Goal: Task Accomplishment & Management: Use online tool/utility

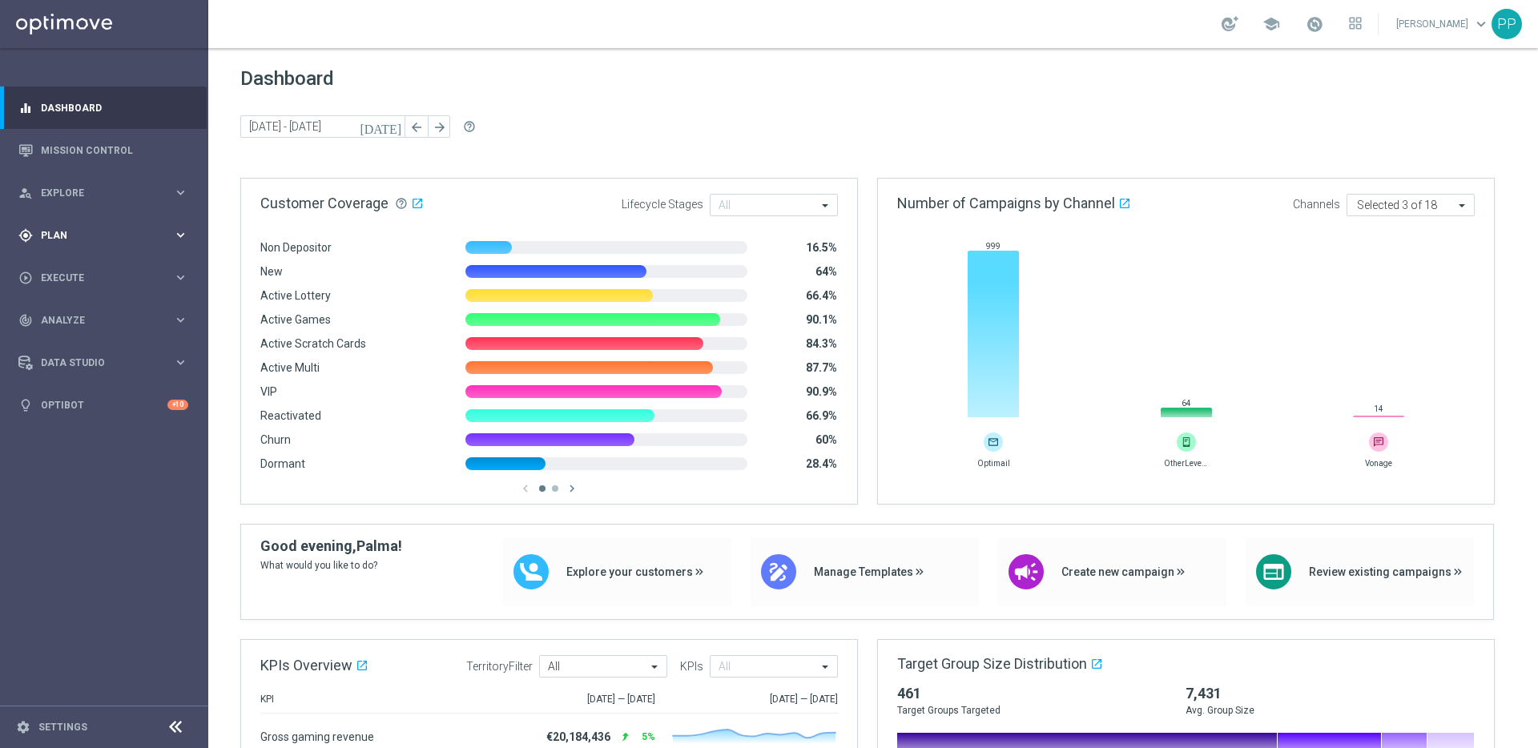
click at [63, 232] on span "Plan" at bounding box center [107, 236] width 132 height 10
click at [67, 365] on link "Streams" at bounding box center [104, 364] width 125 height 13
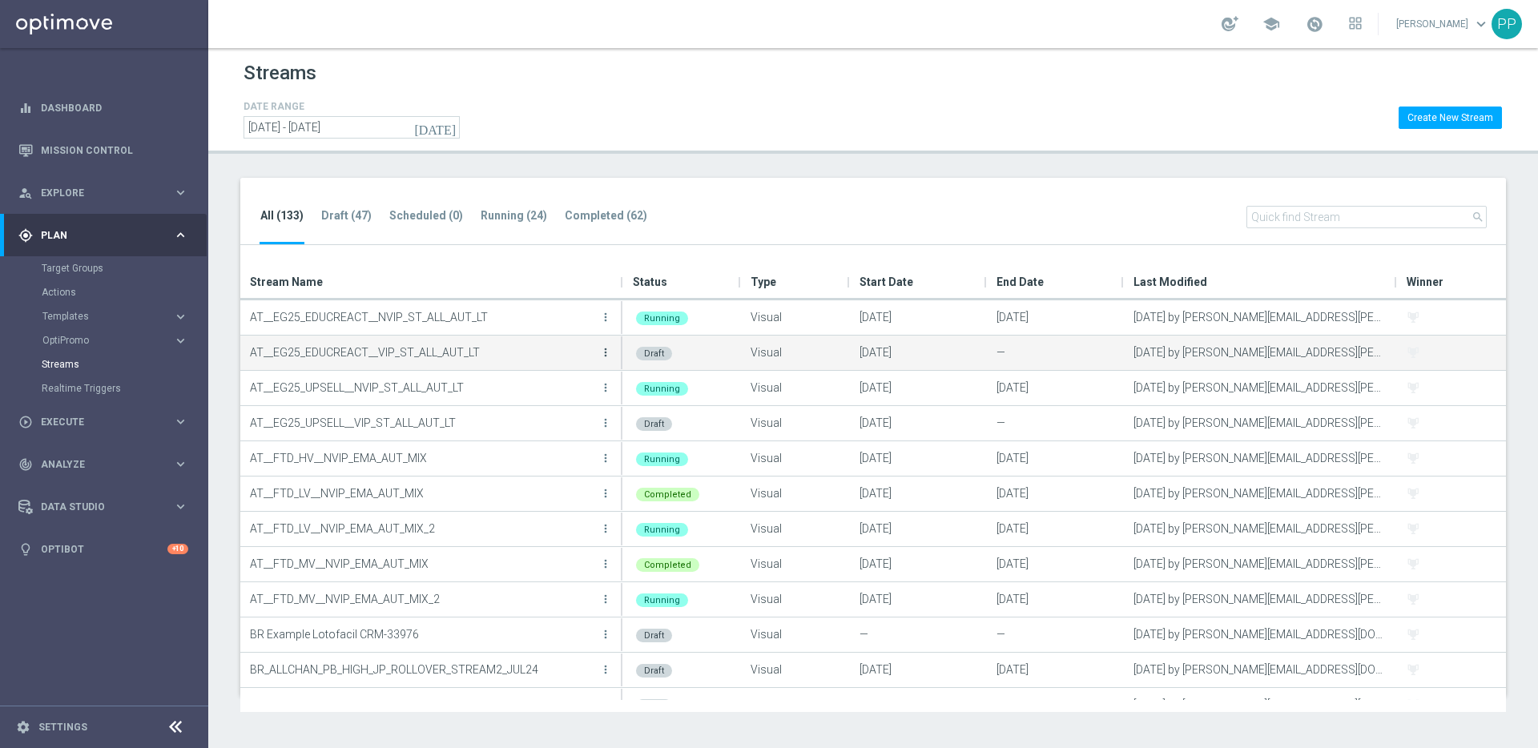
click at [606, 356] on icon "more_vert" at bounding box center [605, 352] width 13 height 13
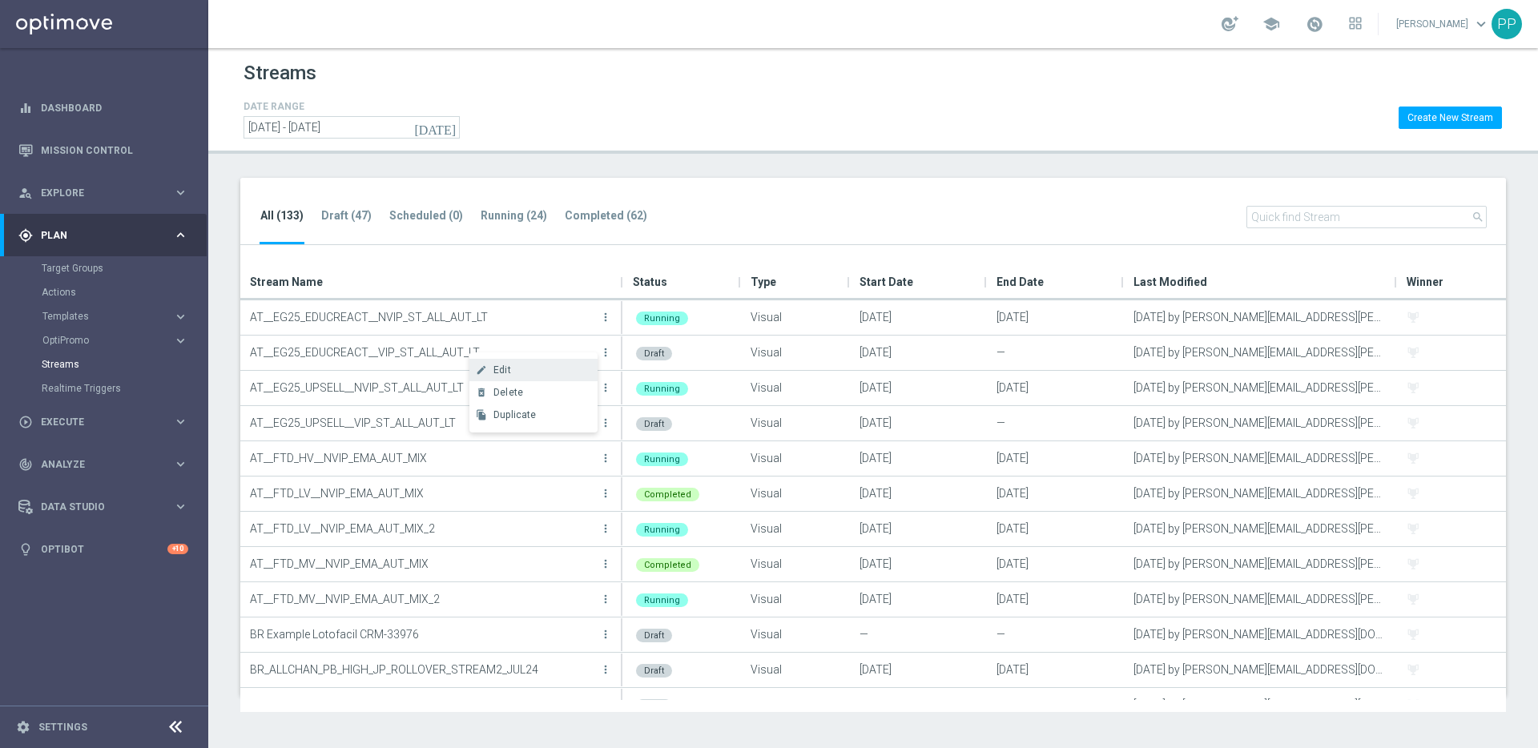
click at [536, 373] on div "Edit" at bounding box center [541, 370] width 97 height 11
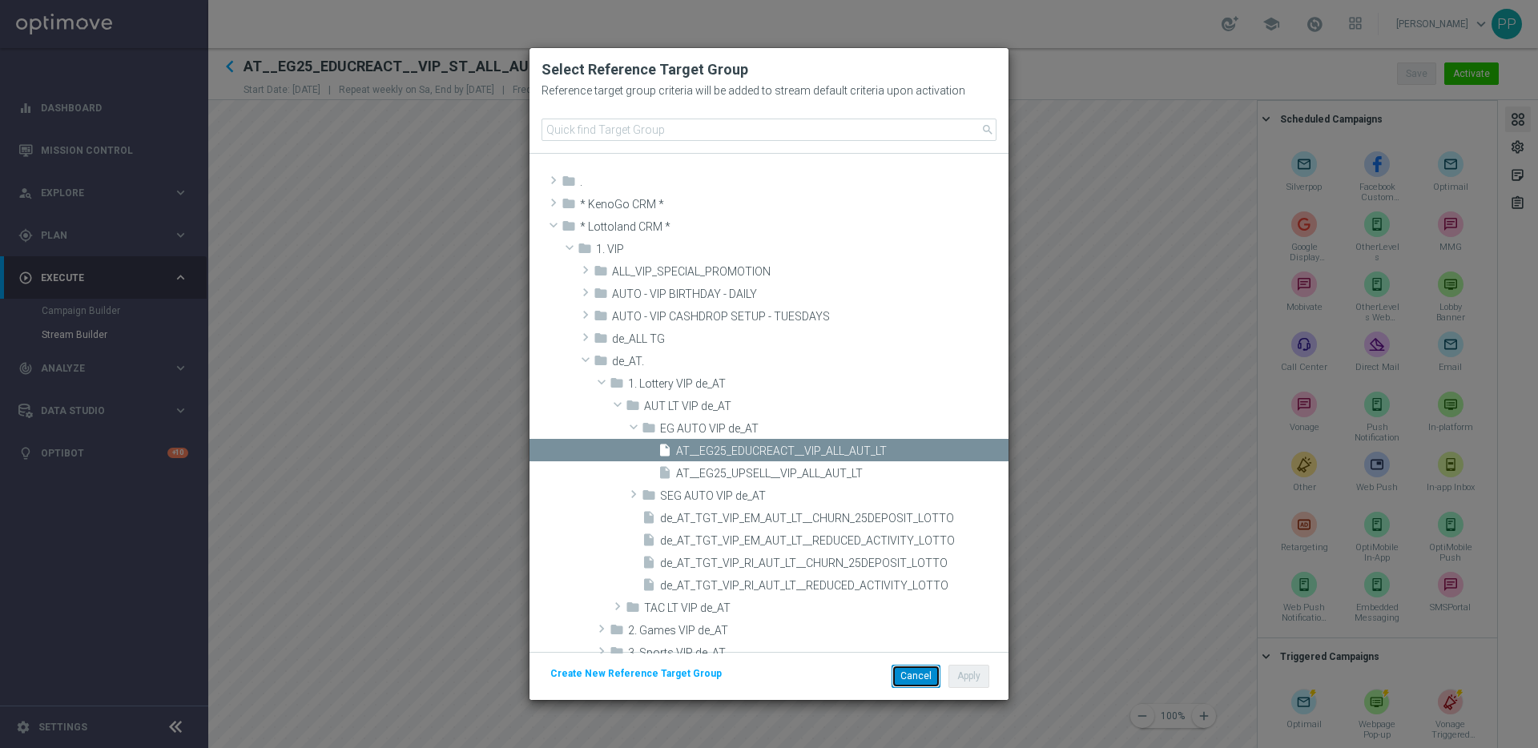
click at [911, 685] on button "Cancel" at bounding box center [916, 676] width 49 height 22
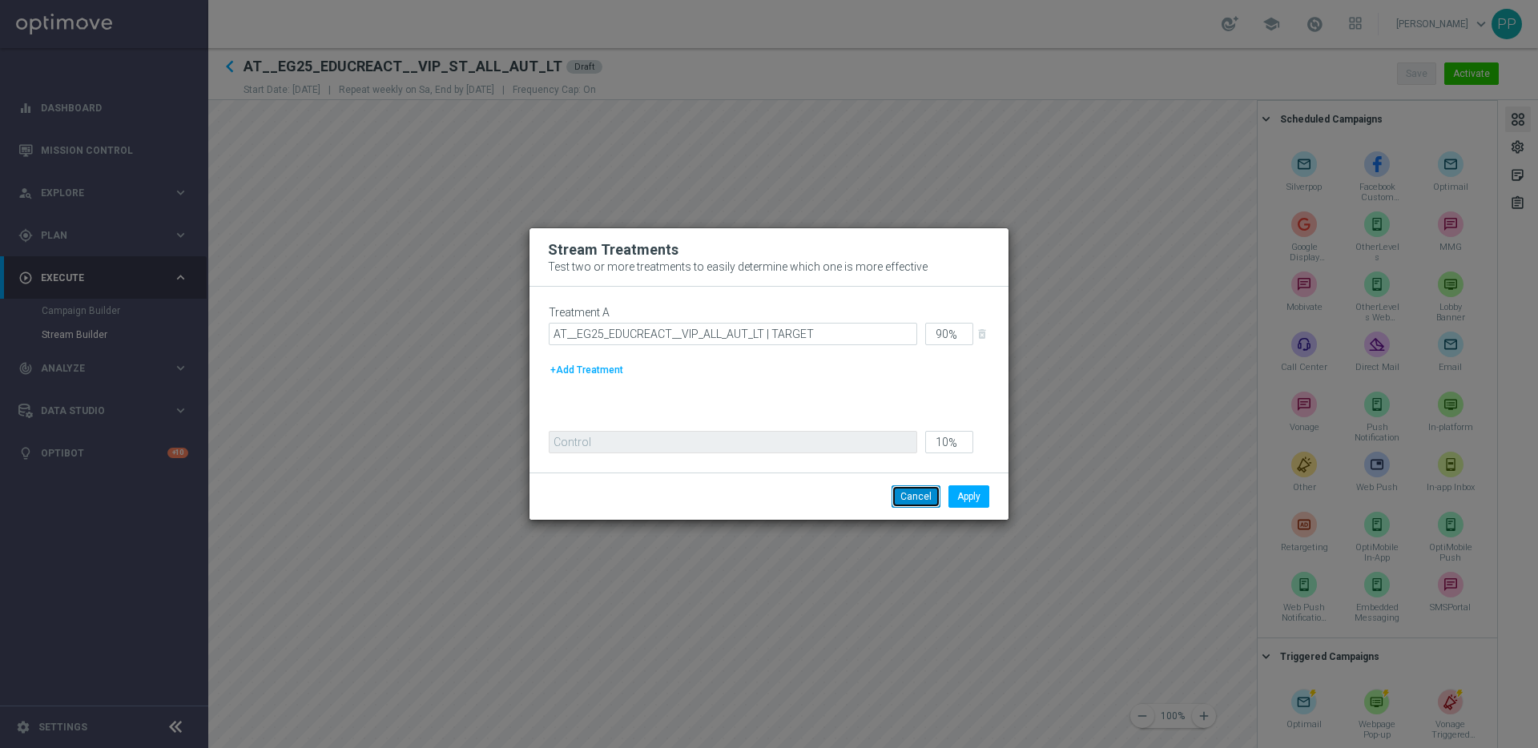
click at [912, 499] on button "Cancel" at bounding box center [916, 496] width 49 height 22
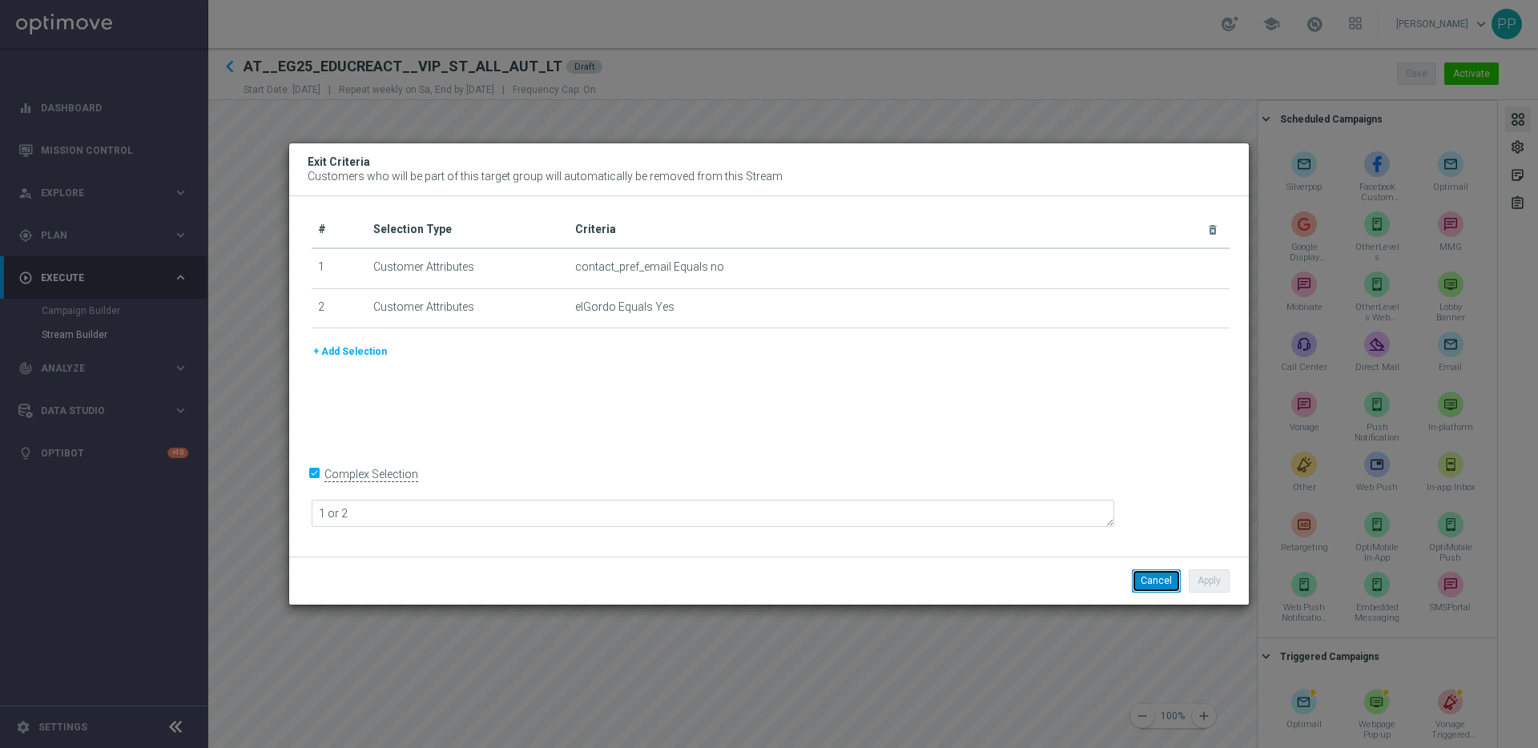
click at [1142, 573] on button "Cancel" at bounding box center [1156, 581] width 49 height 22
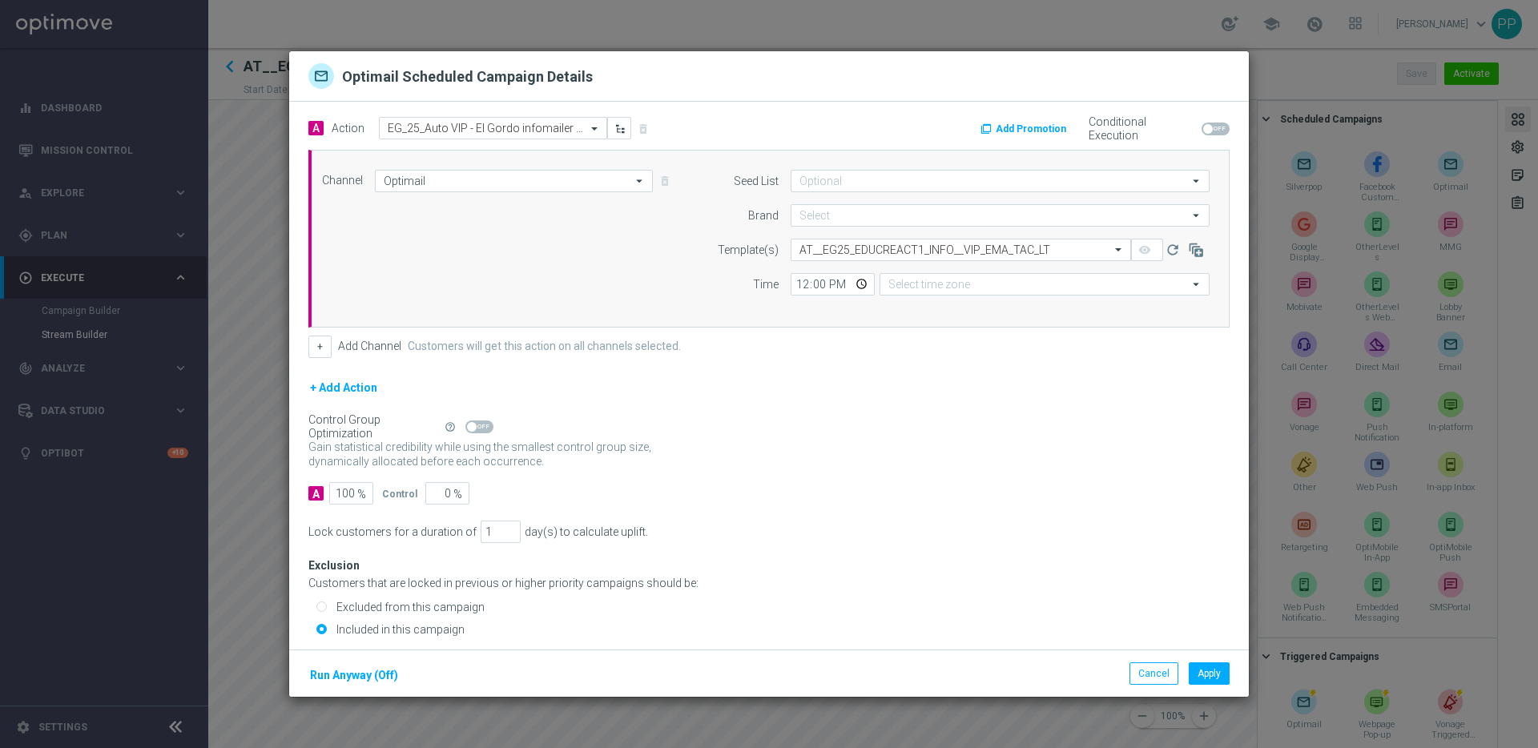
type input "lottoland"
type input "Central European Time (Berlin) (UTC +02:00)"
click at [1217, 675] on button "Apply" at bounding box center [1209, 674] width 41 height 22
click at [1157, 663] on button "Cancel" at bounding box center [1154, 674] width 49 height 22
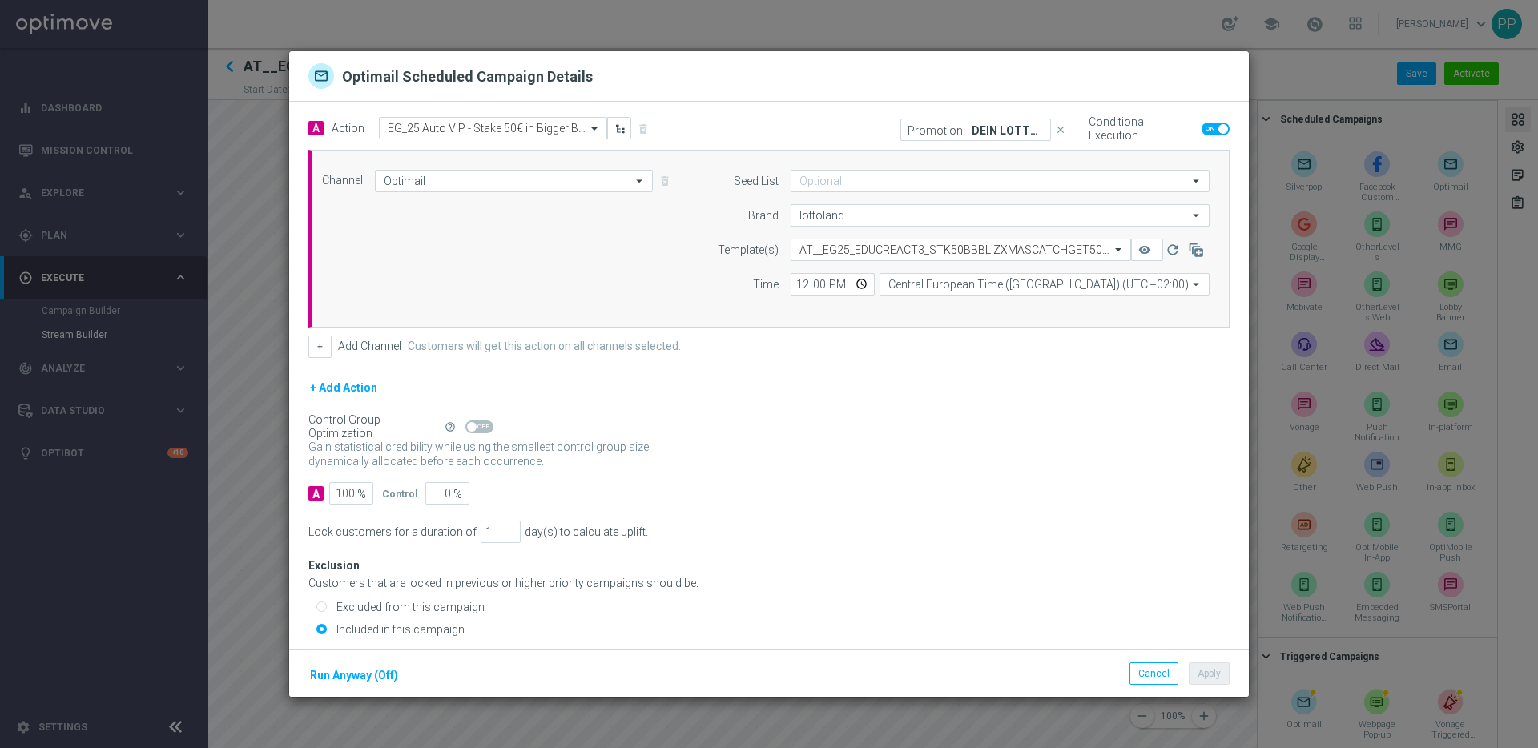
click at [977, 128] on p "DEIN LOTTO-GUTSCHEIN" at bounding box center [1008, 129] width 72 height 13
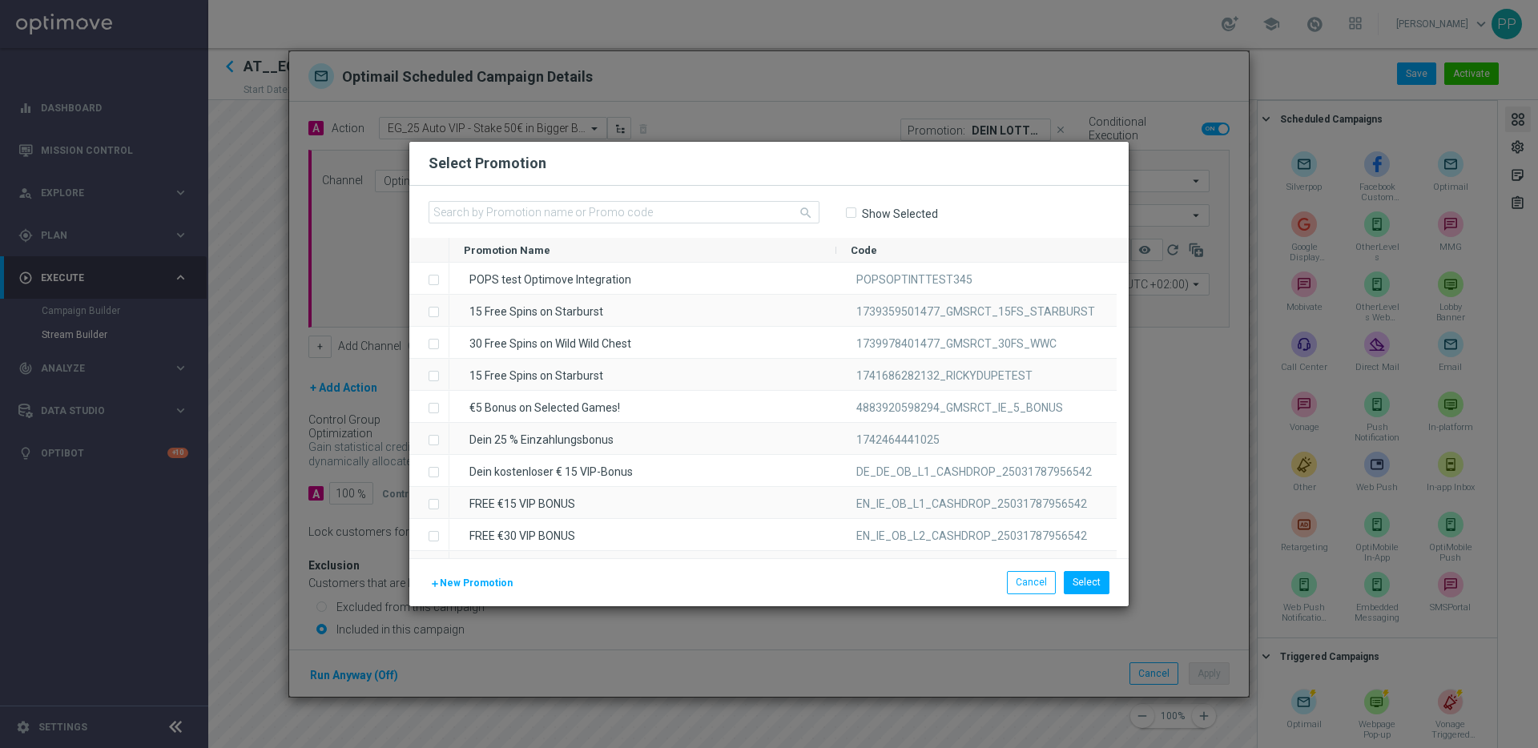
click at [855, 215] on input "Show Selected" at bounding box center [850, 213] width 10 height 10
checkbox input "true"
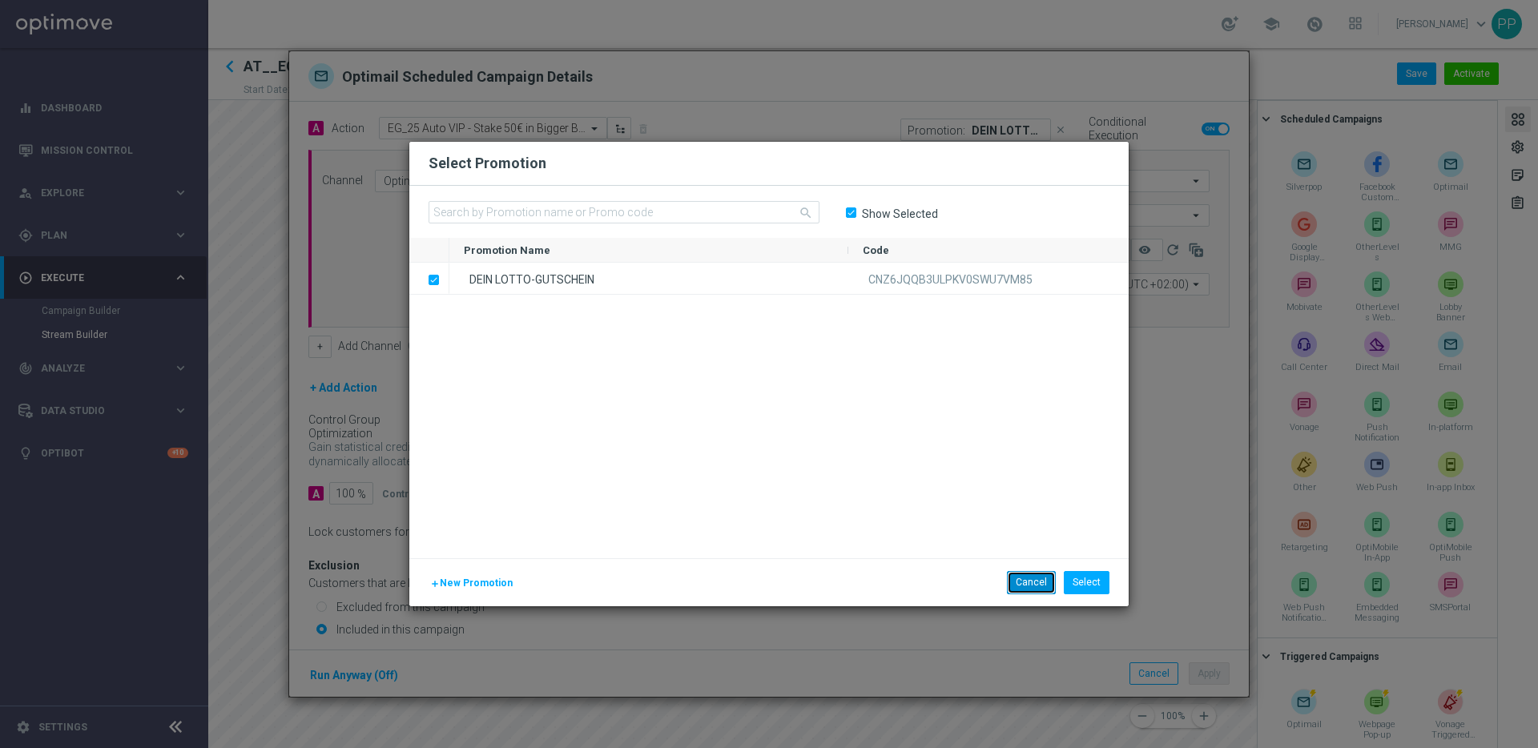
click at [1032, 585] on button "Cancel" at bounding box center [1031, 582] width 49 height 22
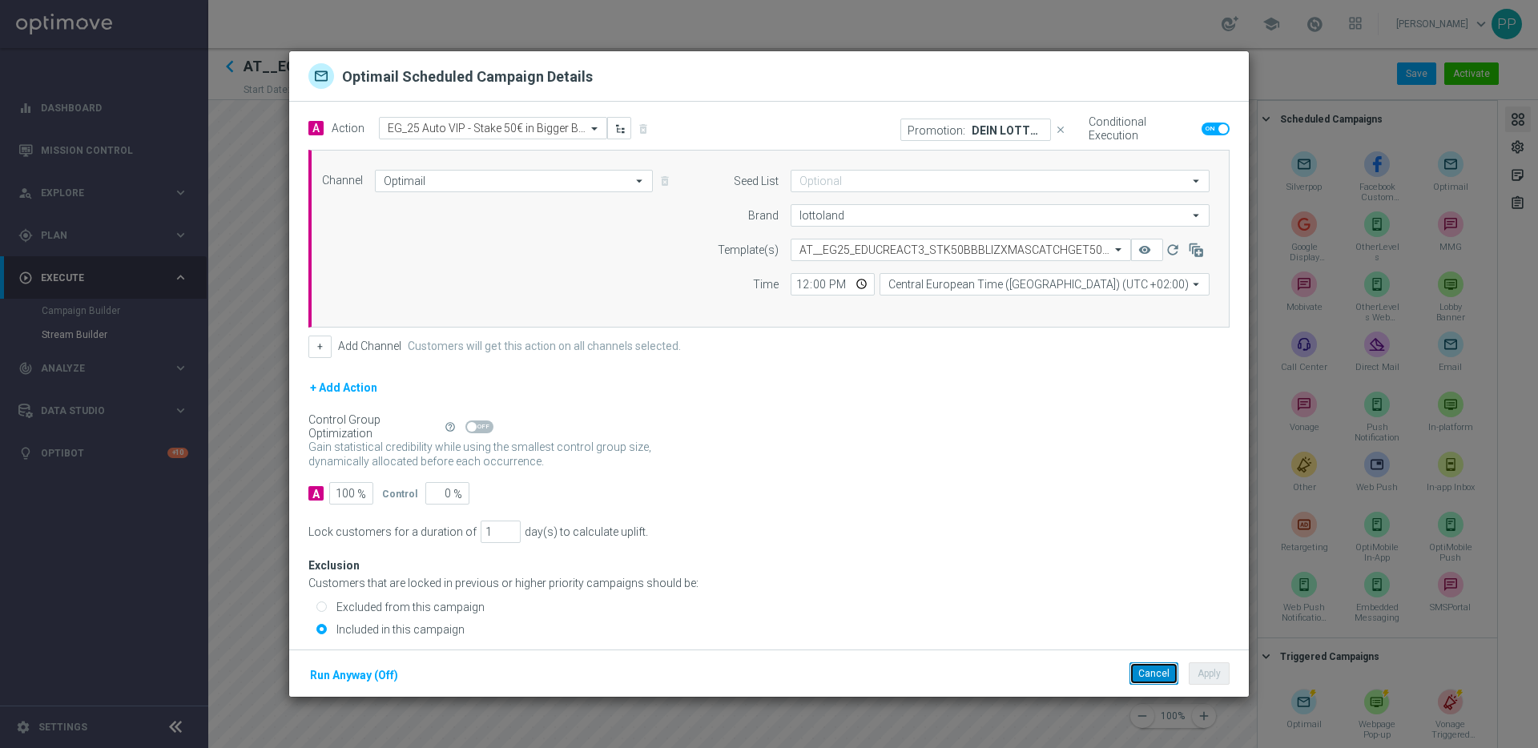
click at [1169, 675] on button "Cancel" at bounding box center [1154, 674] width 49 height 22
click at [946, 130] on p "Promotion:" at bounding box center [937, 129] width 58 height 13
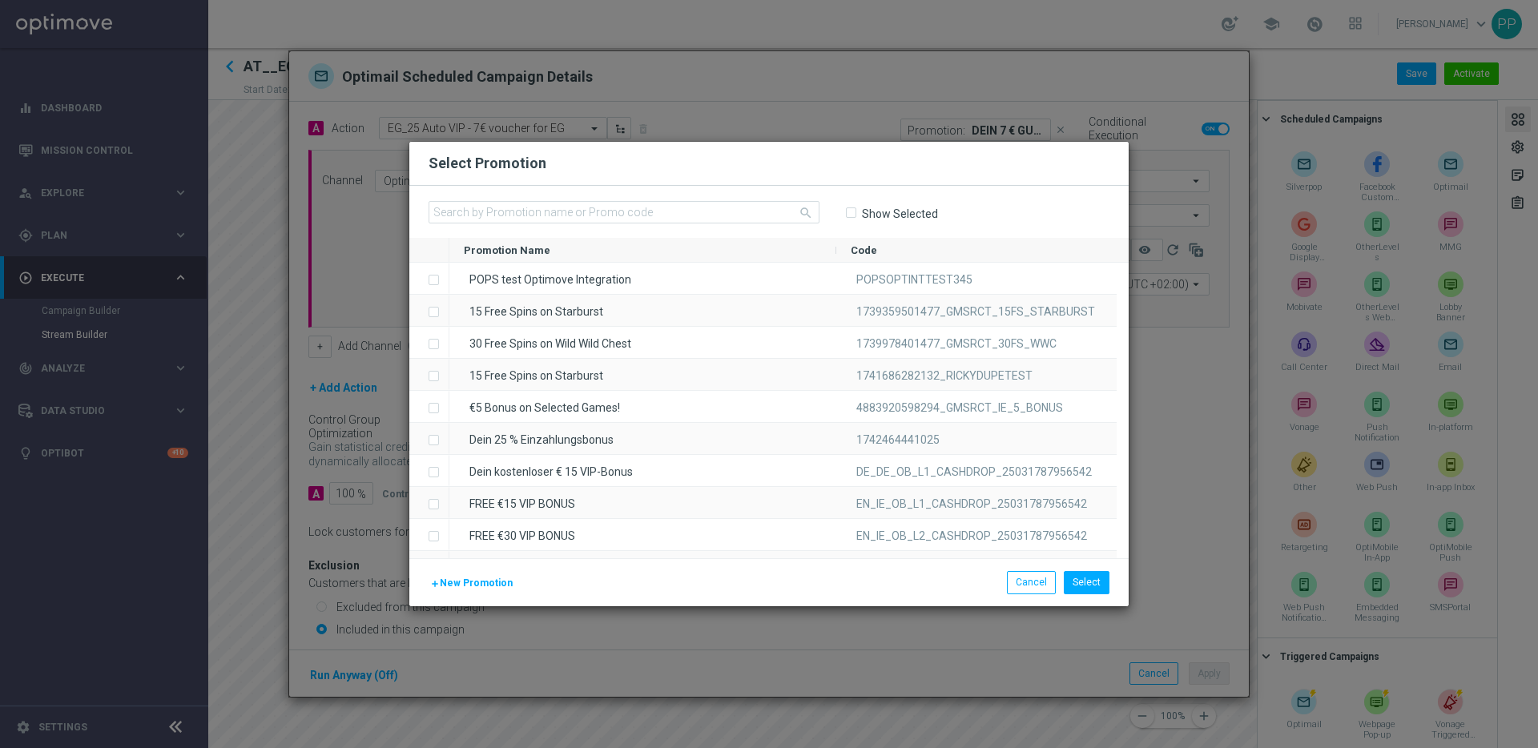
click at [854, 211] on input "Show Selected" at bounding box center [850, 213] width 10 height 10
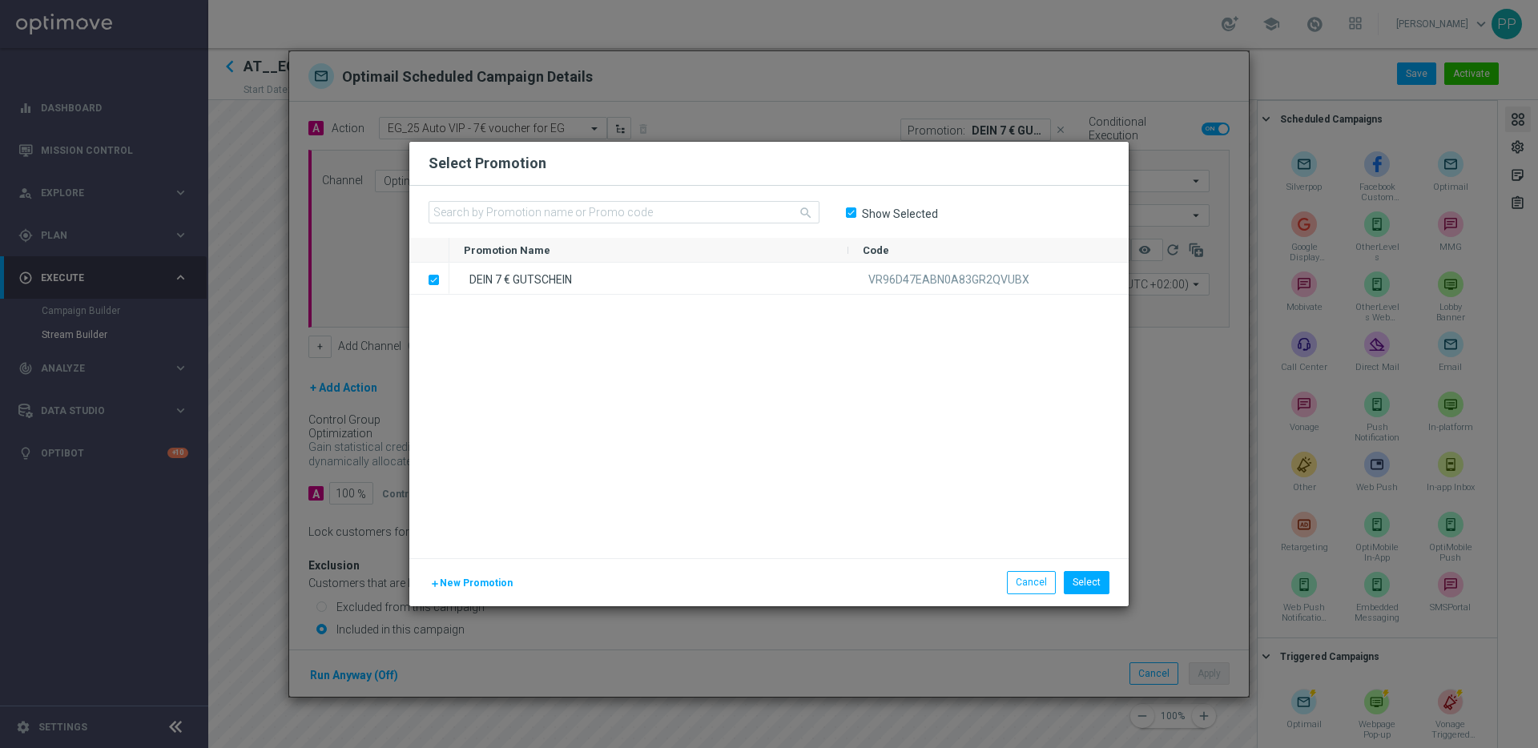
click at [849, 214] on input "Show Selected" at bounding box center [850, 213] width 10 height 10
checkbox input "false"
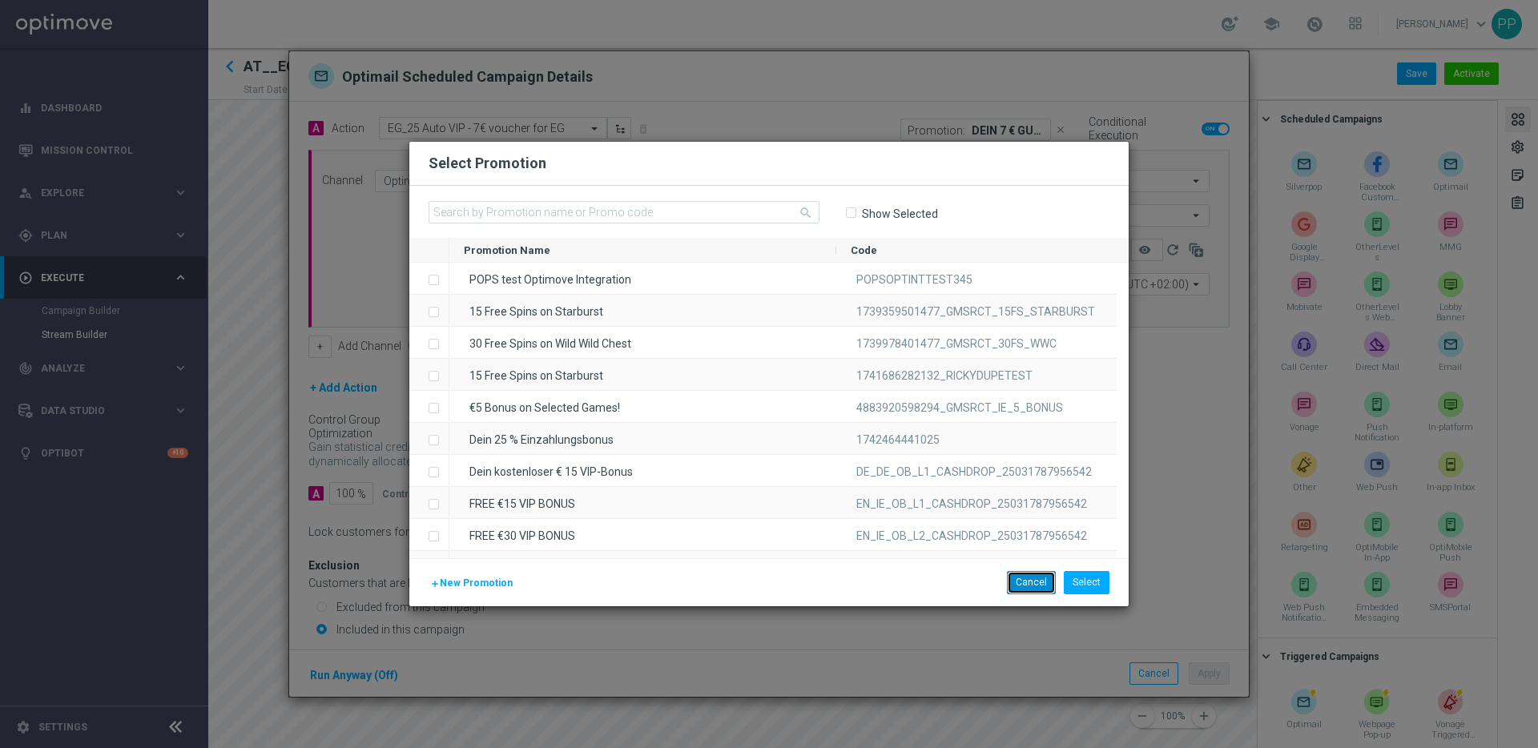
click at [1035, 586] on button "Cancel" at bounding box center [1031, 582] width 49 height 22
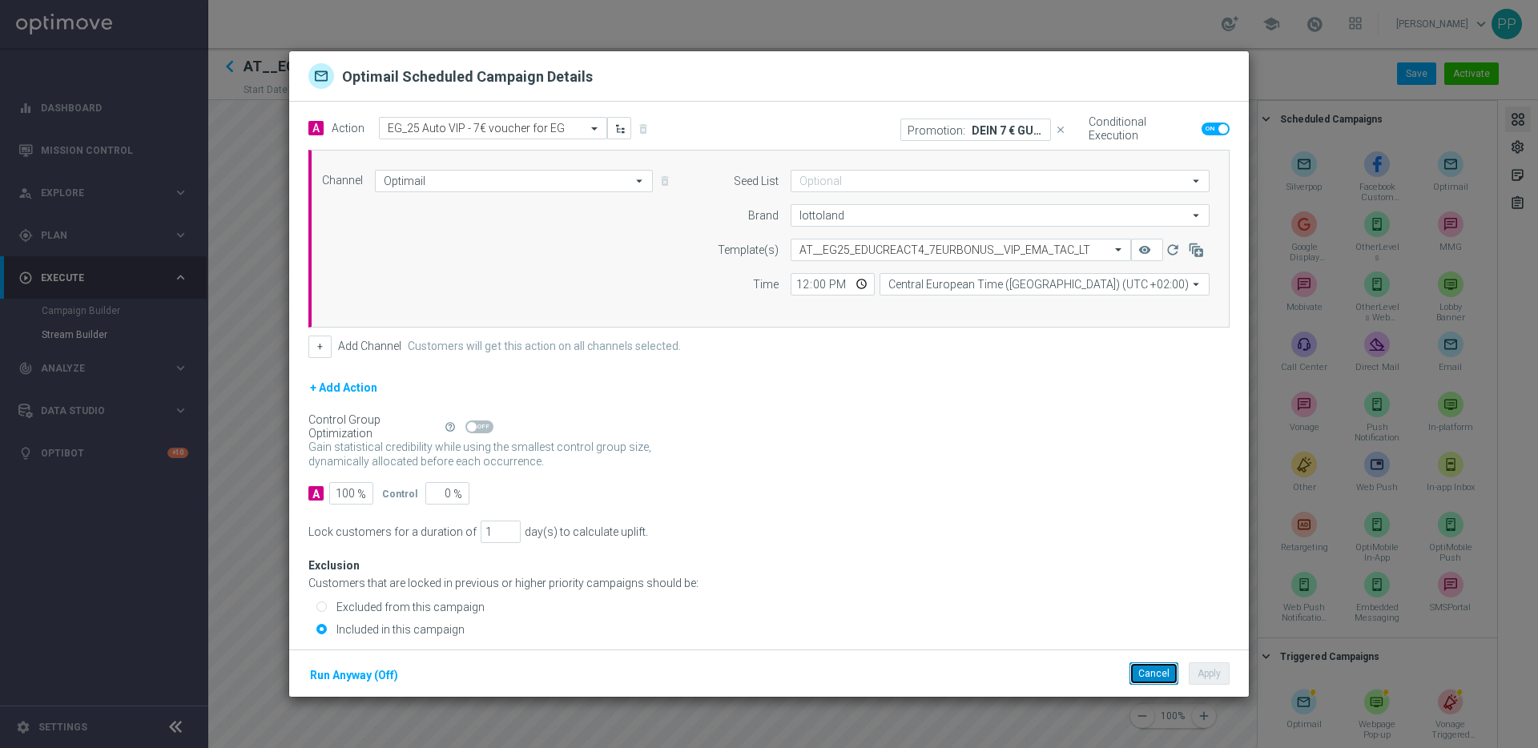
click at [1155, 668] on button "Cancel" at bounding box center [1154, 674] width 49 height 22
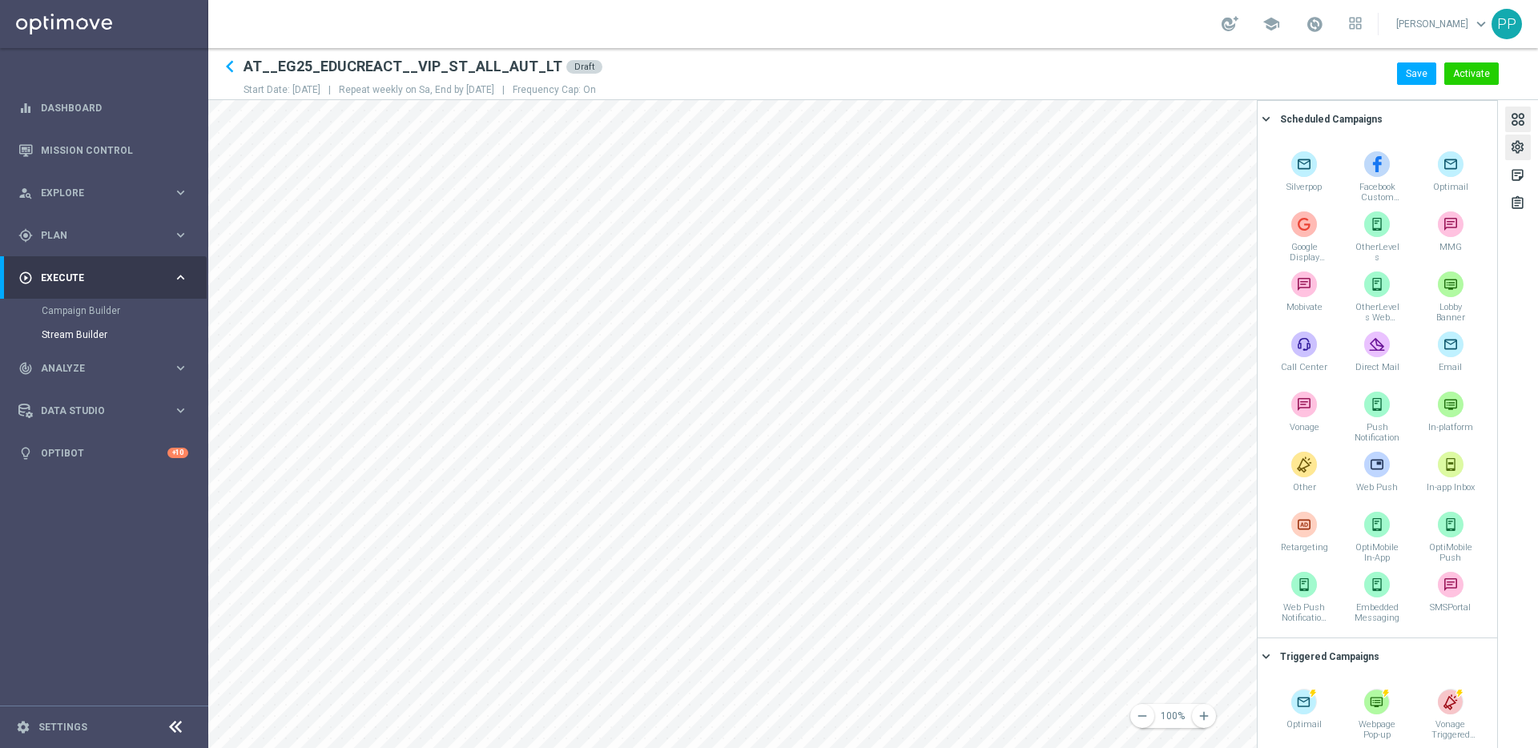
click at [1515, 149] on div "settings" at bounding box center [1517, 149] width 15 height 21
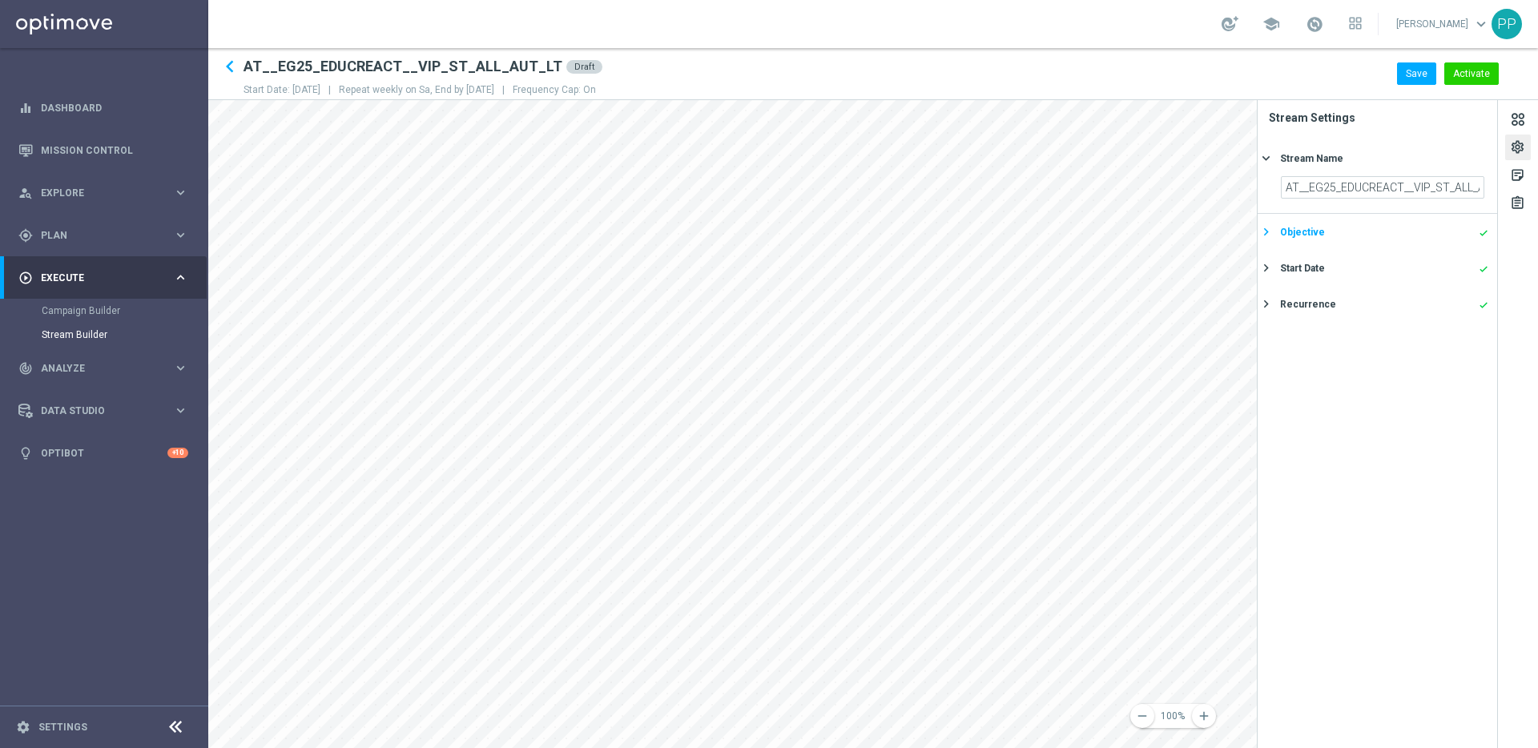
click at [1263, 235] on icon "keyboard_arrow_right" at bounding box center [1266, 231] width 15 height 15
click at [1267, 324] on icon "keyboard_arrow_right" at bounding box center [1266, 323] width 15 height 15
click at [1261, 304] on icon "keyboard_arrow_right" at bounding box center [1266, 303] width 15 height 15
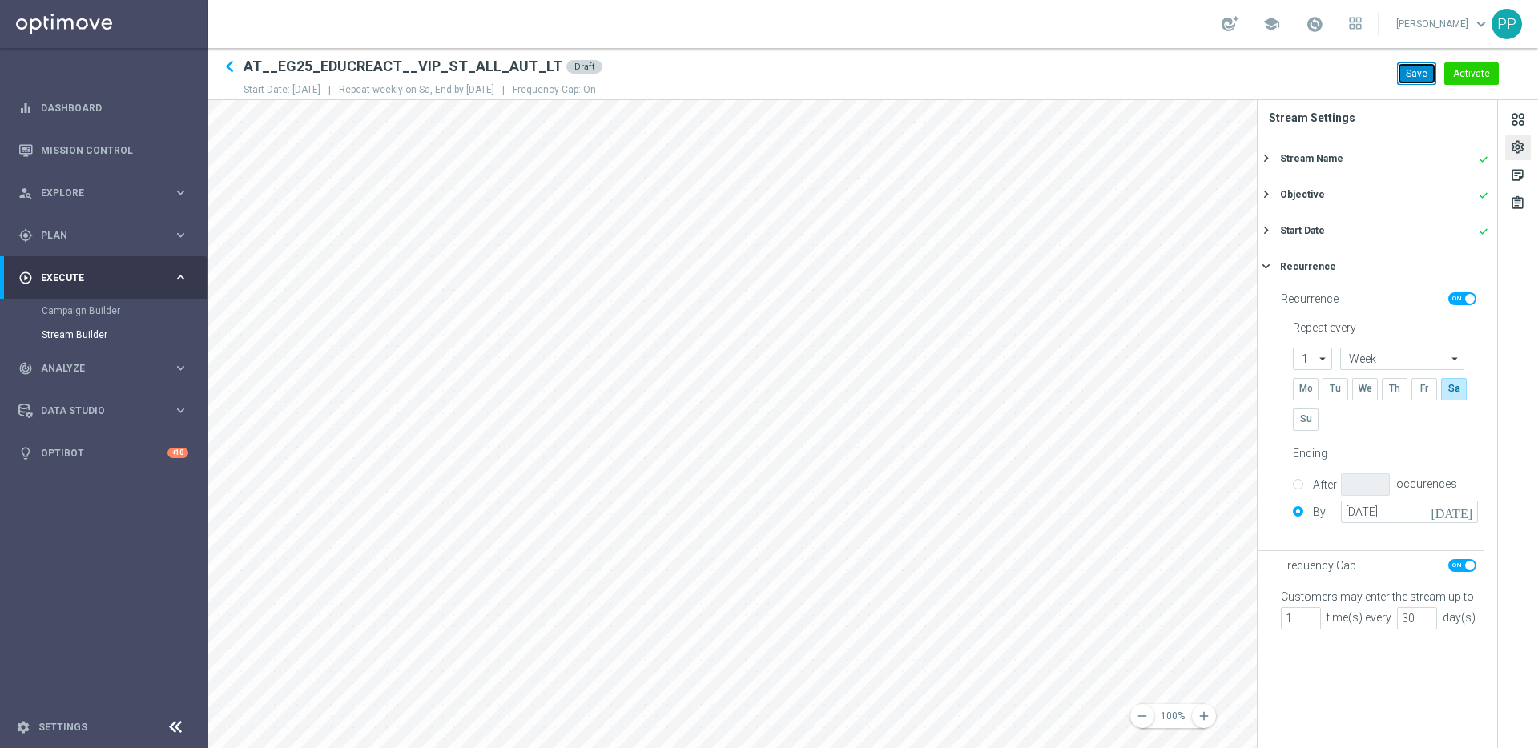
click at [1412, 75] on button "Save" at bounding box center [1416, 73] width 39 height 22
click at [65, 276] on span "Execute" at bounding box center [107, 278] width 132 height 10
click at [52, 236] on span "Plan" at bounding box center [107, 236] width 132 height 10
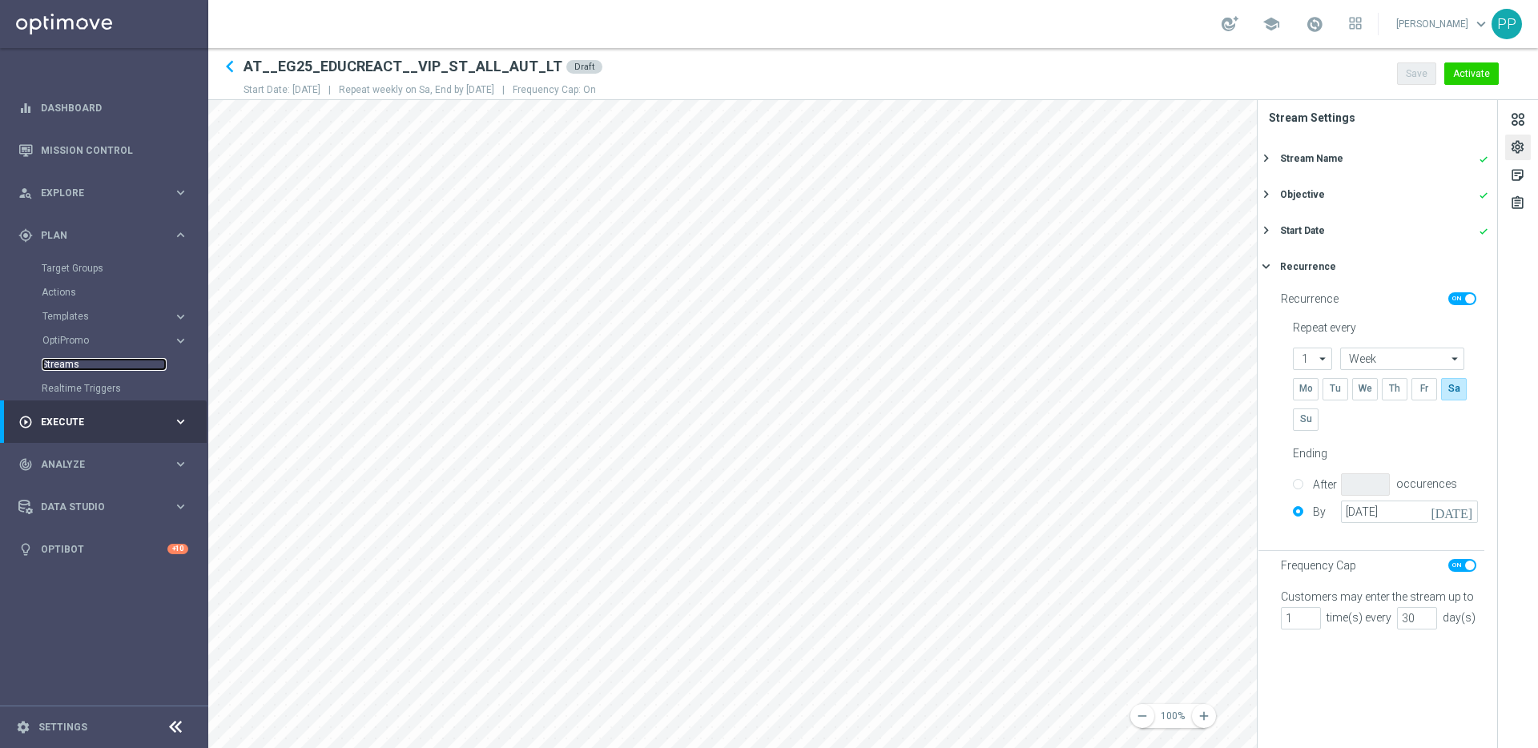
click at [62, 360] on link "Streams" at bounding box center [104, 364] width 125 height 13
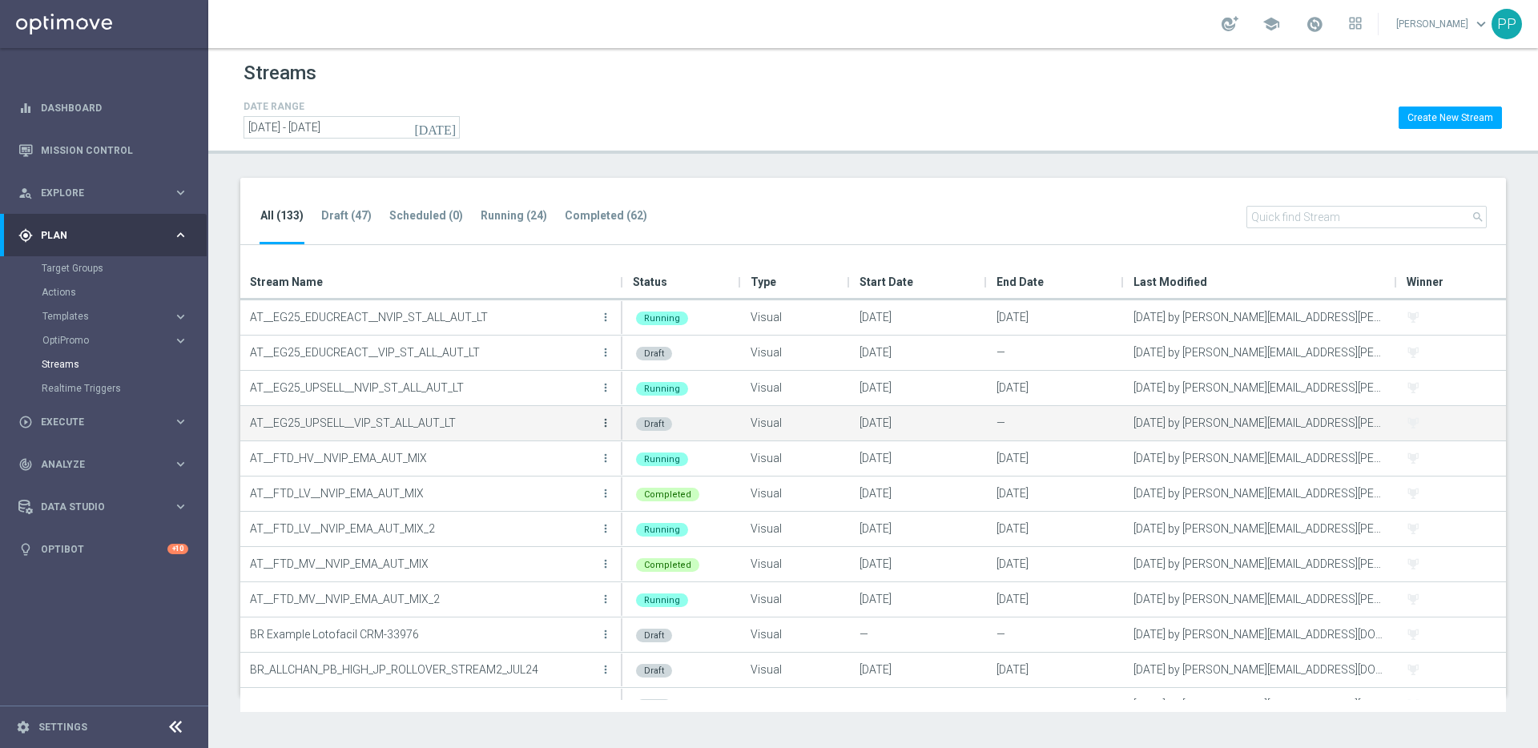
click at [605, 422] on icon "more_vert" at bounding box center [605, 423] width 13 height 13
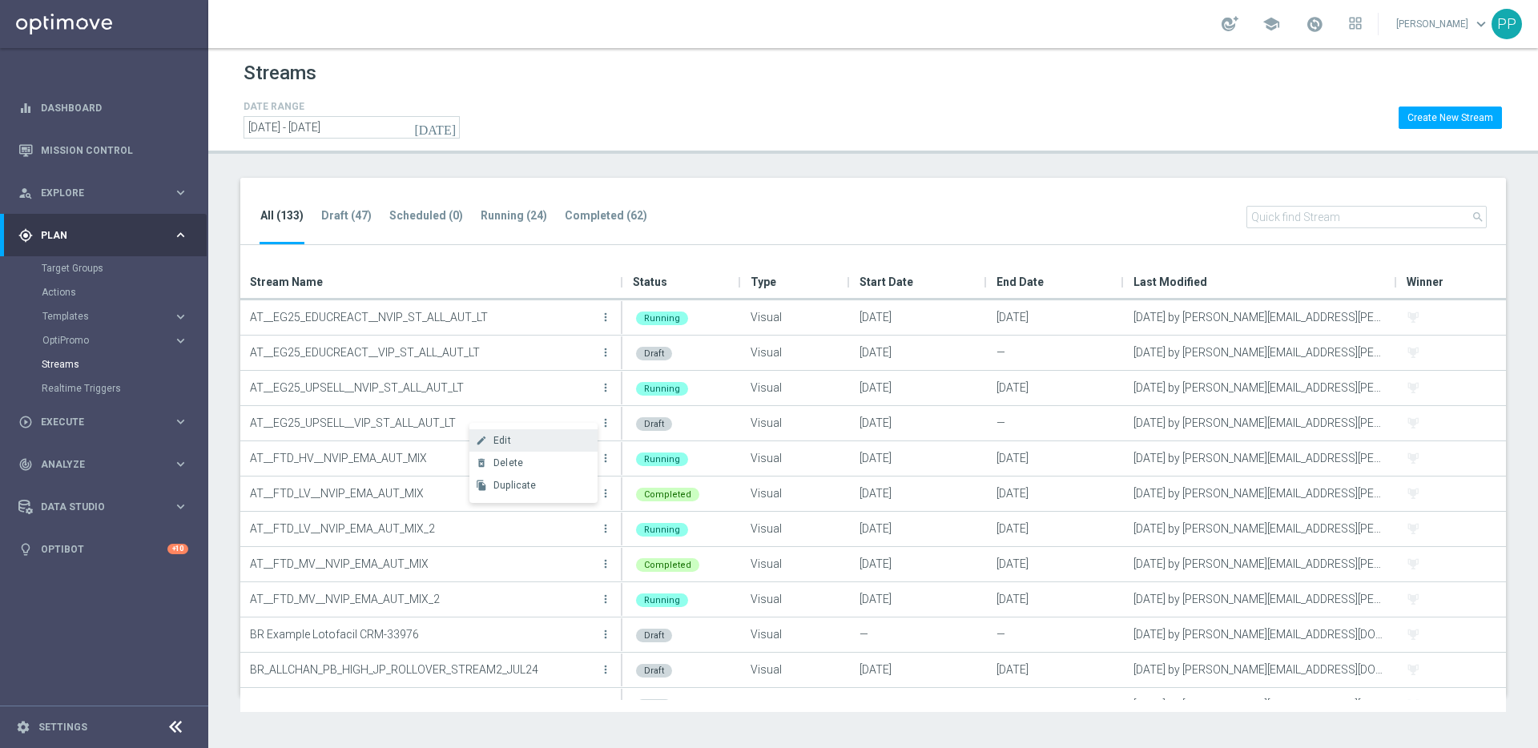
click at [549, 441] on div "Edit" at bounding box center [541, 440] width 97 height 11
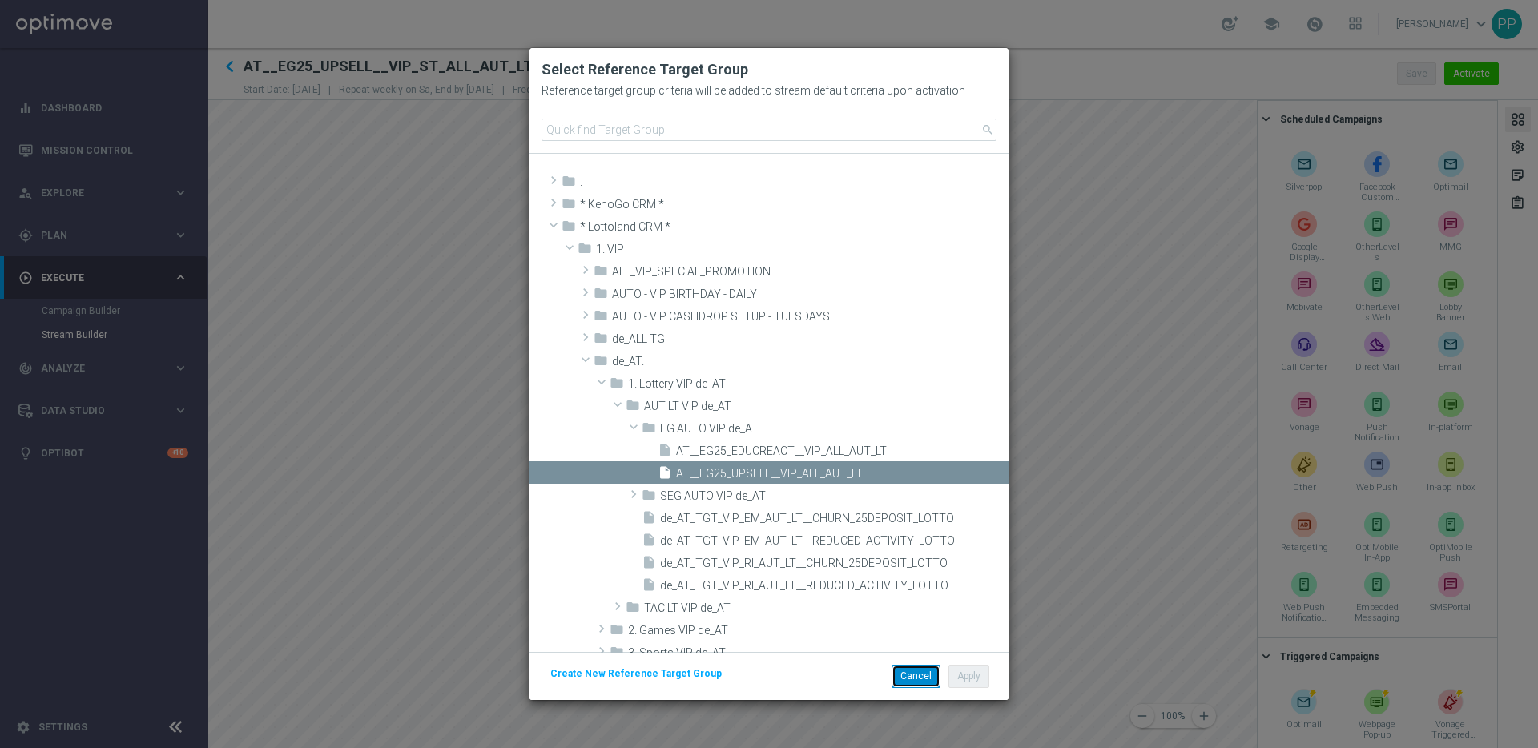
click at [915, 674] on button "Cancel" at bounding box center [916, 676] width 49 height 22
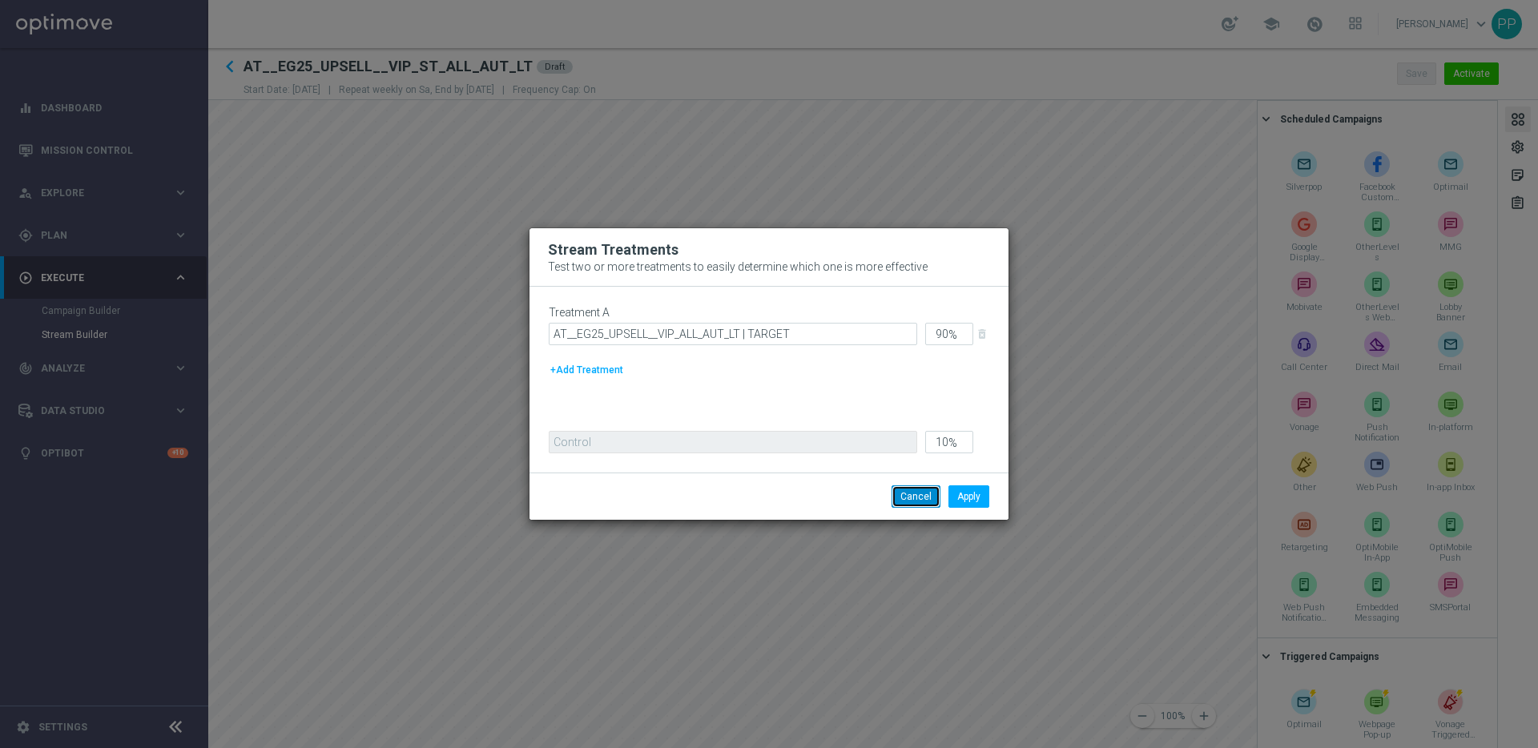
click at [900, 496] on button "Cancel" at bounding box center [916, 496] width 49 height 22
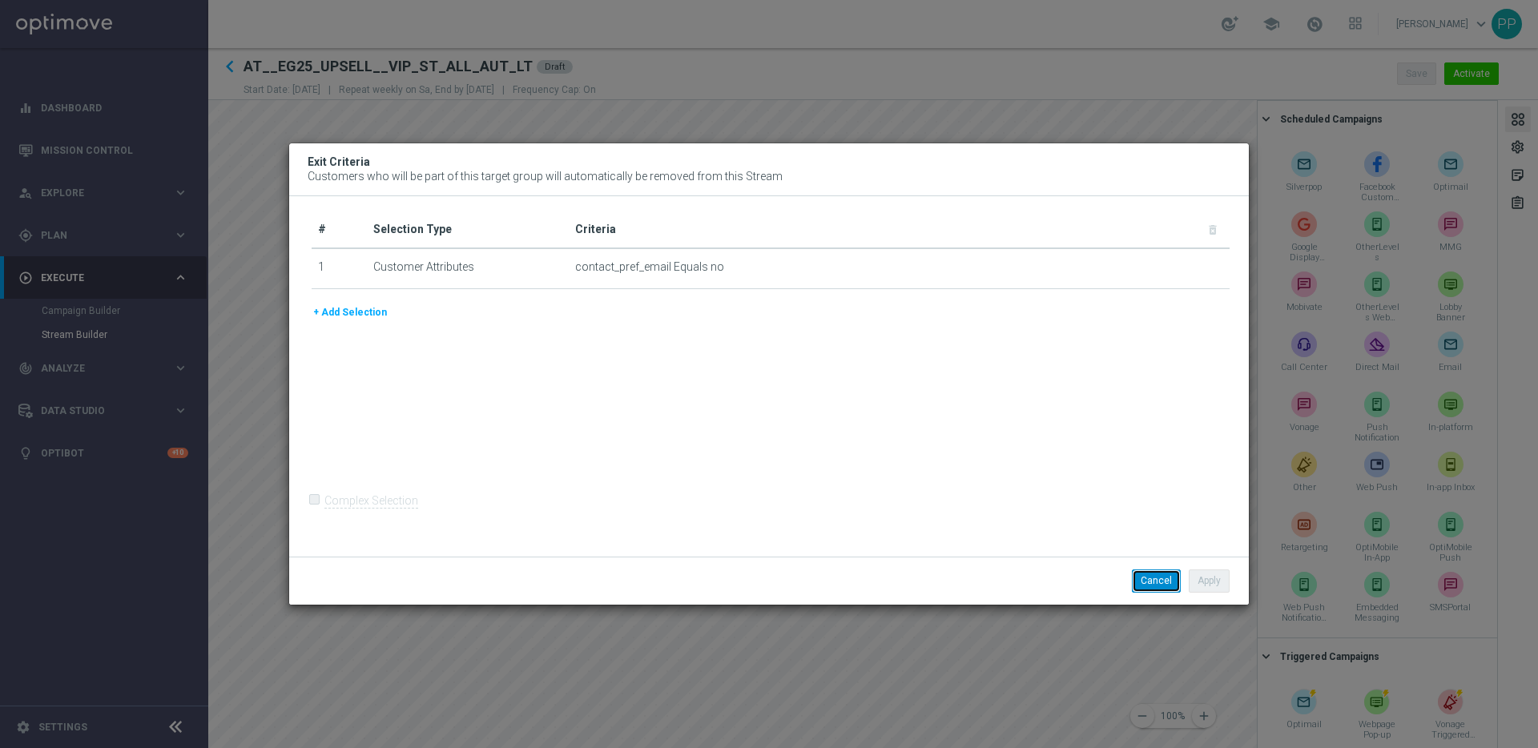
click at [1144, 578] on button "Cancel" at bounding box center [1156, 581] width 49 height 22
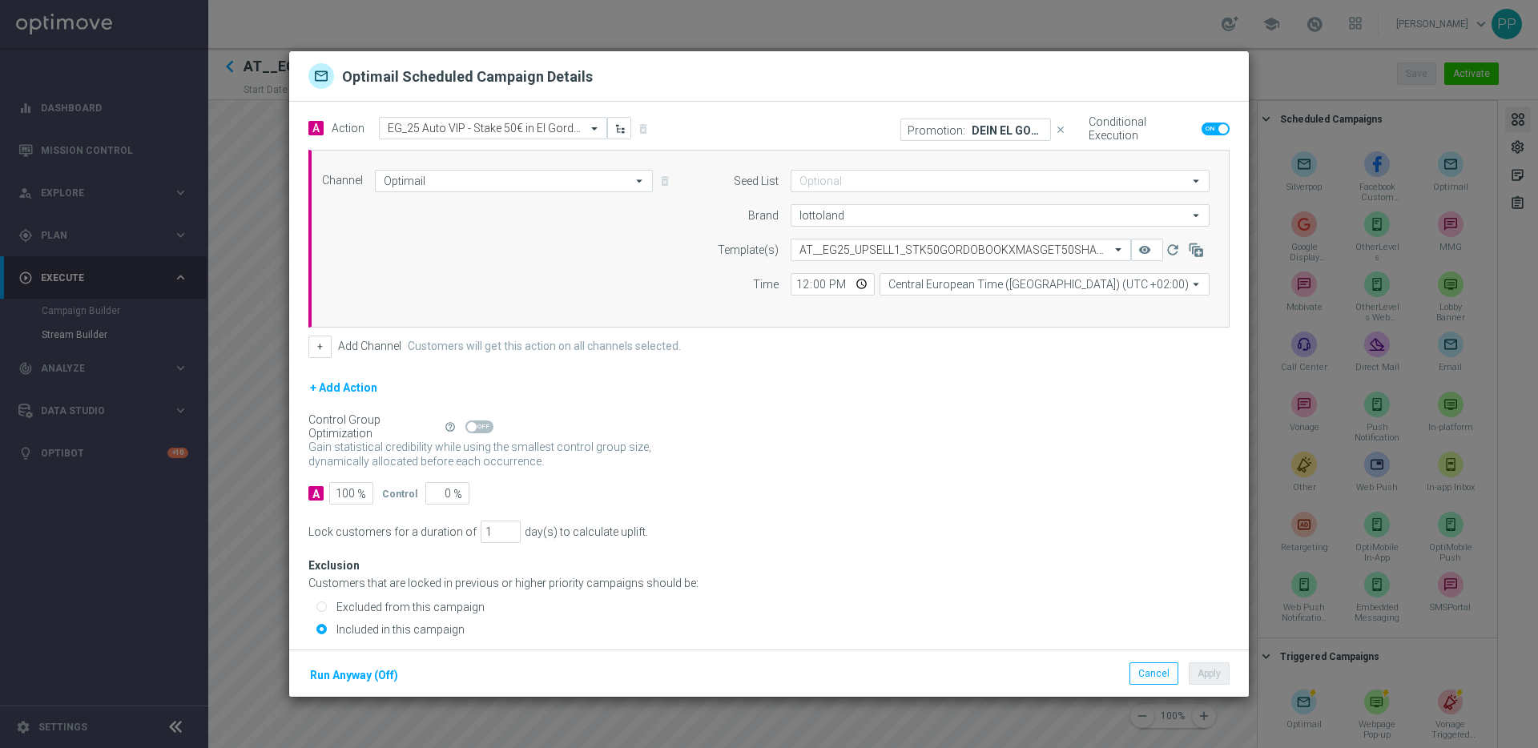
click at [941, 127] on p "Promotion:" at bounding box center [937, 129] width 58 height 13
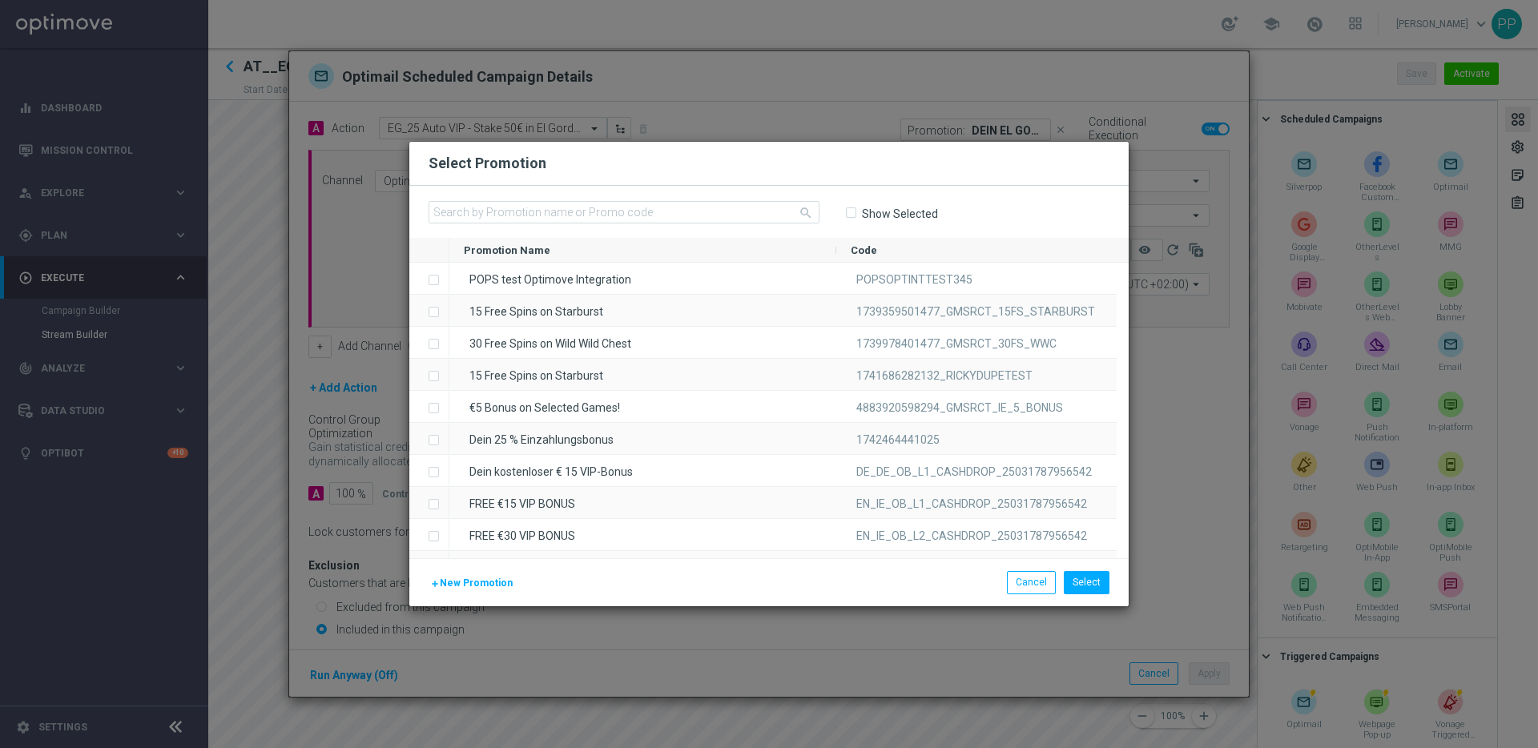
click at [847, 215] on input "Show Selected" at bounding box center [850, 213] width 10 height 10
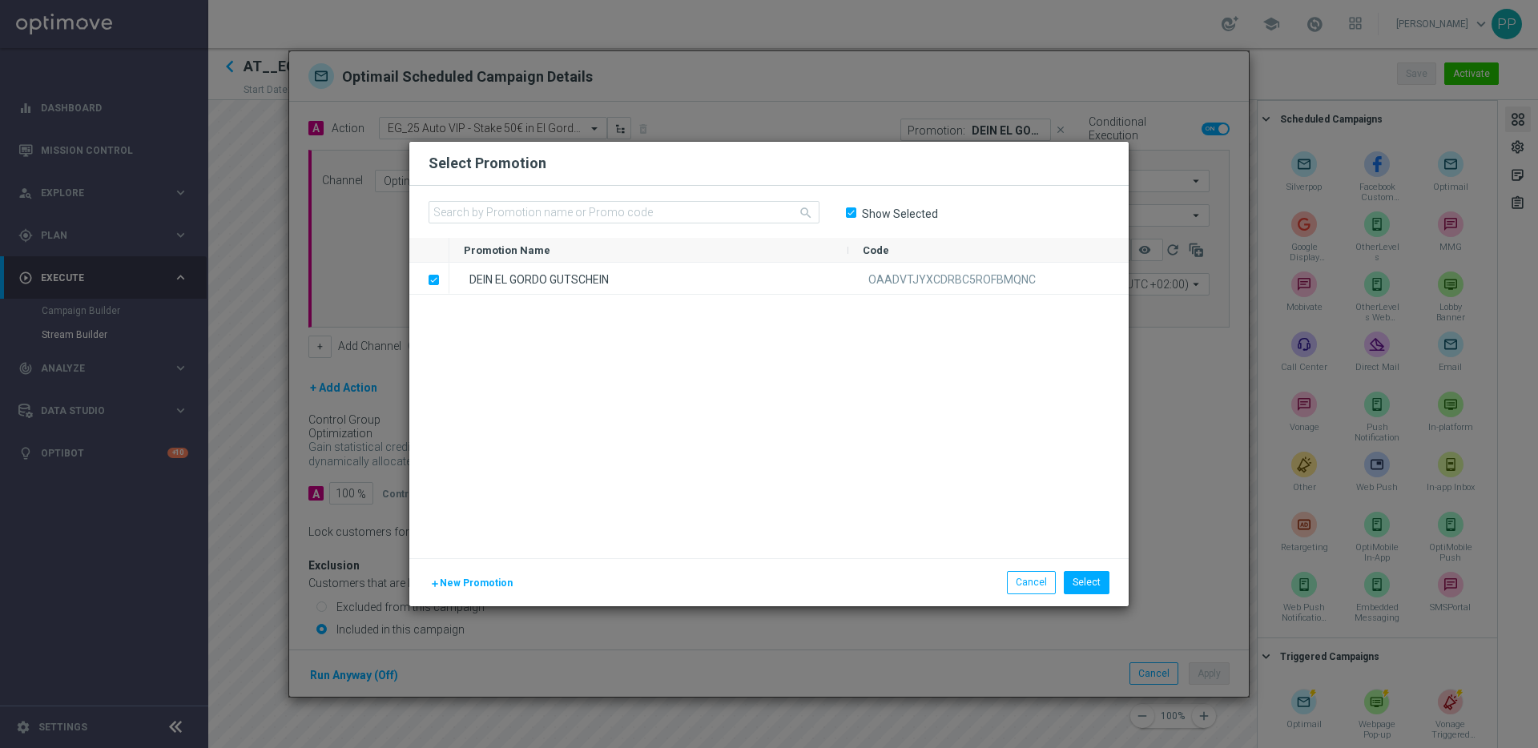
click at [848, 211] on input "Show Selected" at bounding box center [850, 213] width 10 height 10
checkbox input "false"
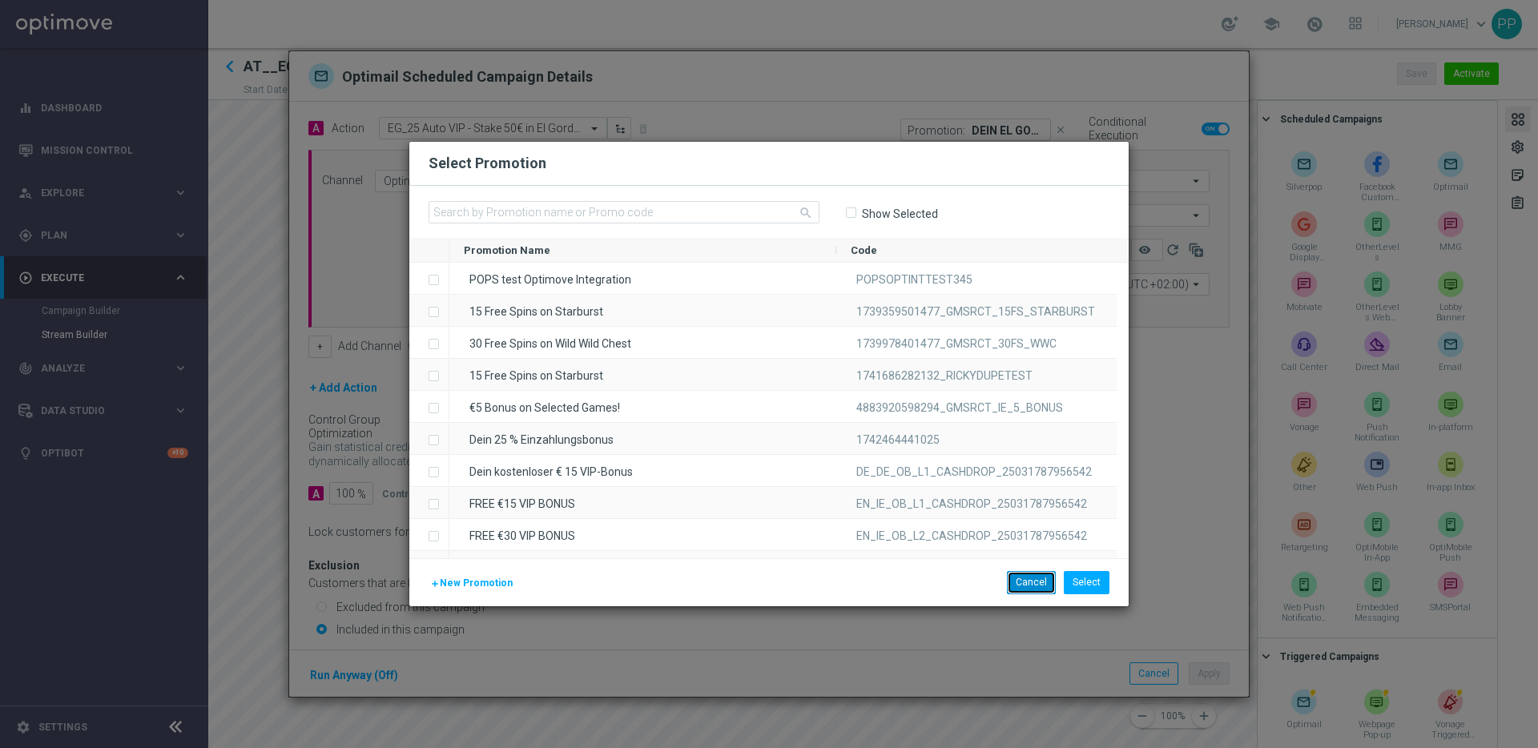
click at [1036, 593] on button "Cancel" at bounding box center [1031, 582] width 49 height 22
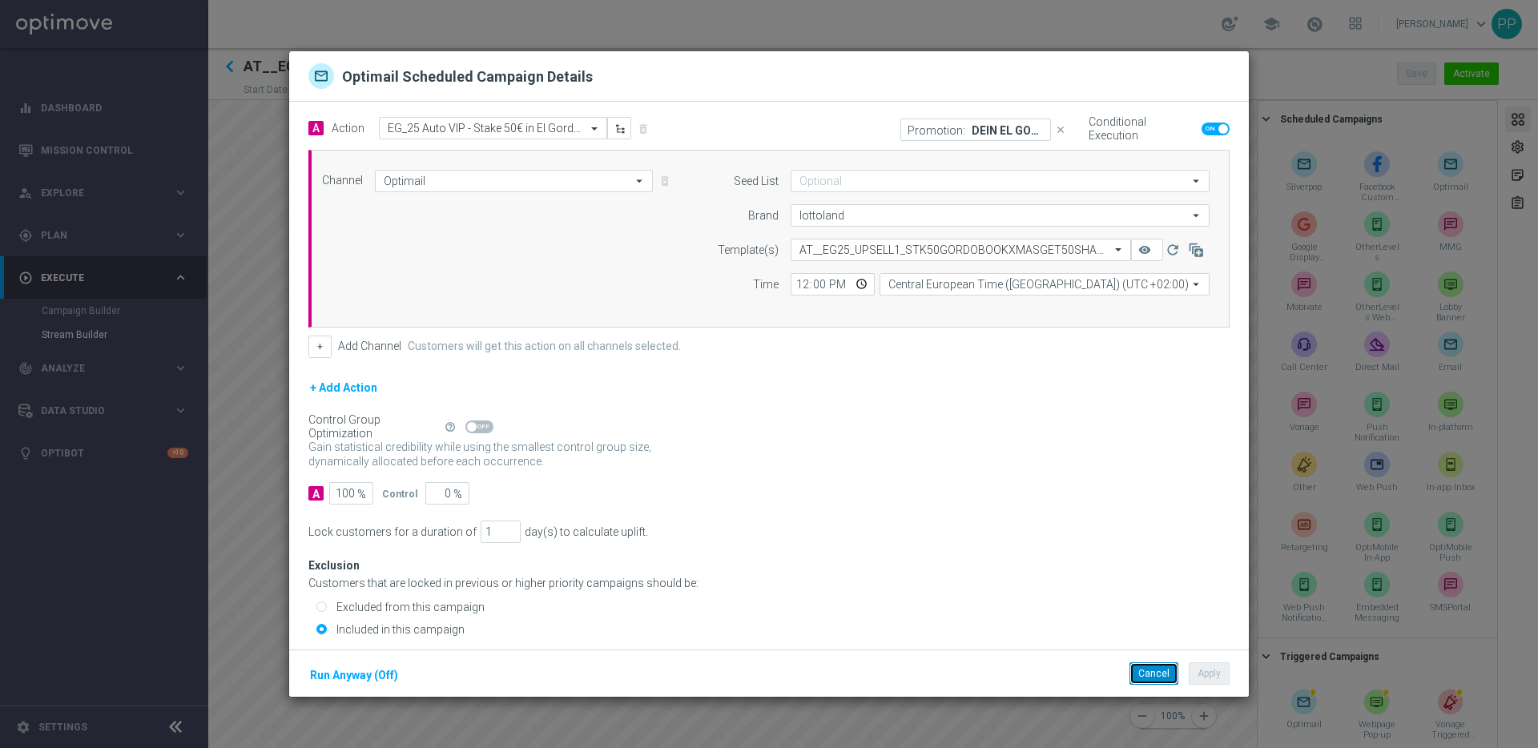
click at [1150, 677] on button "Cancel" at bounding box center [1154, 674] width 49 height 22
click at [1150, 666] on button "Cancel" at bounding box center [1154, 674] width 49 height 22
click at [947, 134] on p "Promotion:" at bounding box center [937, 129] width 58 height 13
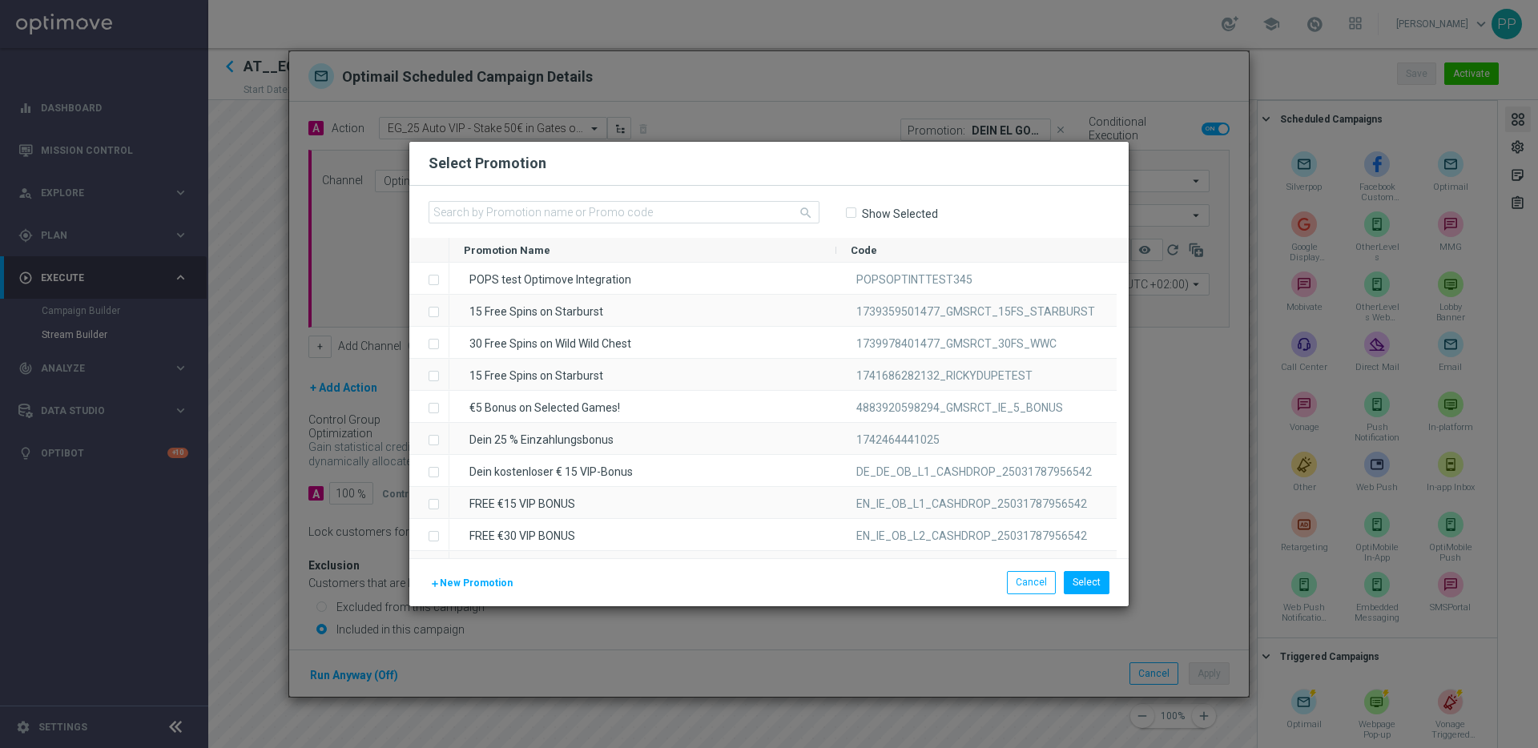
click at [853, 213] on input "Show Selected" at bounding box center [850, 213] width 10 height 10
checkbox input "true"
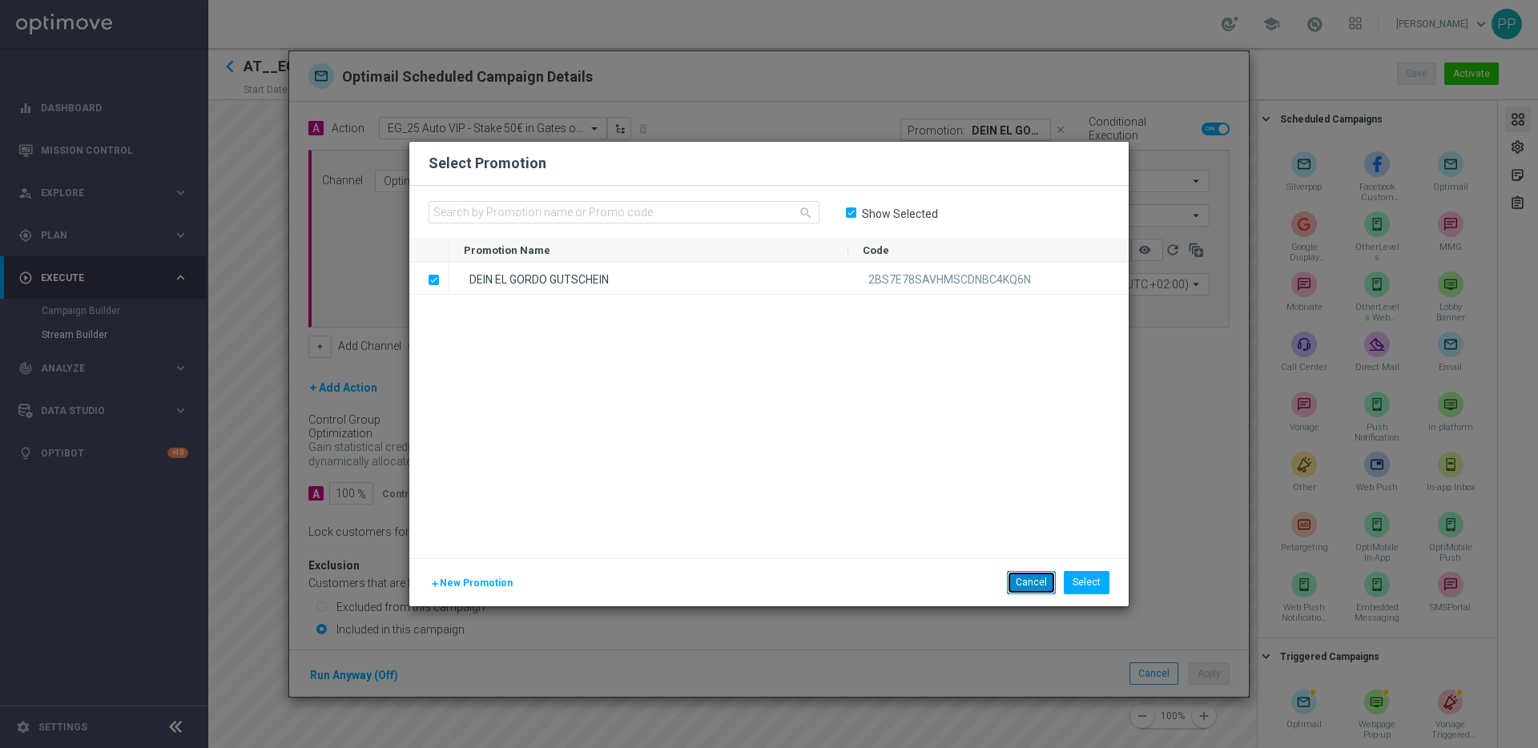
click at [1040, 577] on button "Cancel" at bounding box center [1031, 582] width 49 height 22
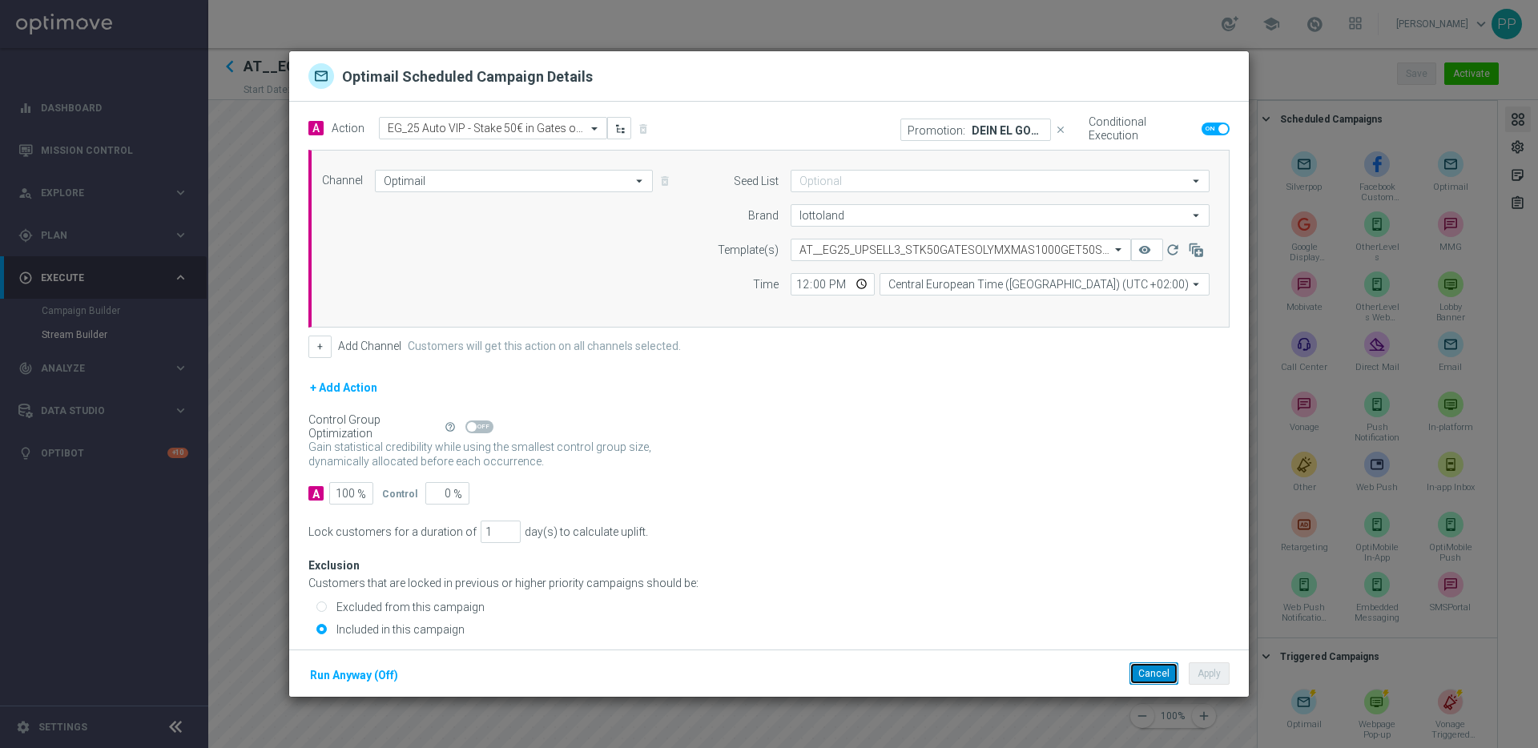
click at [1141, 679] on button "Cancel" at bounding box center [1154, 674] width 49 height 22
click at [1142, 680] on button "Cancel" at bounding box center [1154, 674] width 49 height 22
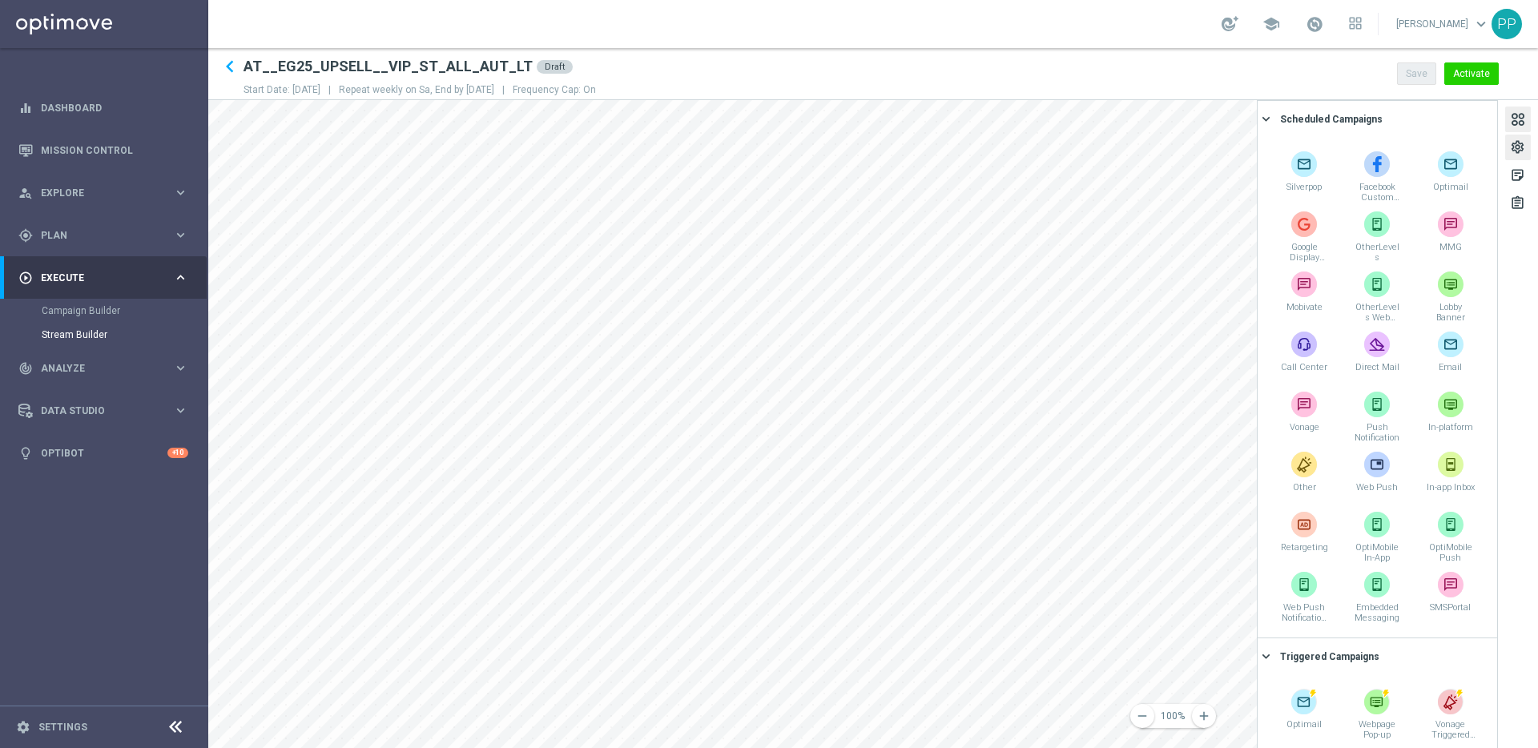
click at [1521, 147] on div "settings" at bounding box center [1517, 149] width 15 height 21
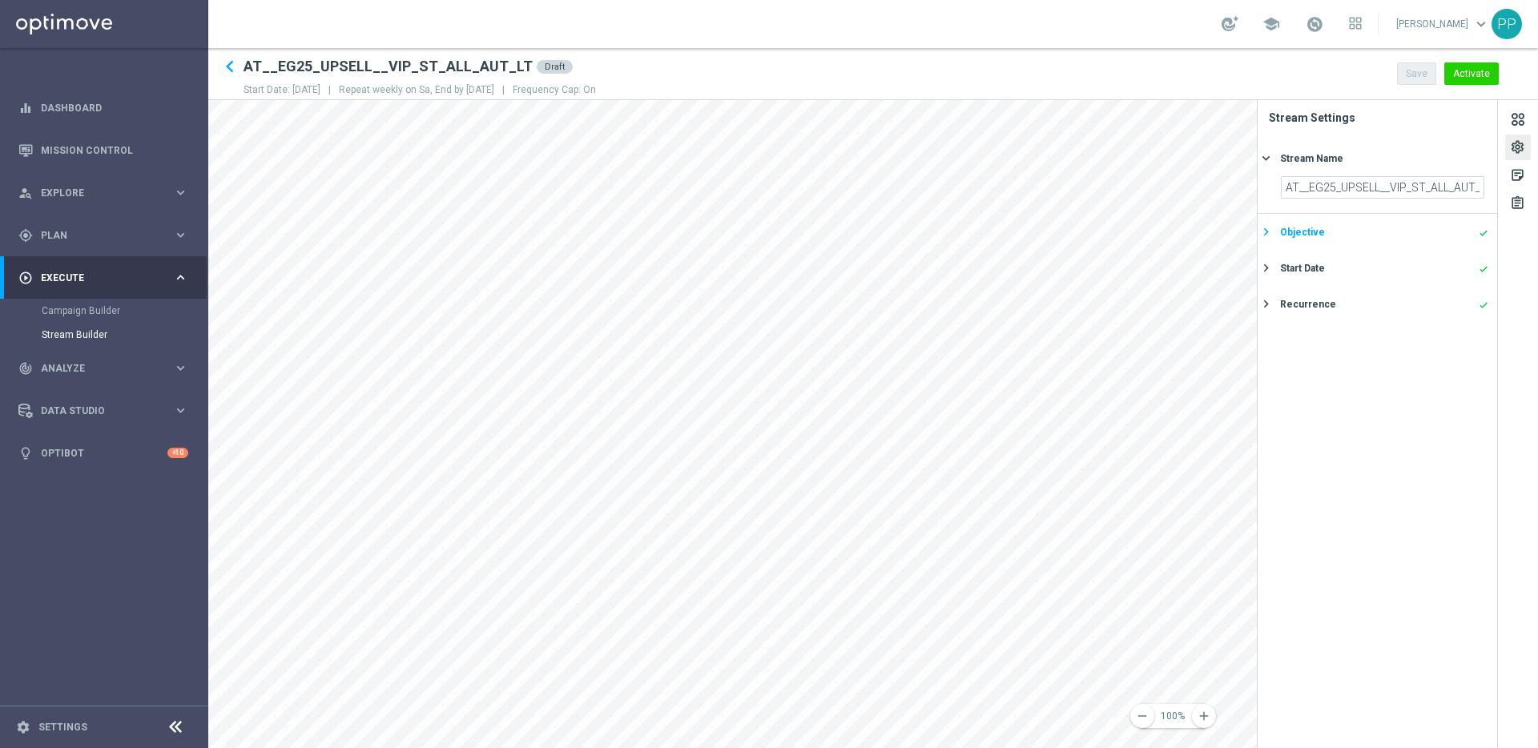
click at [1269, 231] on icon "keyboard_arrow_right" at bounding box center [1266, 231] width 15 height 15
click at [1267, 322] on icon "keyboard_arrow_right" at bounding box center [1266, 323] width 15 height 15
click at [1267, 302] on icon "keyboard_arrow_right" at bounding box center [1266, 303] width 15 height 15
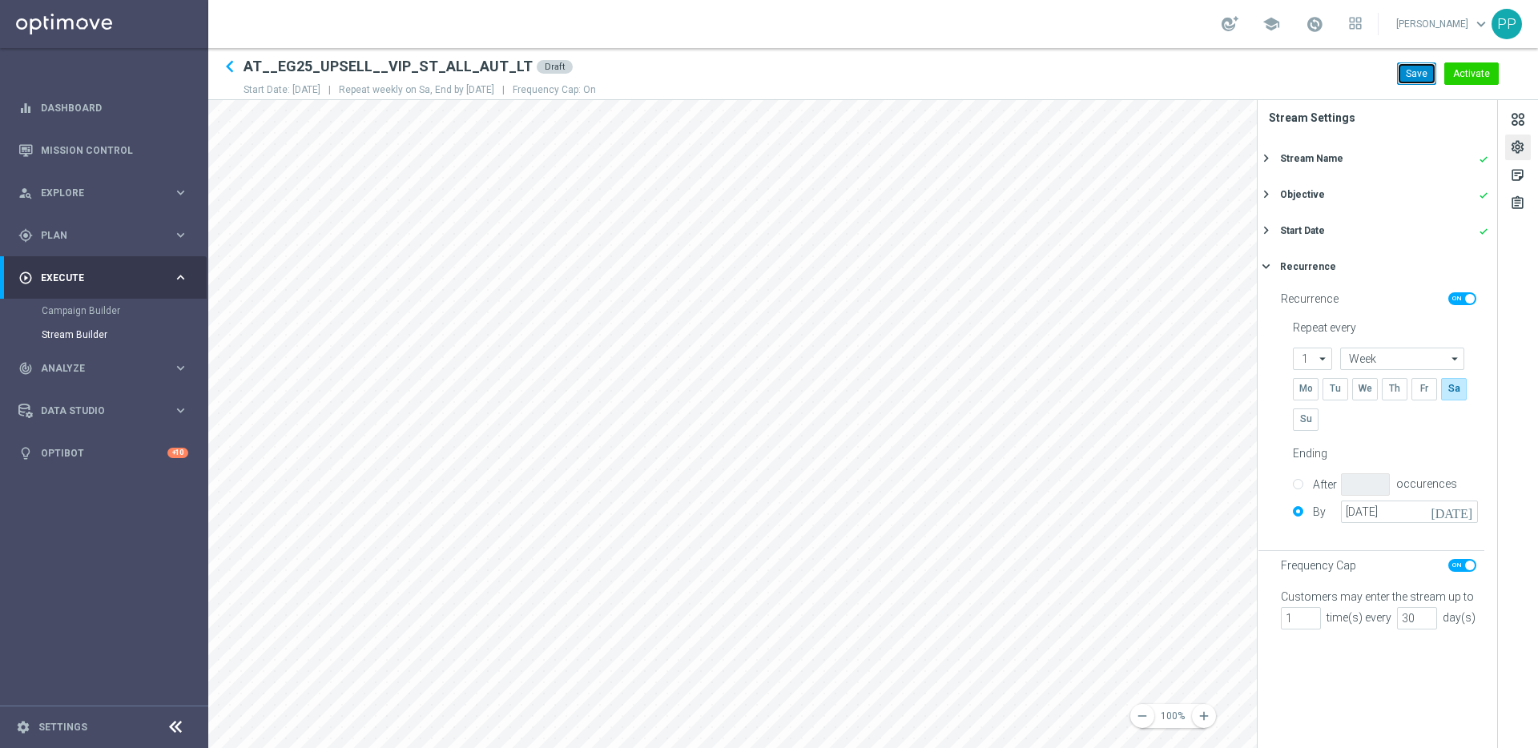
click at [1407, 77] on button "Save" at bounding box center [1416, 73] width 39 height 22
click at [62, 234] on span "Plan" at bounding box center [107, 236] width 132 height 10
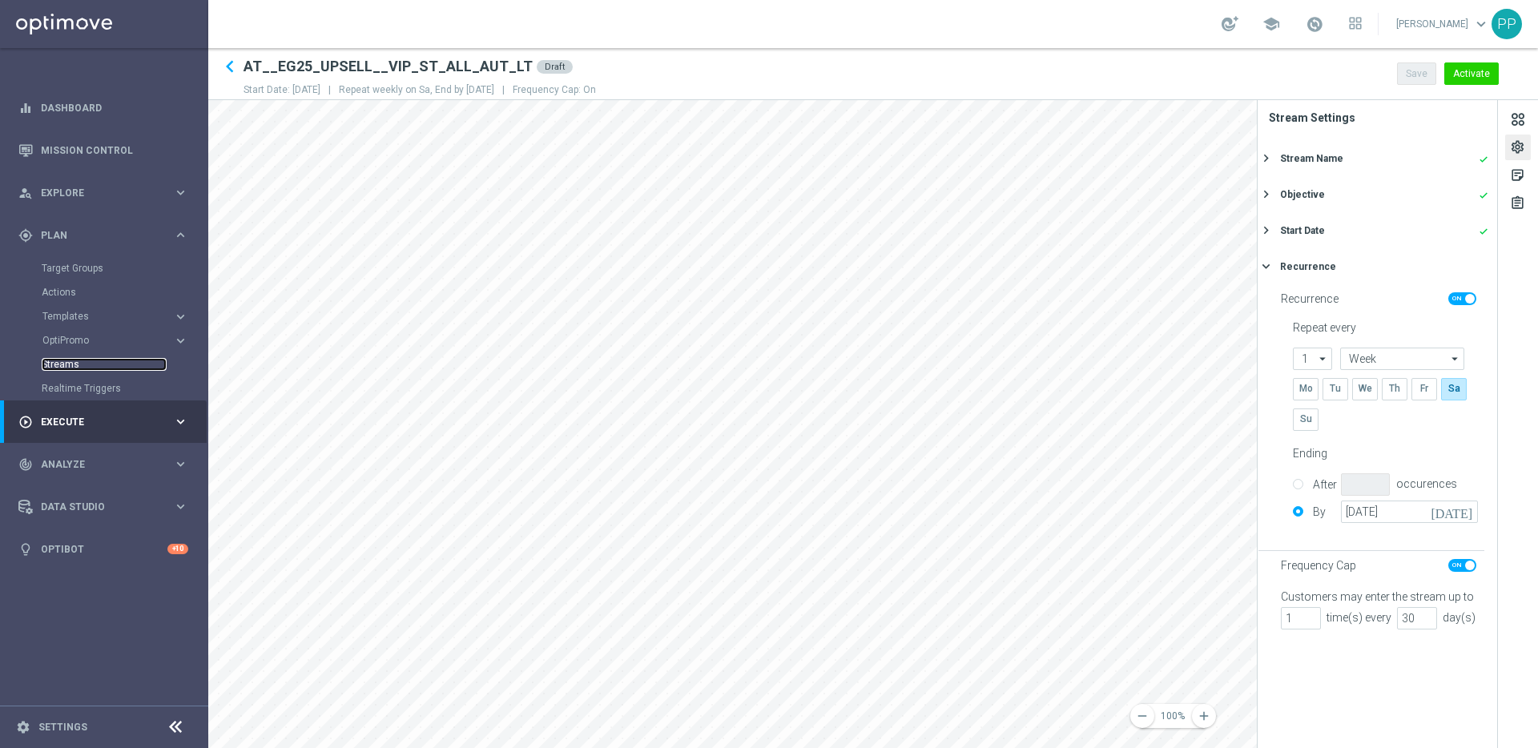
click at [62, 361] on link "Streams" at bounding box center [104, 364] width 125 height 13
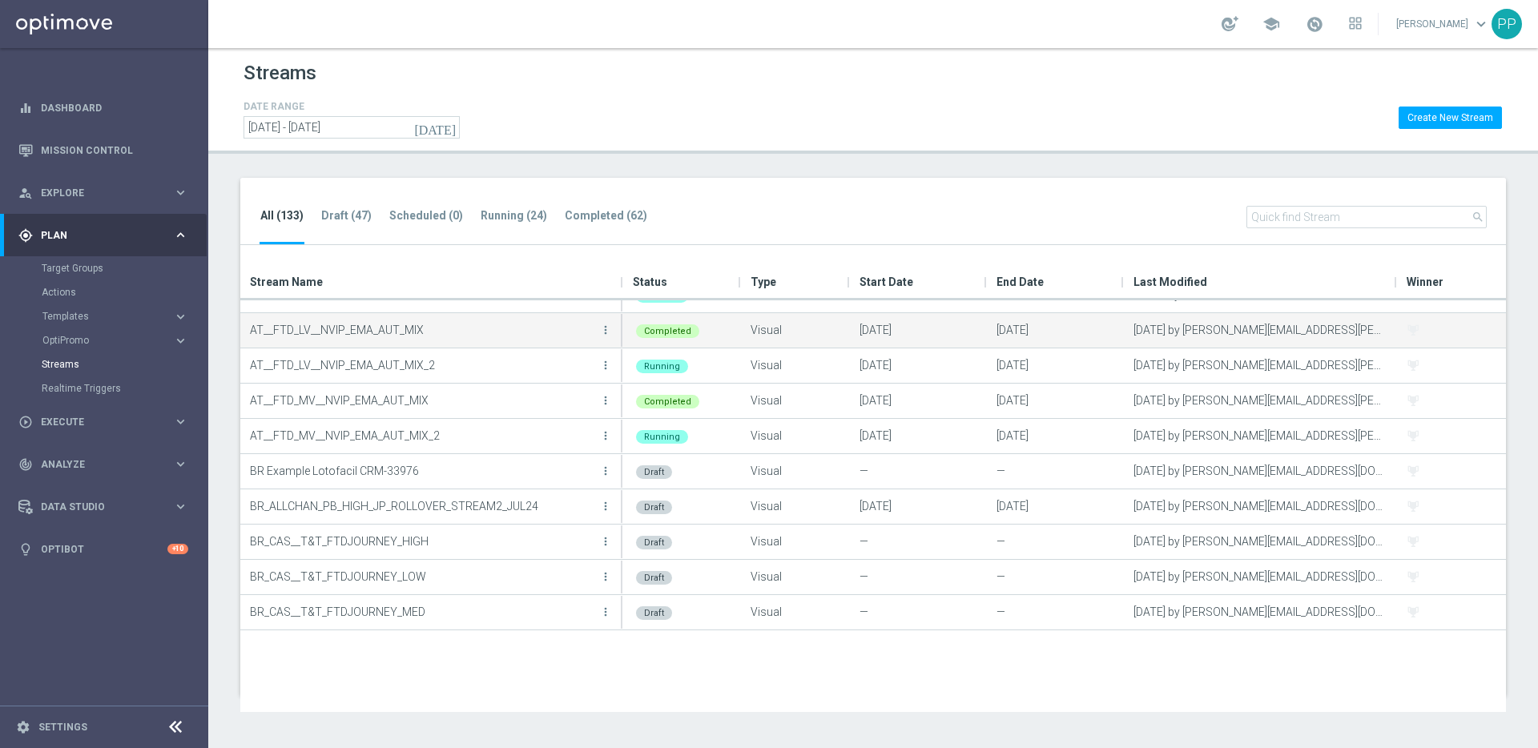
scroll to position [177, 0]
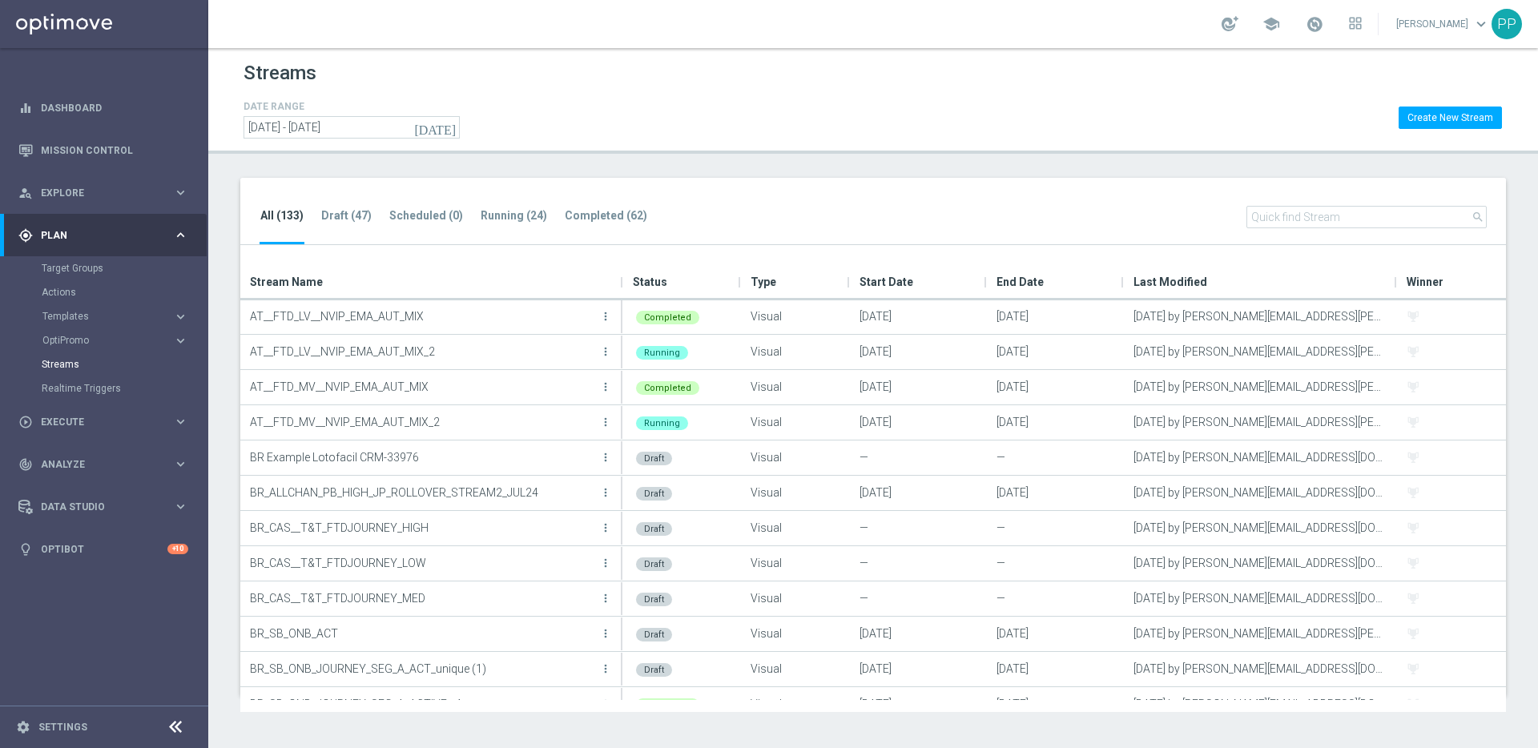
click at [1279, 220] on input "text" at bounding box center [1367, 217] width 240 height 22
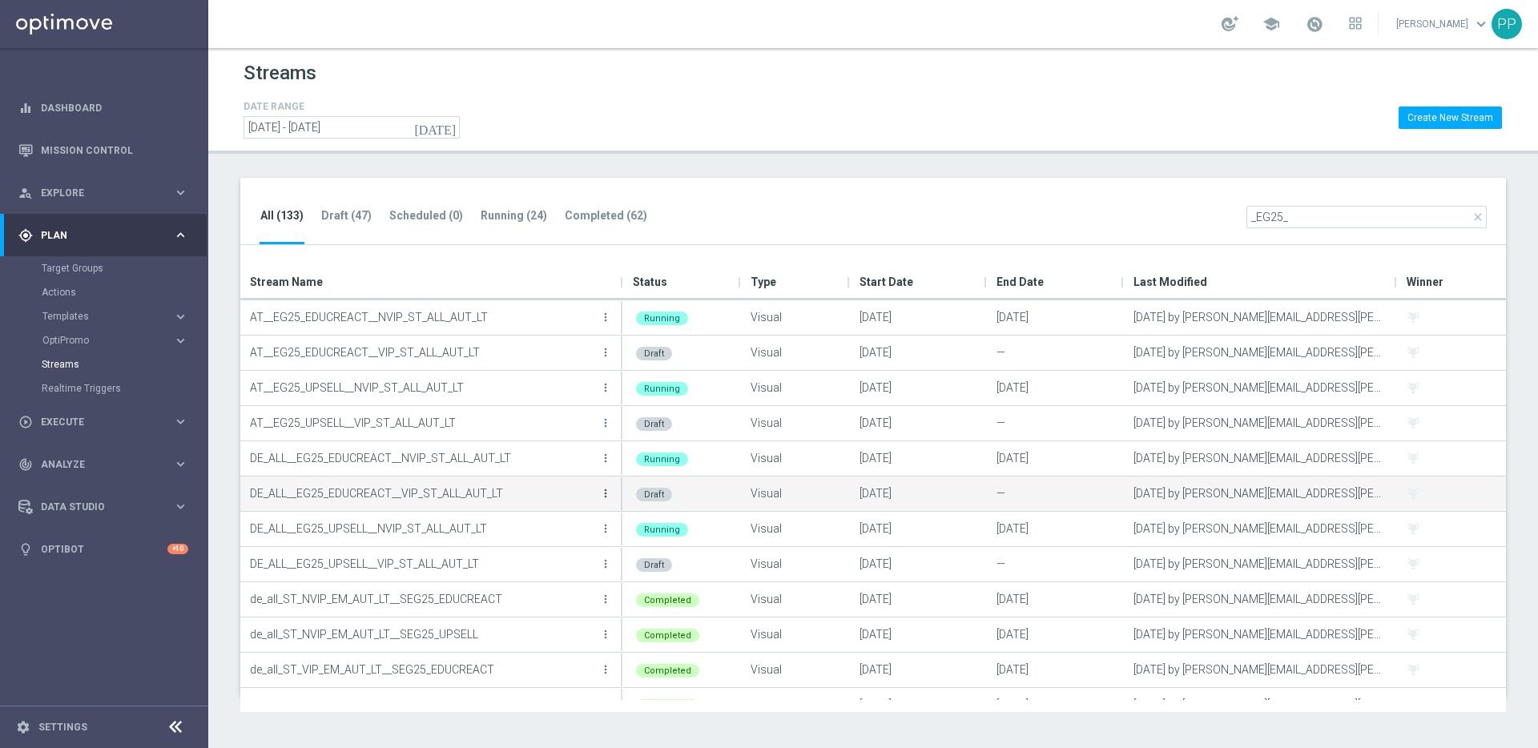
type input "_EG25_"
click at [606, 491] on icon "more_vert" at bounding box center [605, 493] width 13 height 13
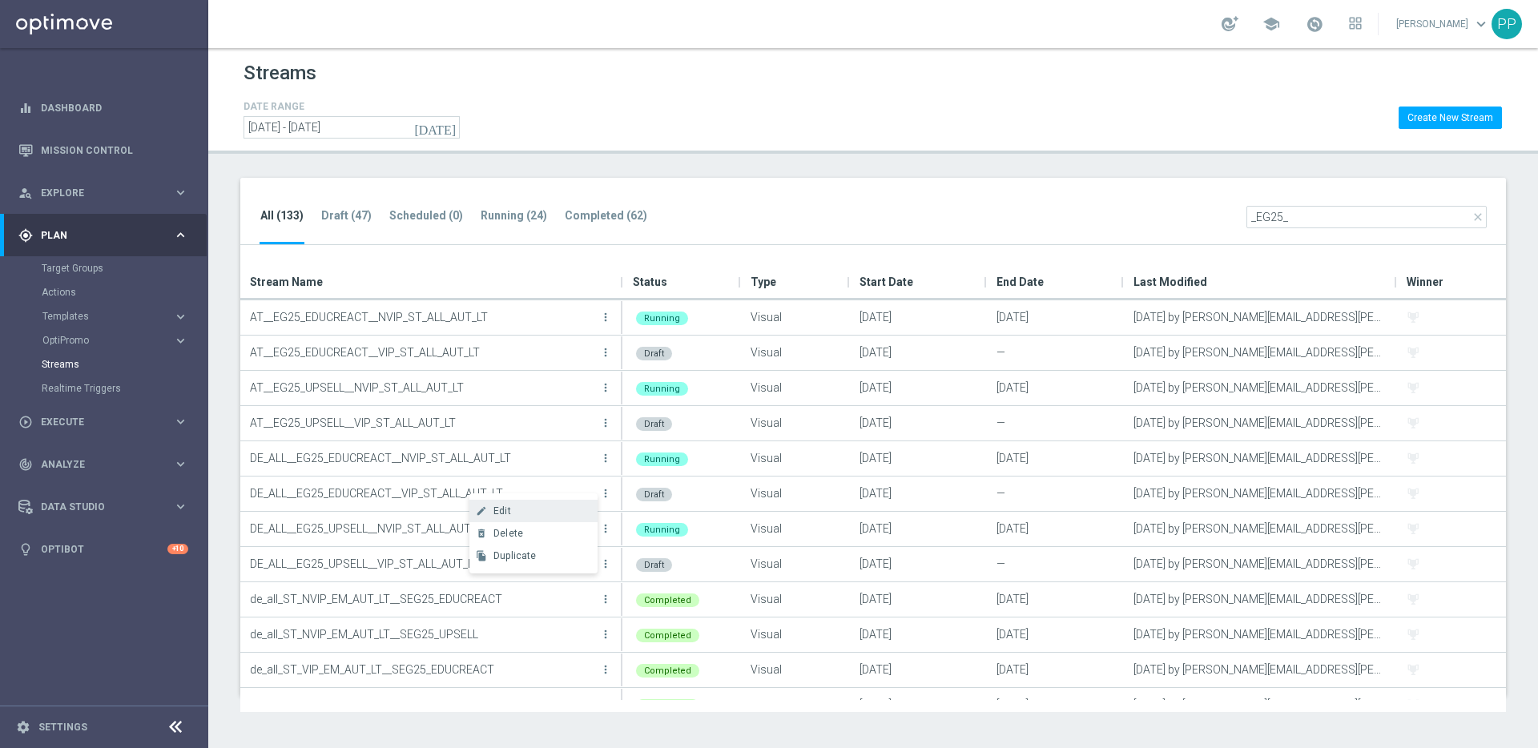
click at [536, 506] on div "Edit" at bounding box center [541, 510] width 97 height 11
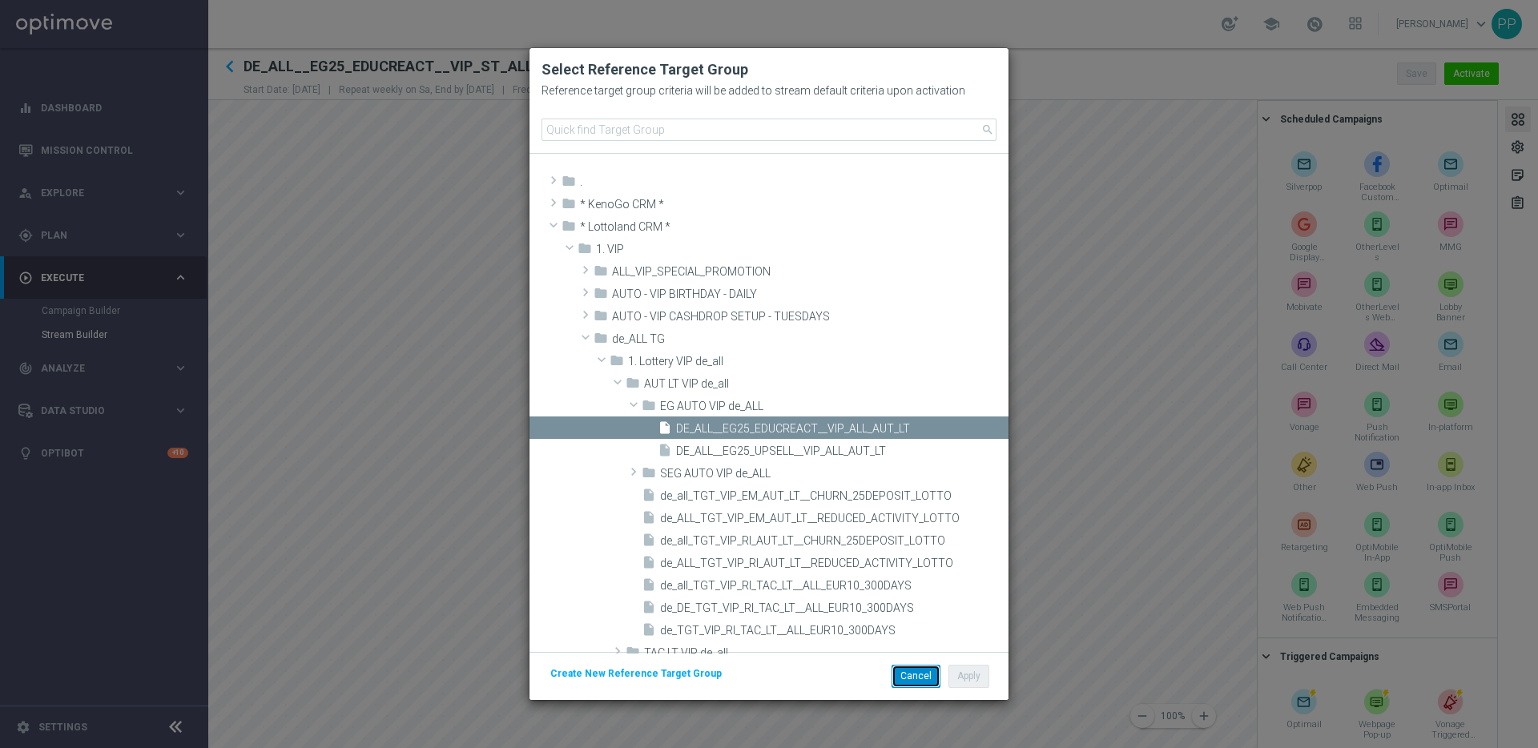
click at [910, 672] on button "Cancel" at bounding box center [916, 676] width 49 height 22
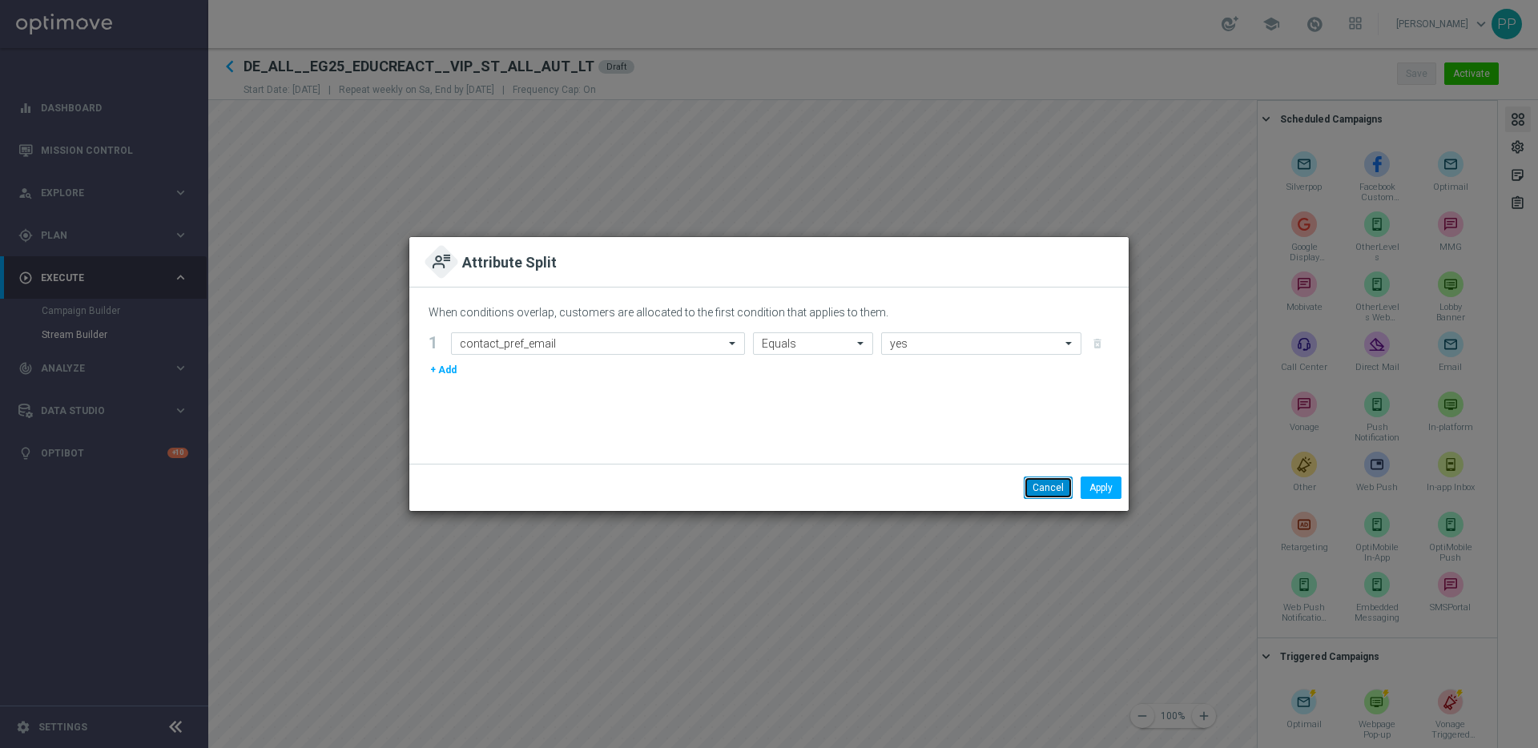
click at [1048, 491] on button "Cancel" at bounding box center [1048, 488] width 49 height 22
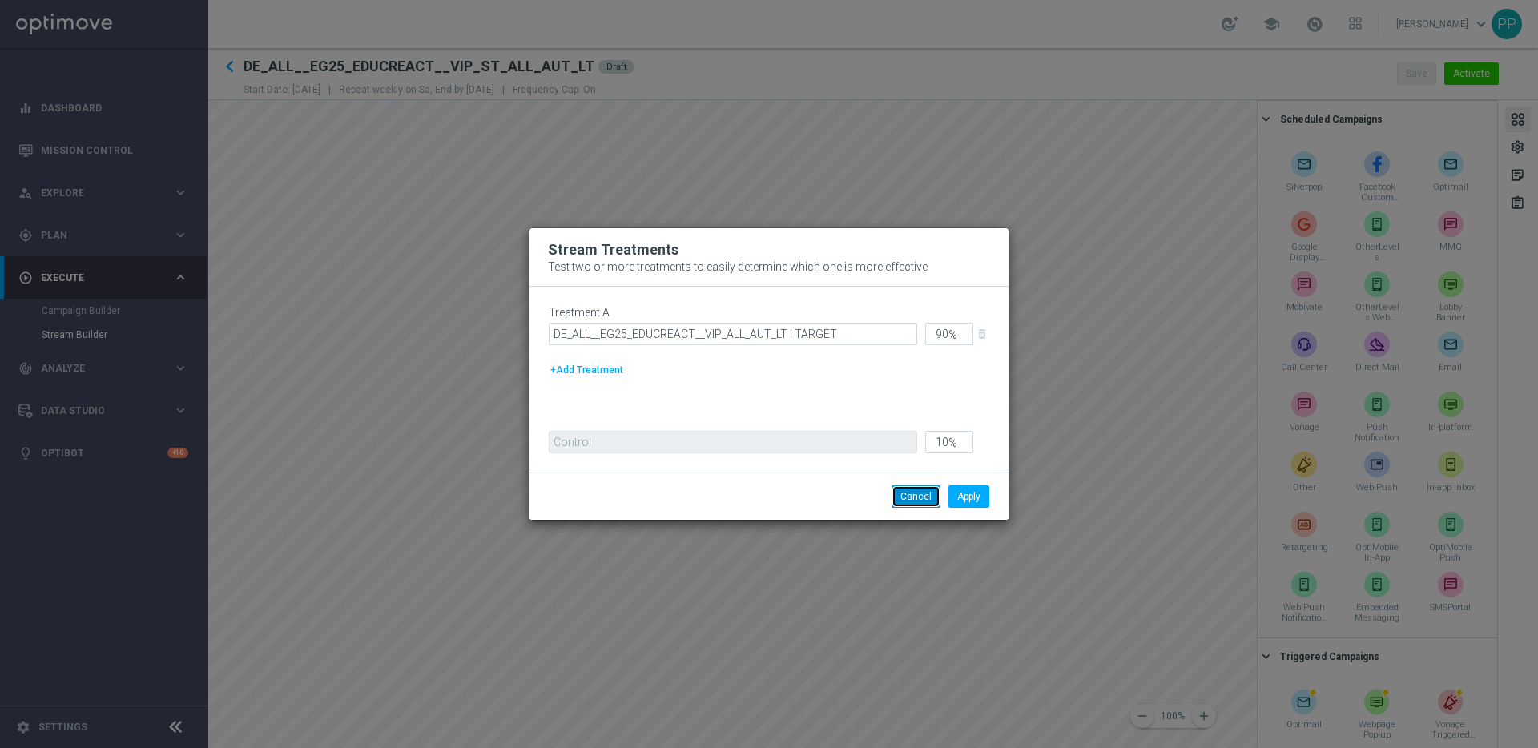
click at [908, 503] on button "Cancel" at bounding box center [916, 496] width 49 height 22
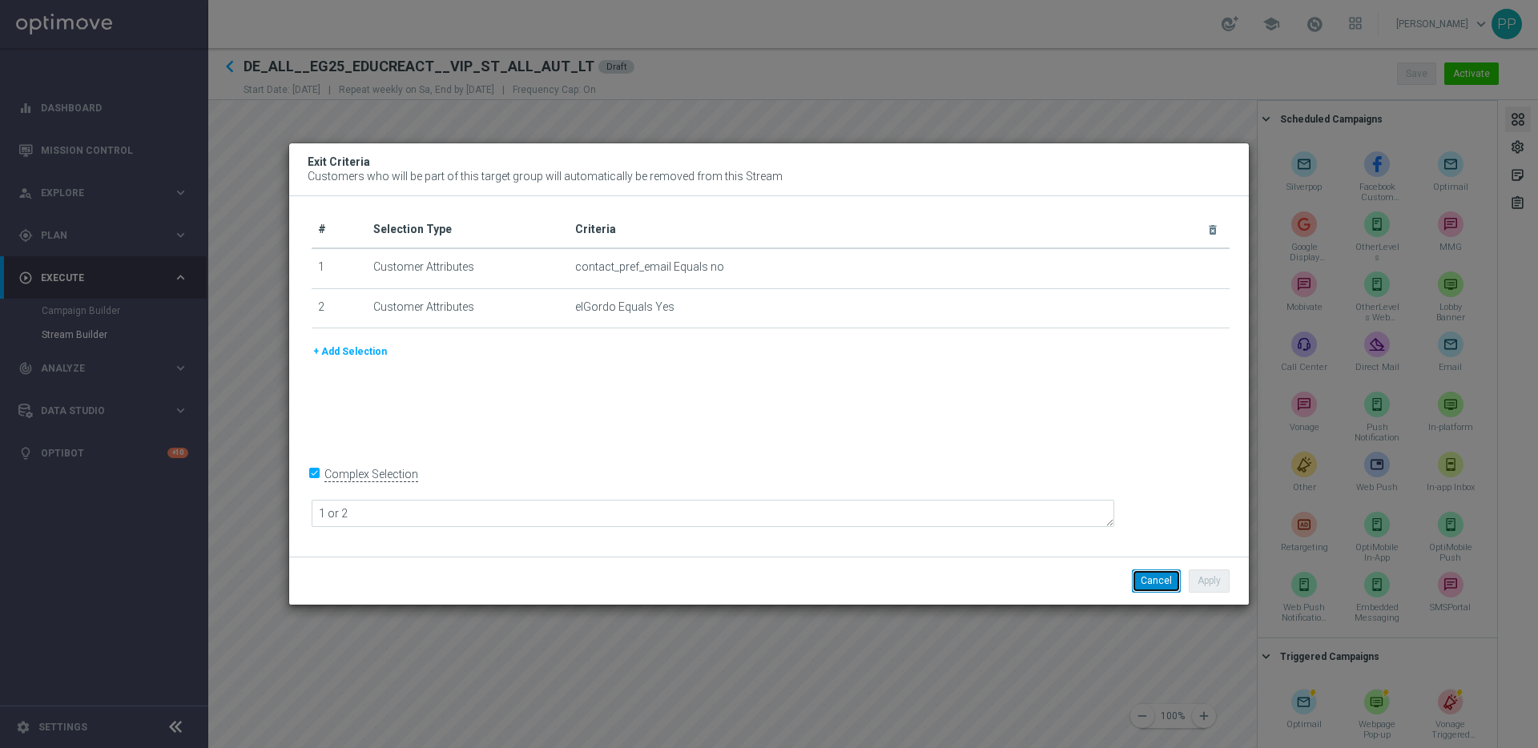
click at [1154, 578] on button "Cancel" at bounding box center [1156, 581] width 49 height 22
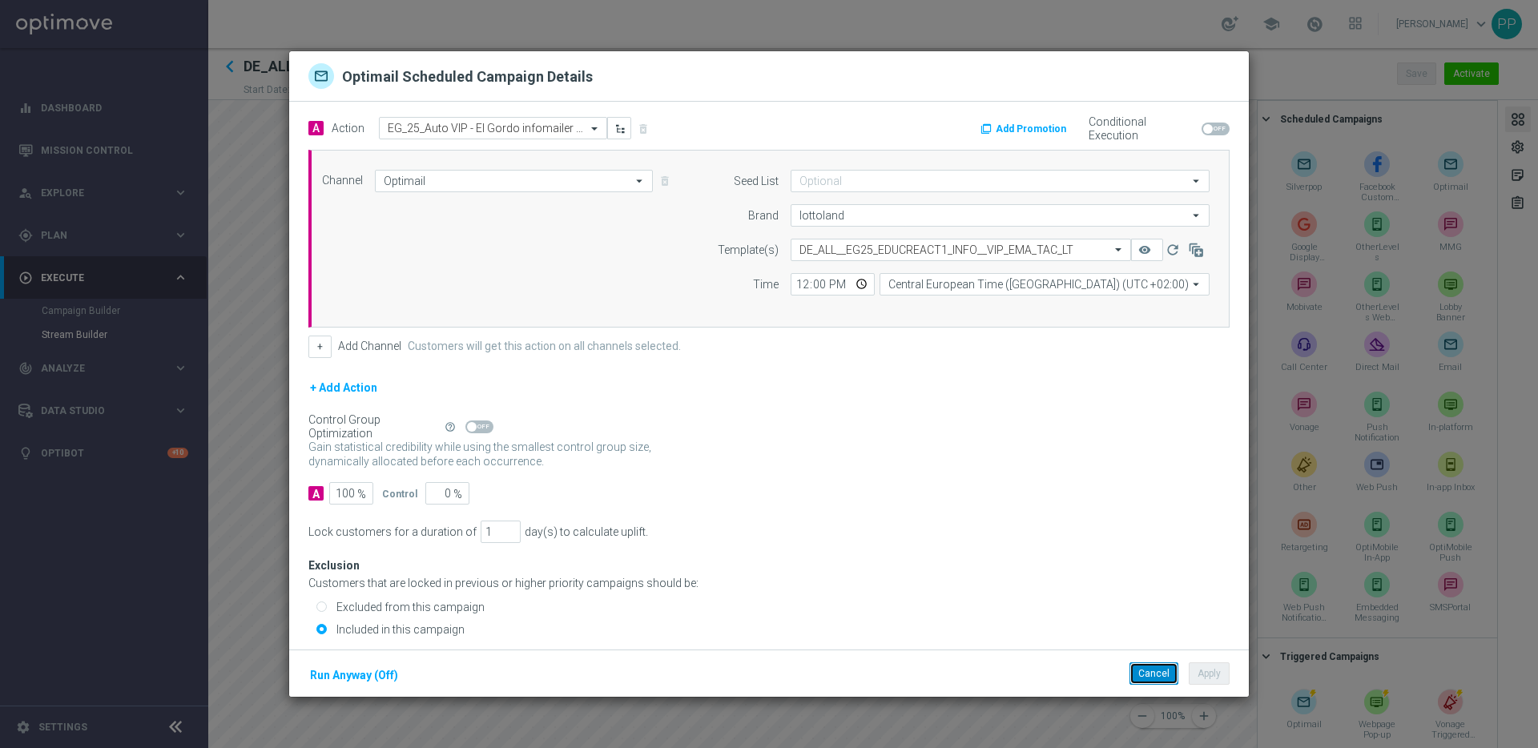
click at [1143, 678] on button "Cancel" at bounding box center [1154, 674] width 49 height 22
click at [1161, 679] on button "Cancel" at bounding box center [1154, 674] width 49 height 22
click at [981, 131] on p "DEIN EL GORDO GUTSCHEIN" at bounding box center [1008, 129] width 72 height 13
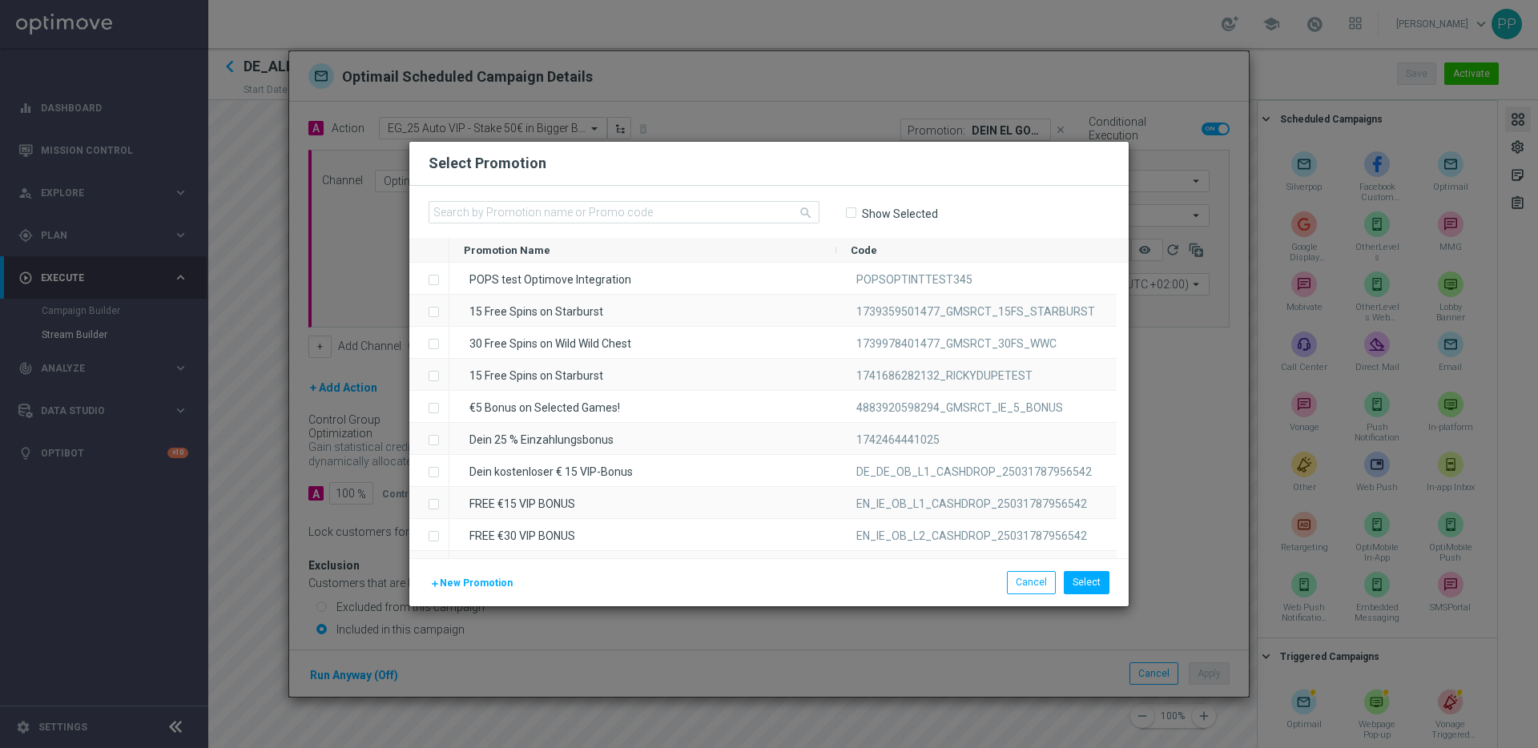
click at [855, 216] on input "Show Selected" at bounding box center [850, 213] width 10 height 10
checkbox input "true"
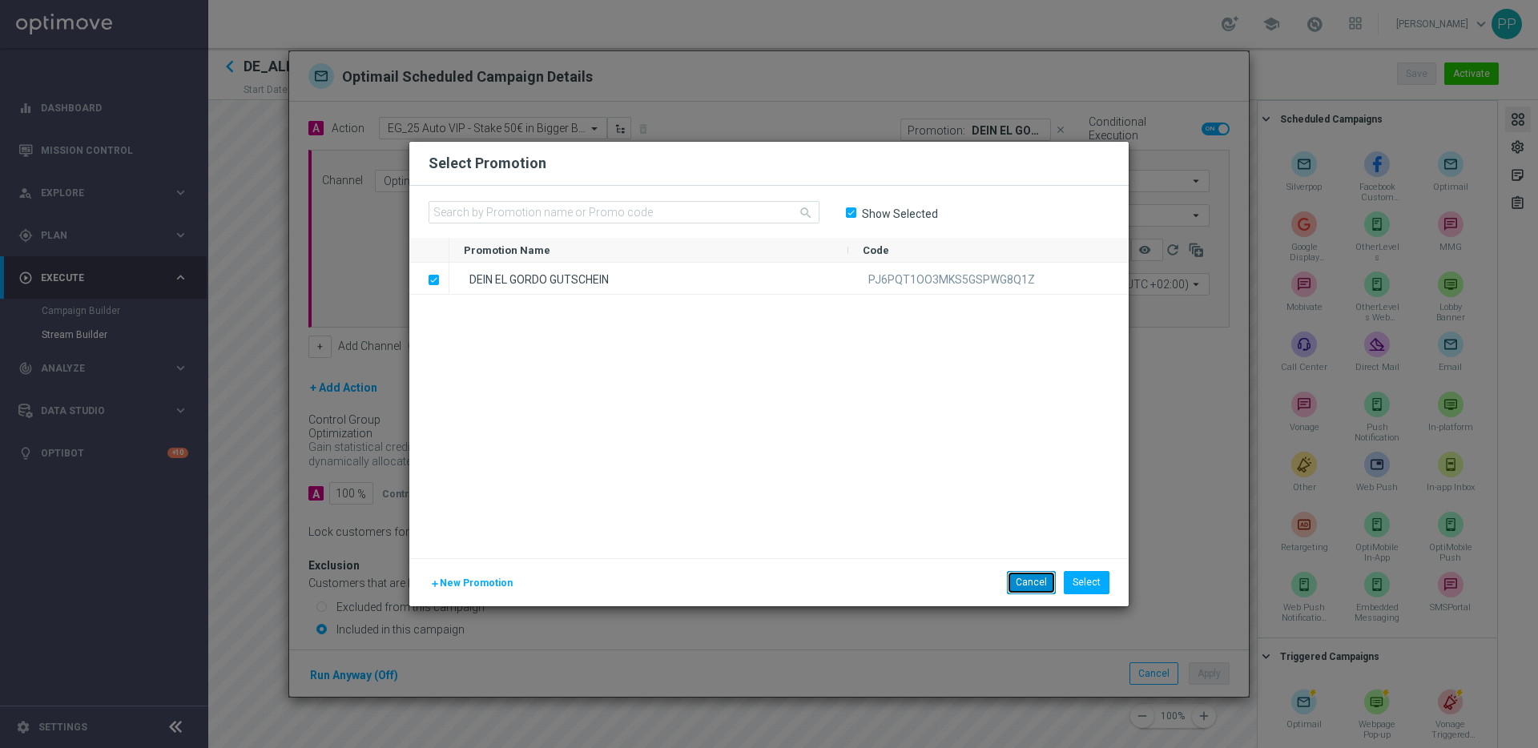
click at [1029, 581] on button "Cancel" at bounding box center [1031, 582] width 49 height 22
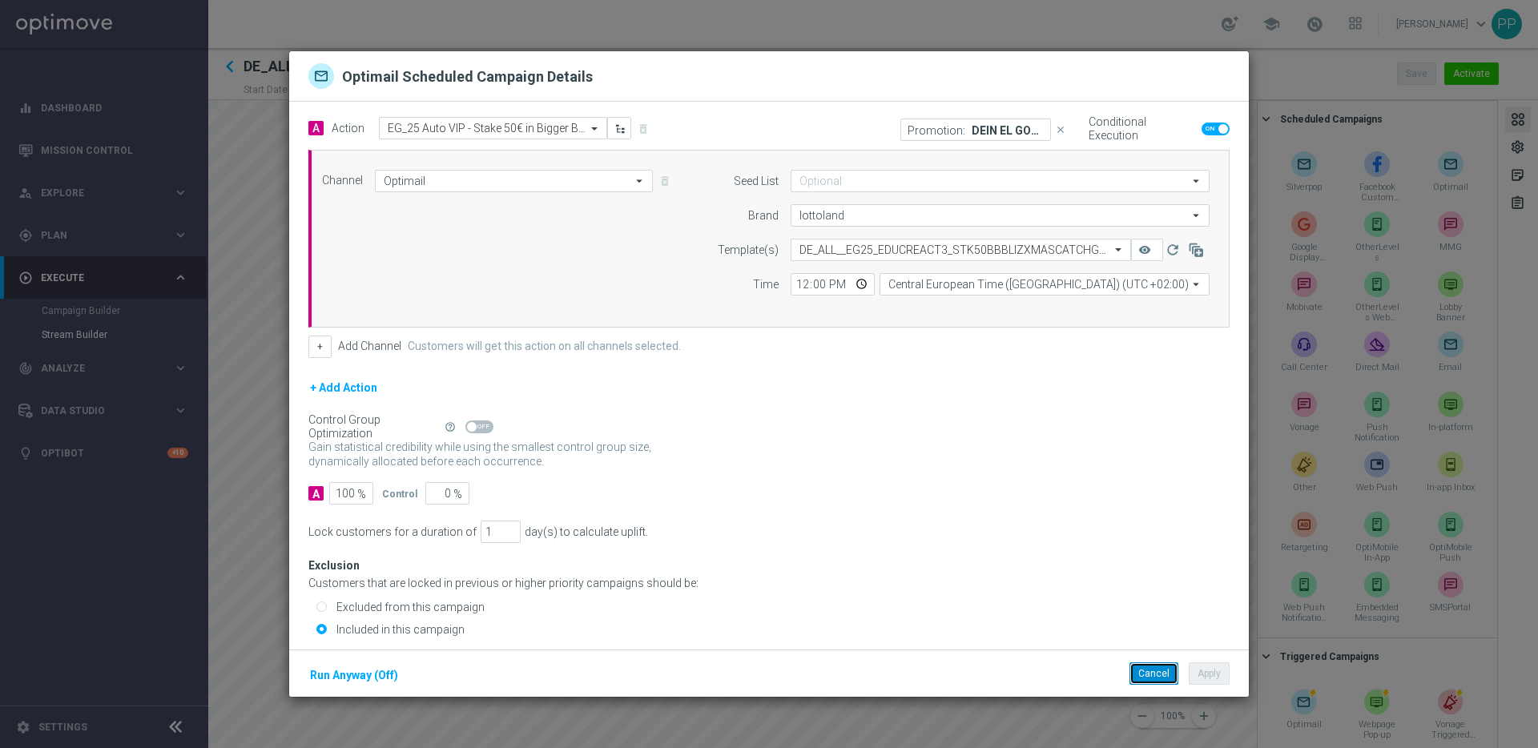
click at [1153, 675] on button "Cancel" at bounding box center [1154, 674] width 49 height 22
click at [965, 135] on div "Promotion: DEIN 7 € GUTSCHEIN" at bounding box center [975, 130] width 151 height 22
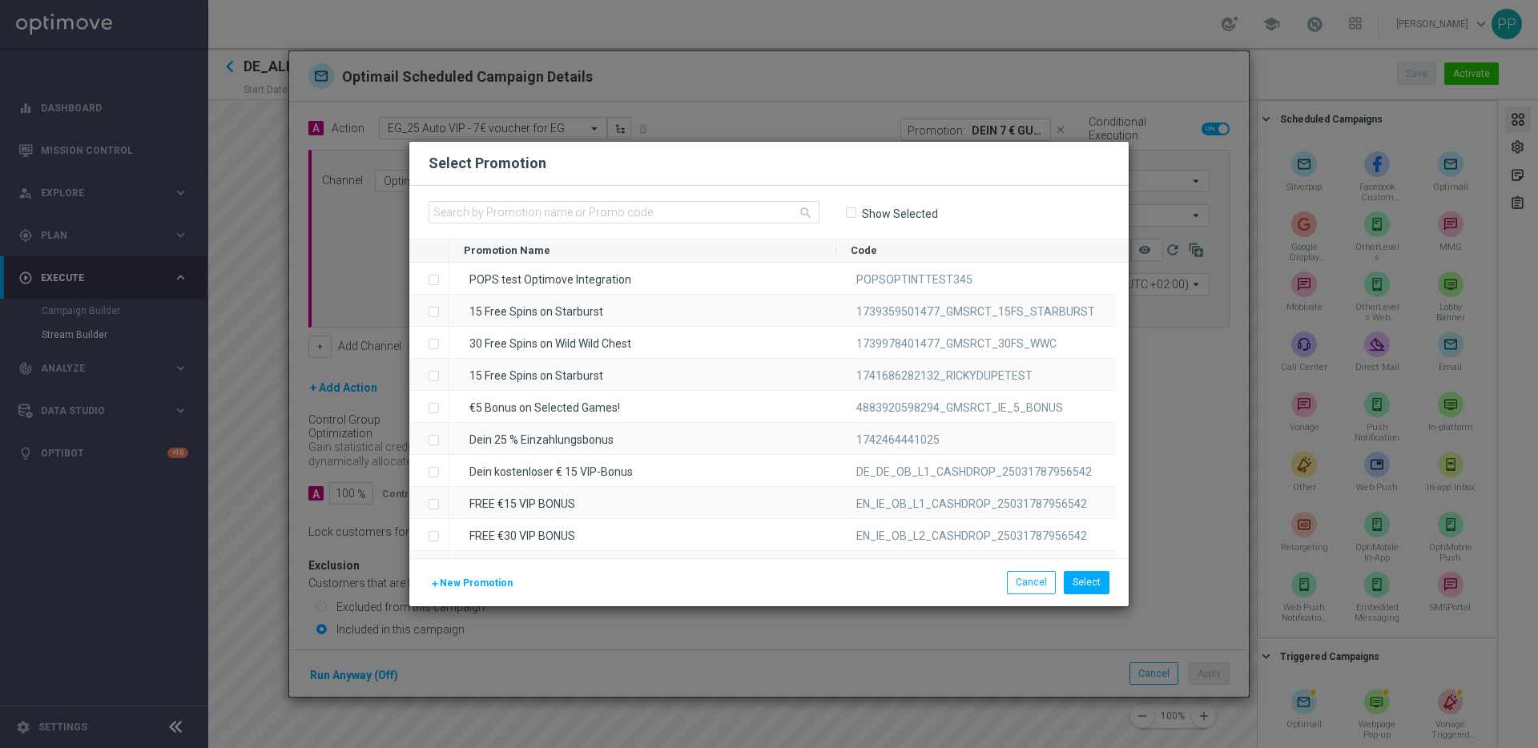
click at [854, 208] on input "Show Selected" at bounding box center [850, 213] width 10 height 10
checkbox input "true"
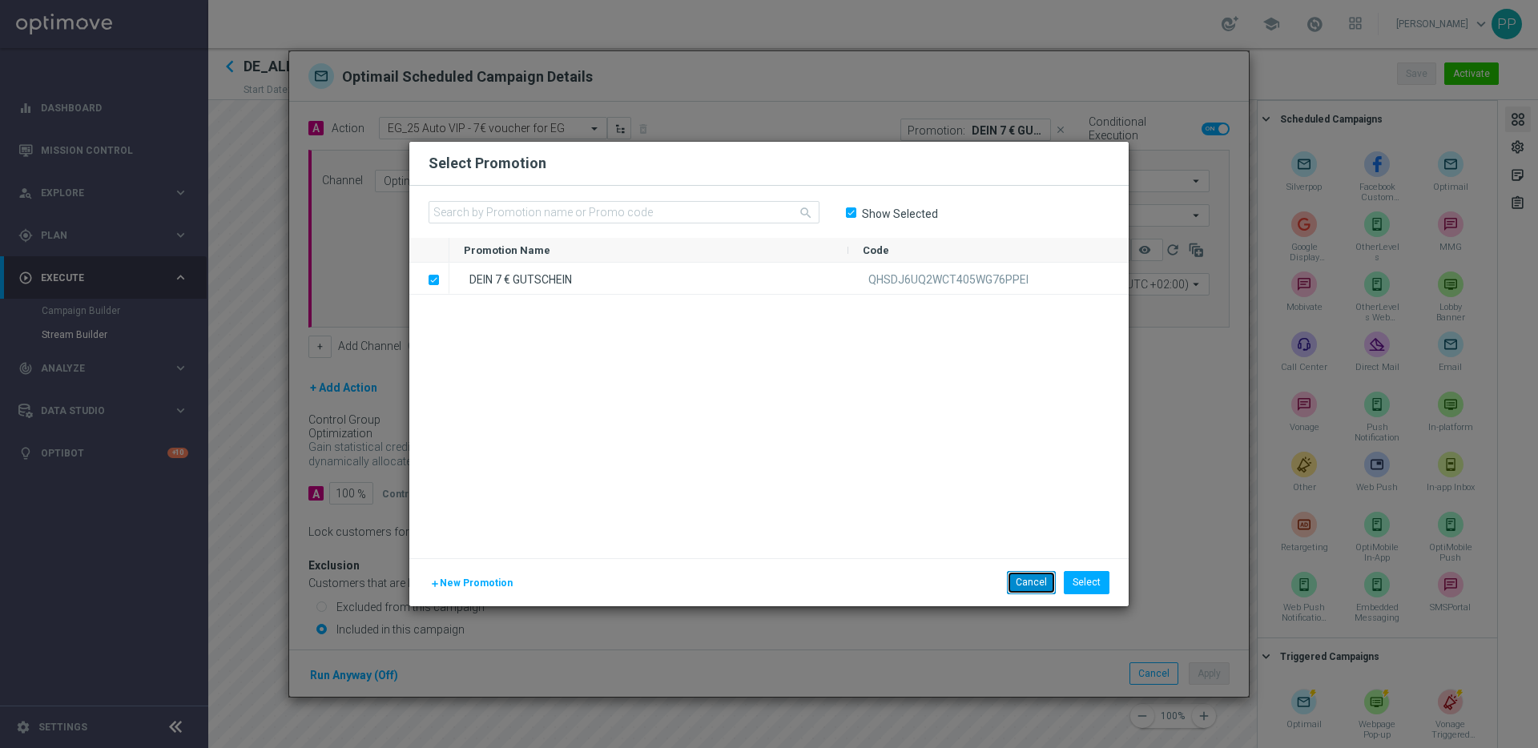
click at [1025, 590] on button "Cancel" at bounding box center [1031, 582] width 49 height 22
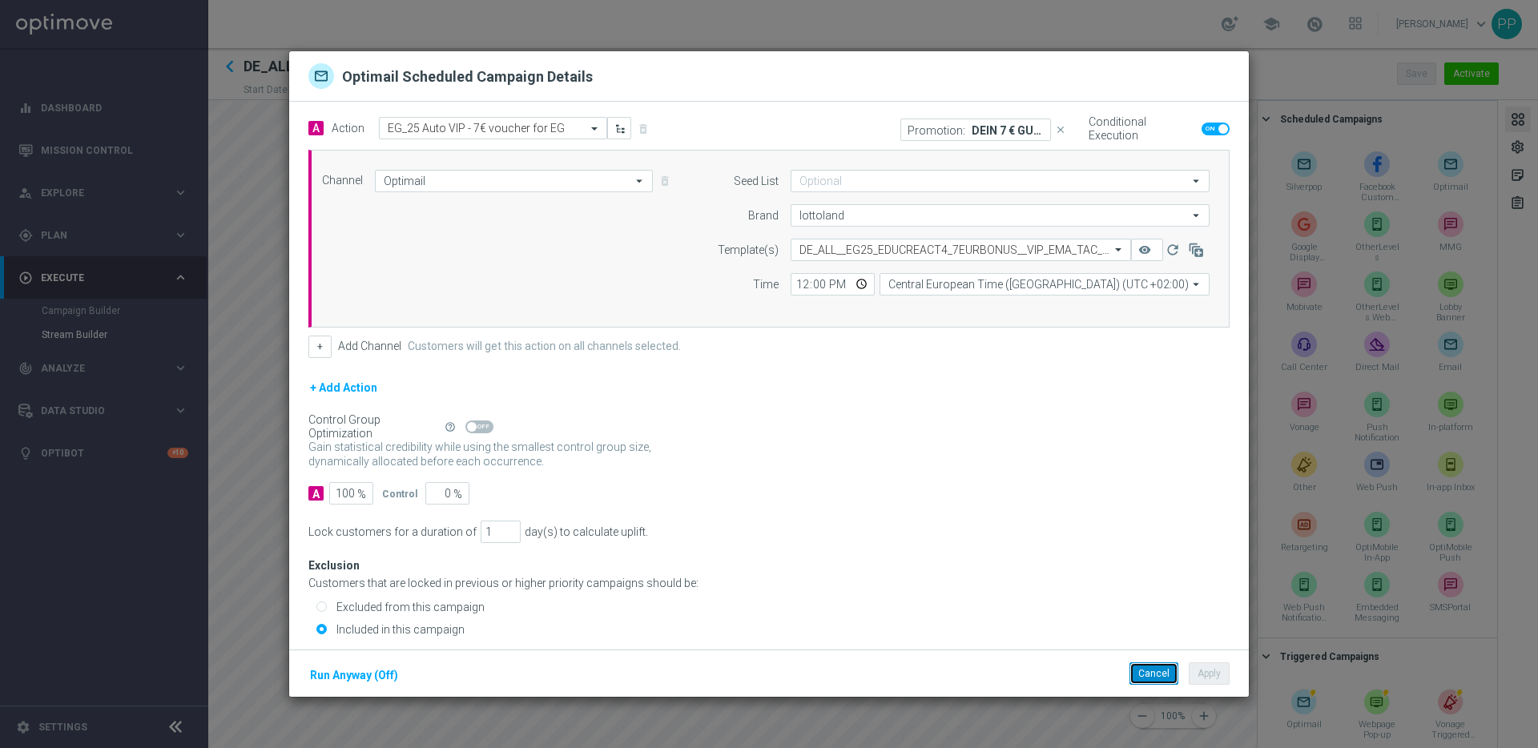
click at [1138, 674] on button "Cancel" at bounding box center [1154, 674] width 49 height 22
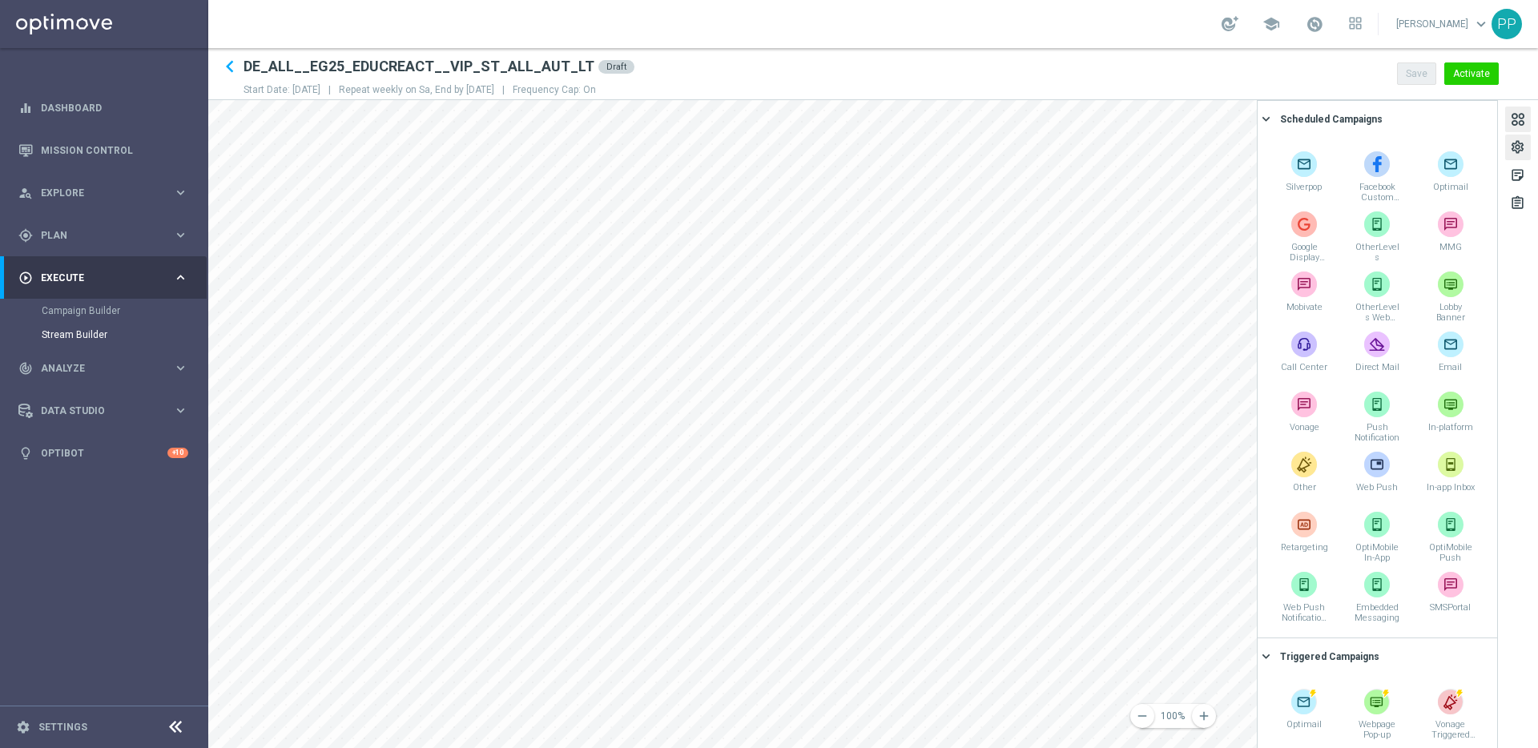
click at [1529, 150] on div "settings" at bounding box center [1518, 148] width 26 height 26
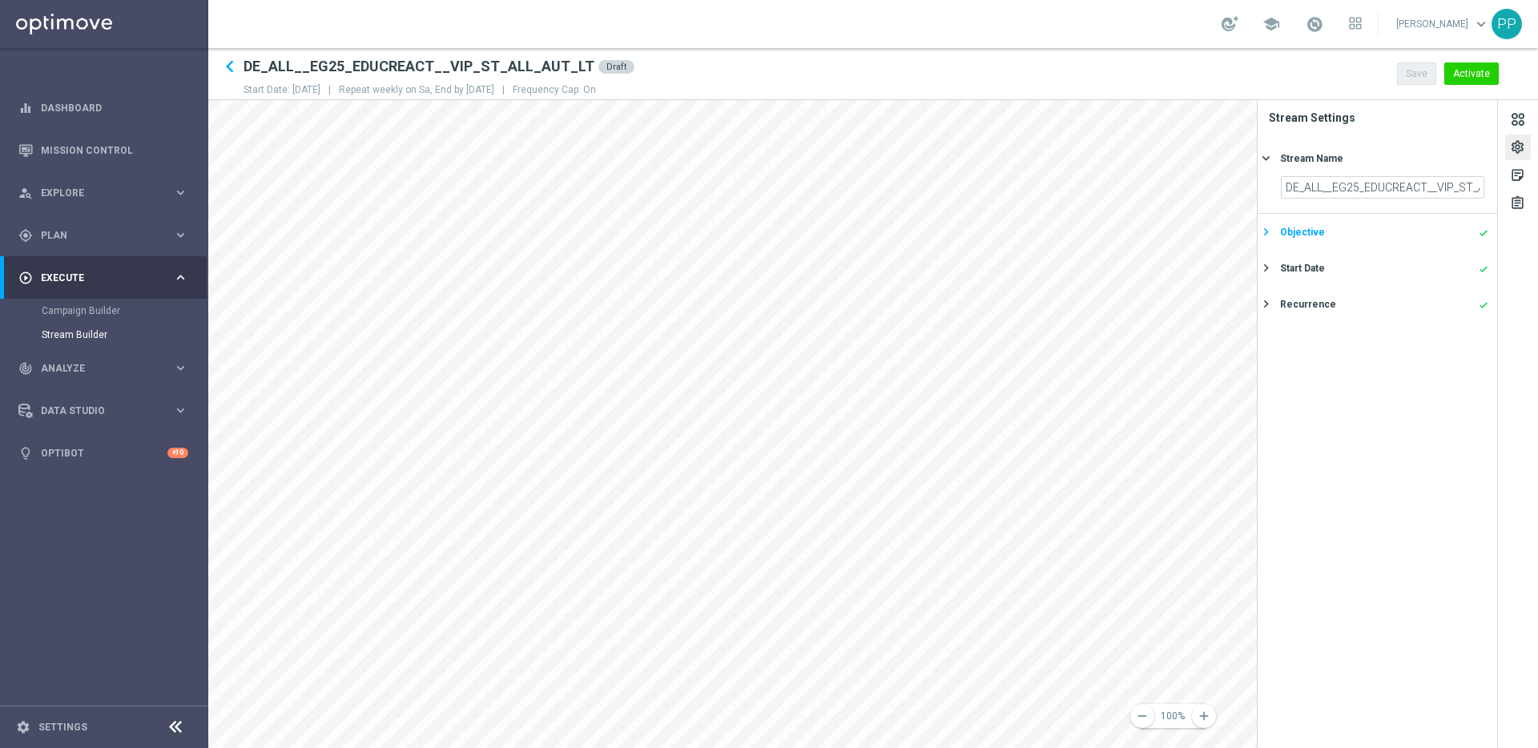
click at [1263, 234] on icon "keyboard_arrow_right" at bounding box center [1266, 231] width 15 height 15
click at [1269, 322] on icon "keyboard_arrow_right" at bounding box center [1266, 323] width 15 height 15
click at [1261, 299] on icon "keyboard_arrow_right" at bounding box center [1266, 303] width 15 height 15
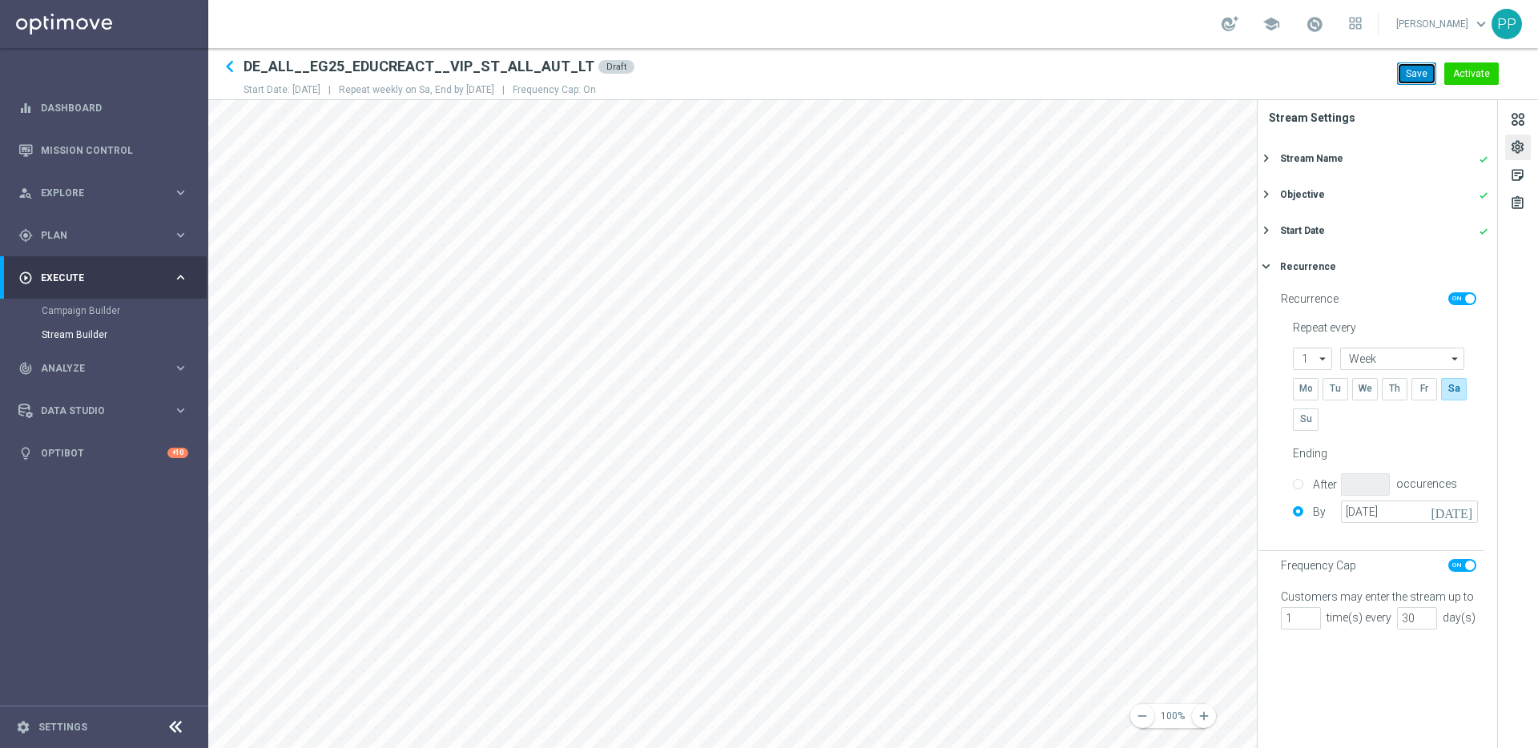
click at [1410, 80] on button "Save" at bounding box center [1416, 73] width 39 height 22
click at [59, 241] on div "gps_fixed Plan" at bounding box center [95, 235] width 155 height 14
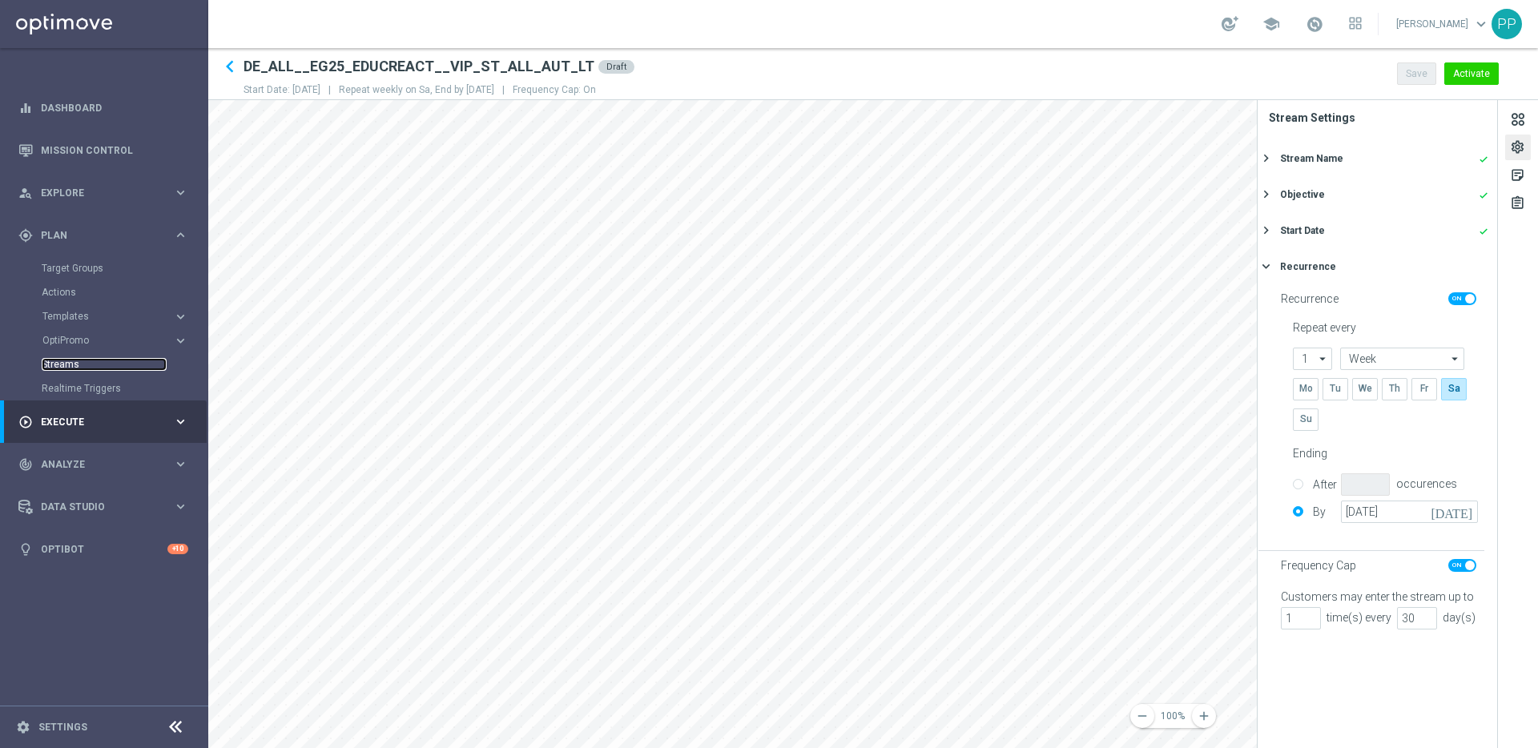
click at [66, 360] on link "Streams" at bounding box center [104, 364] width 125 height 13
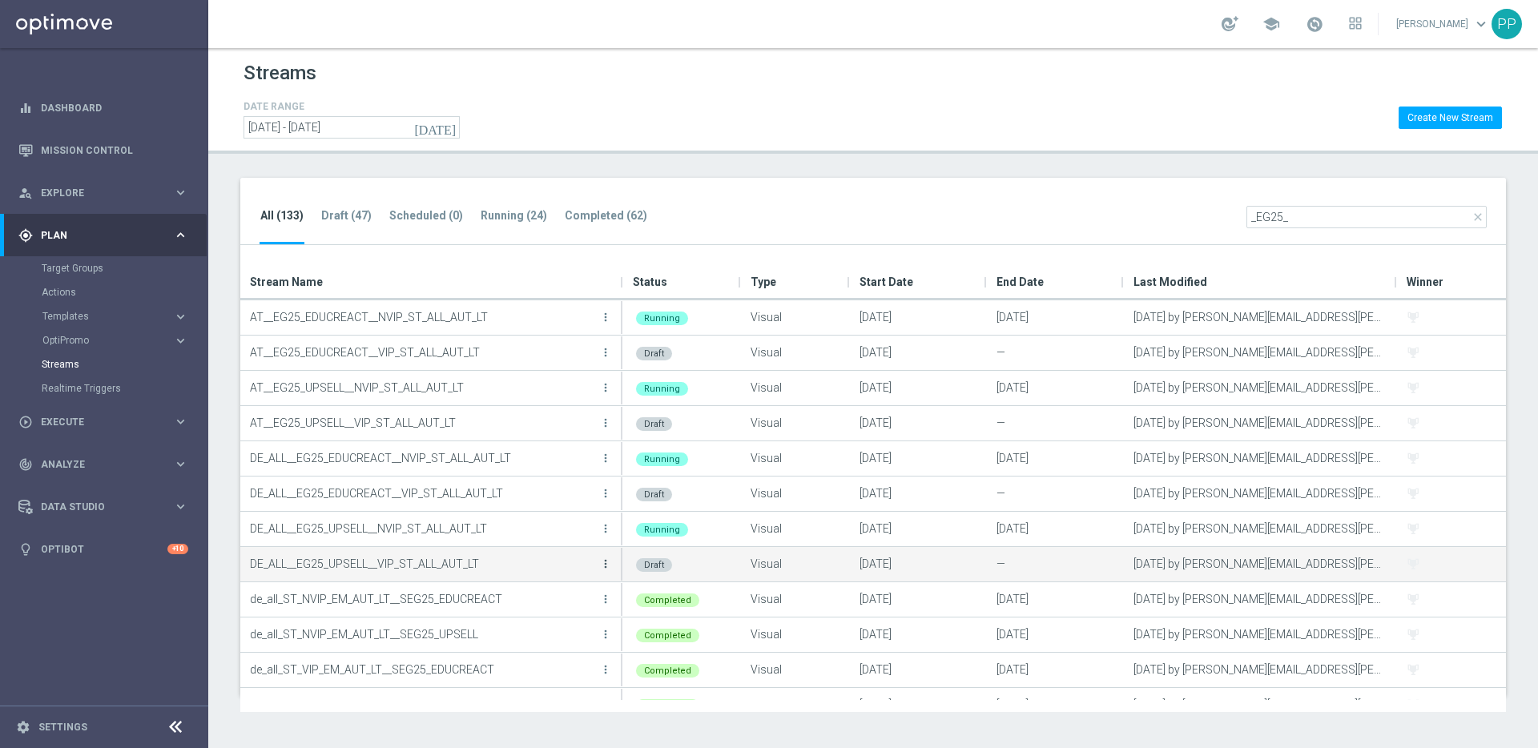
type input "_EG25_"
click at [605, 566] on icon "more_vert" at bounding box center [605, 564] width 13 height 13
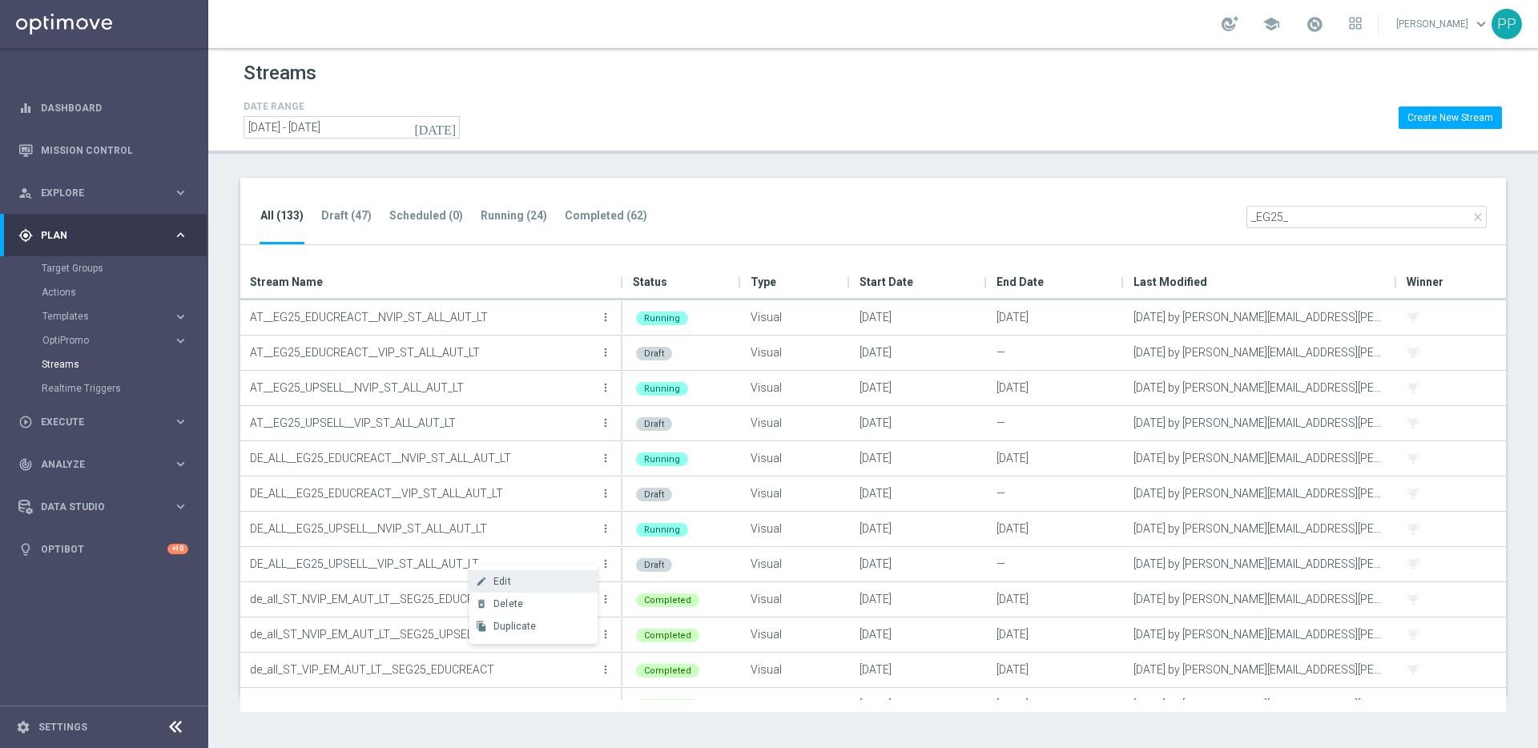
click at [542, 582] on div "Edit" at bounding box center [541, 581] width 97 height 11
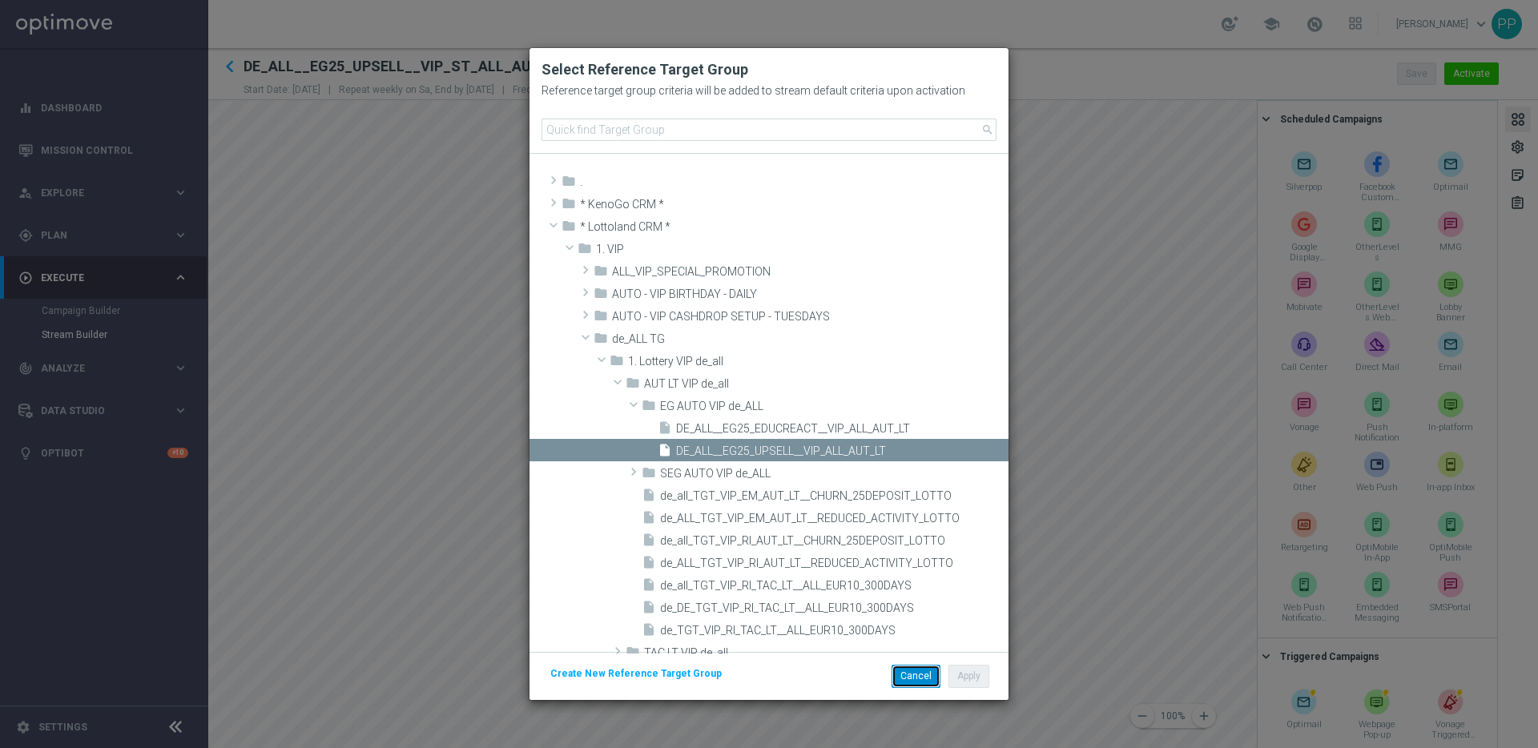
click at [912, 677] on button "Cancel" at bounding box center [916, 676] width 49 height 22
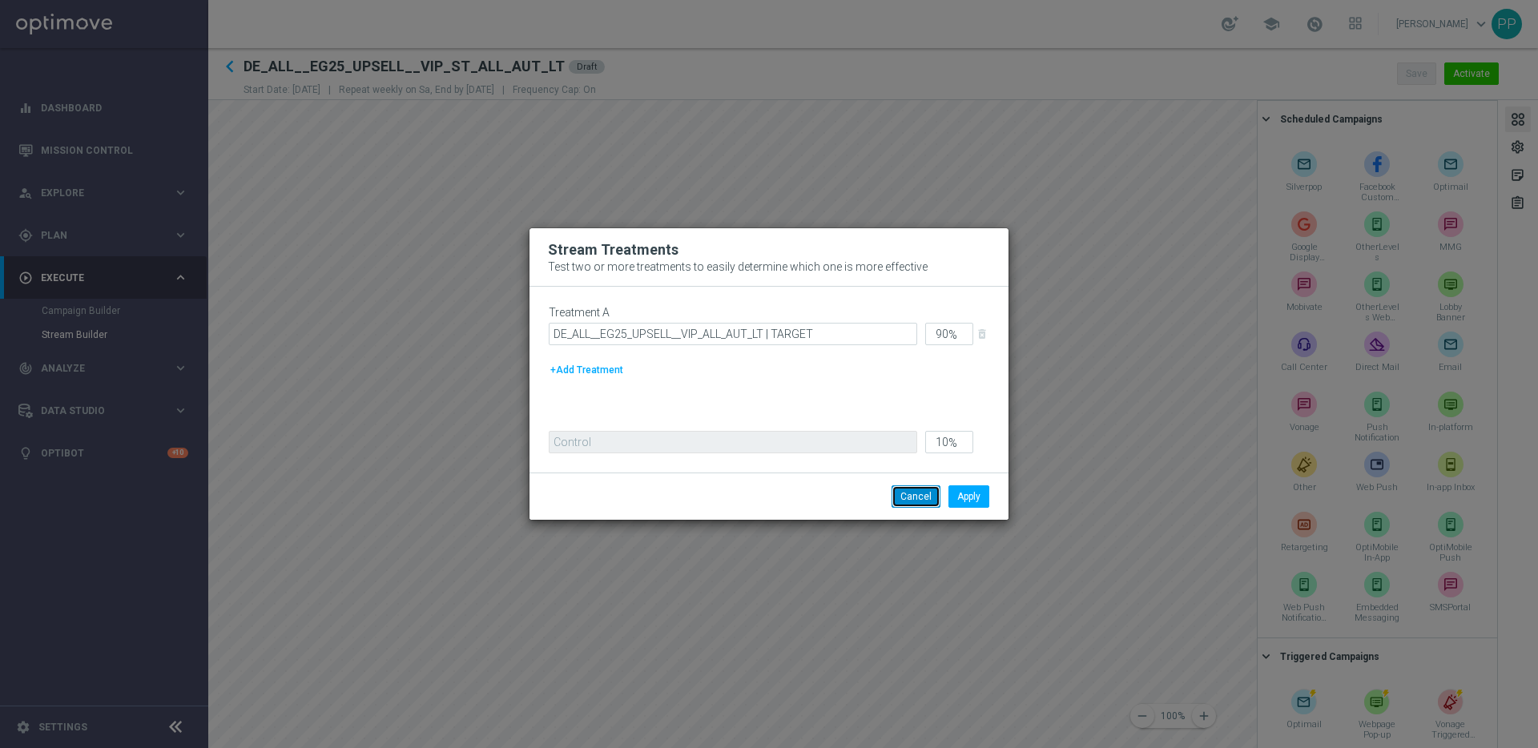
click at [907, 504] on button "Cancel" at bounding box center [916, 496] width 49 height 22
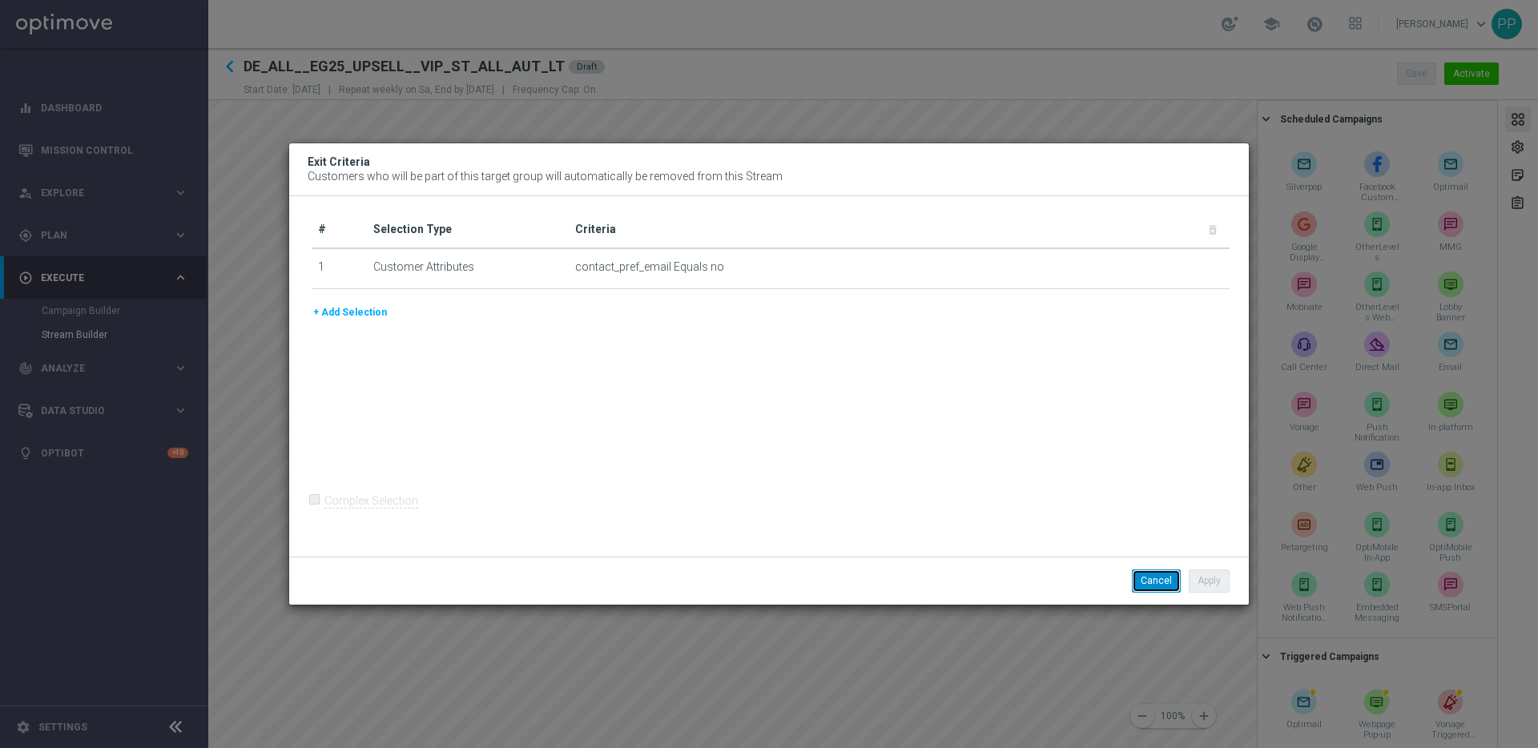
click at [1144, 581] on button "Cancel" at bounding box center [1156, 581] width 49 height 22
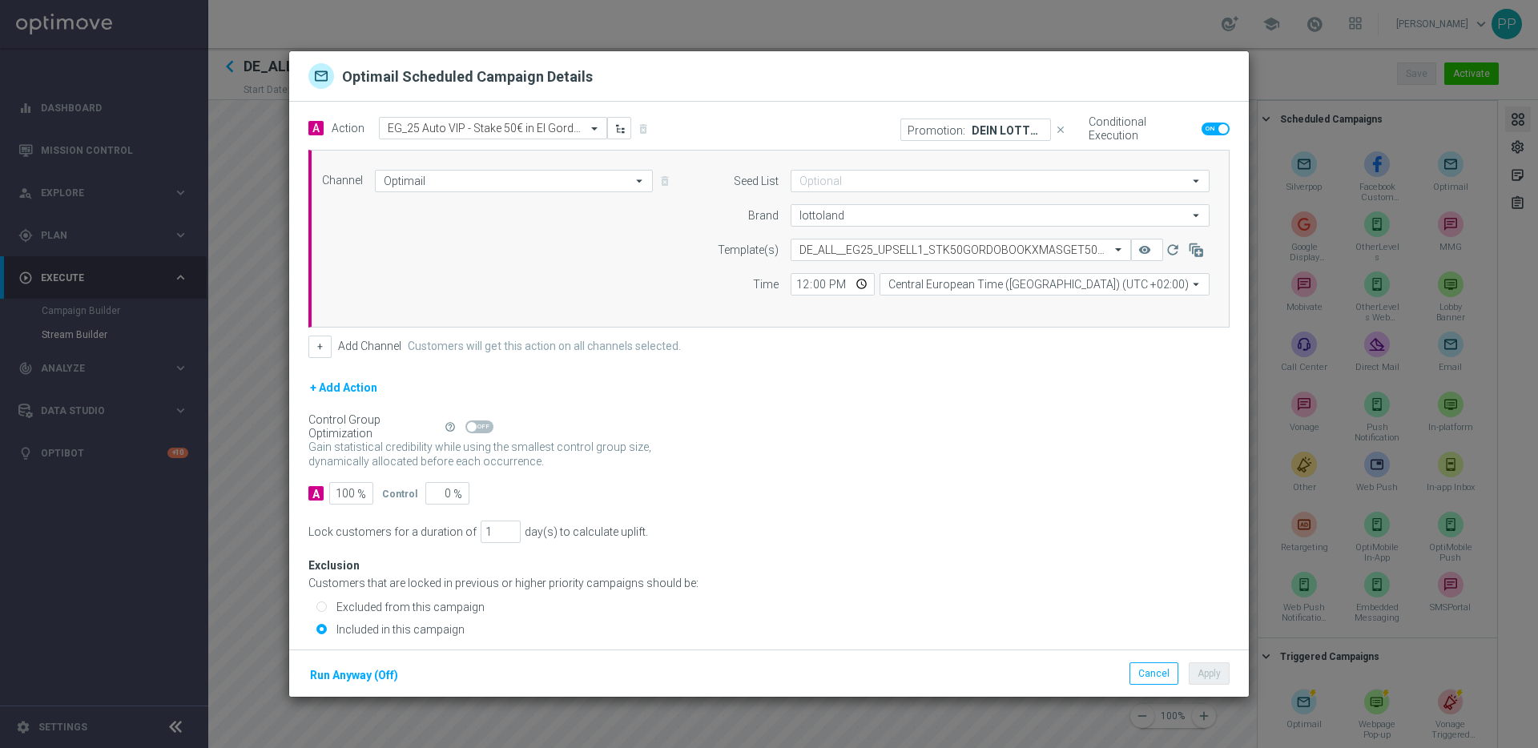
click at [972, 123] on p "DEIN LOTTO-GUTSCHEIN" at bounding box center [1008, 129] width 72 height 13
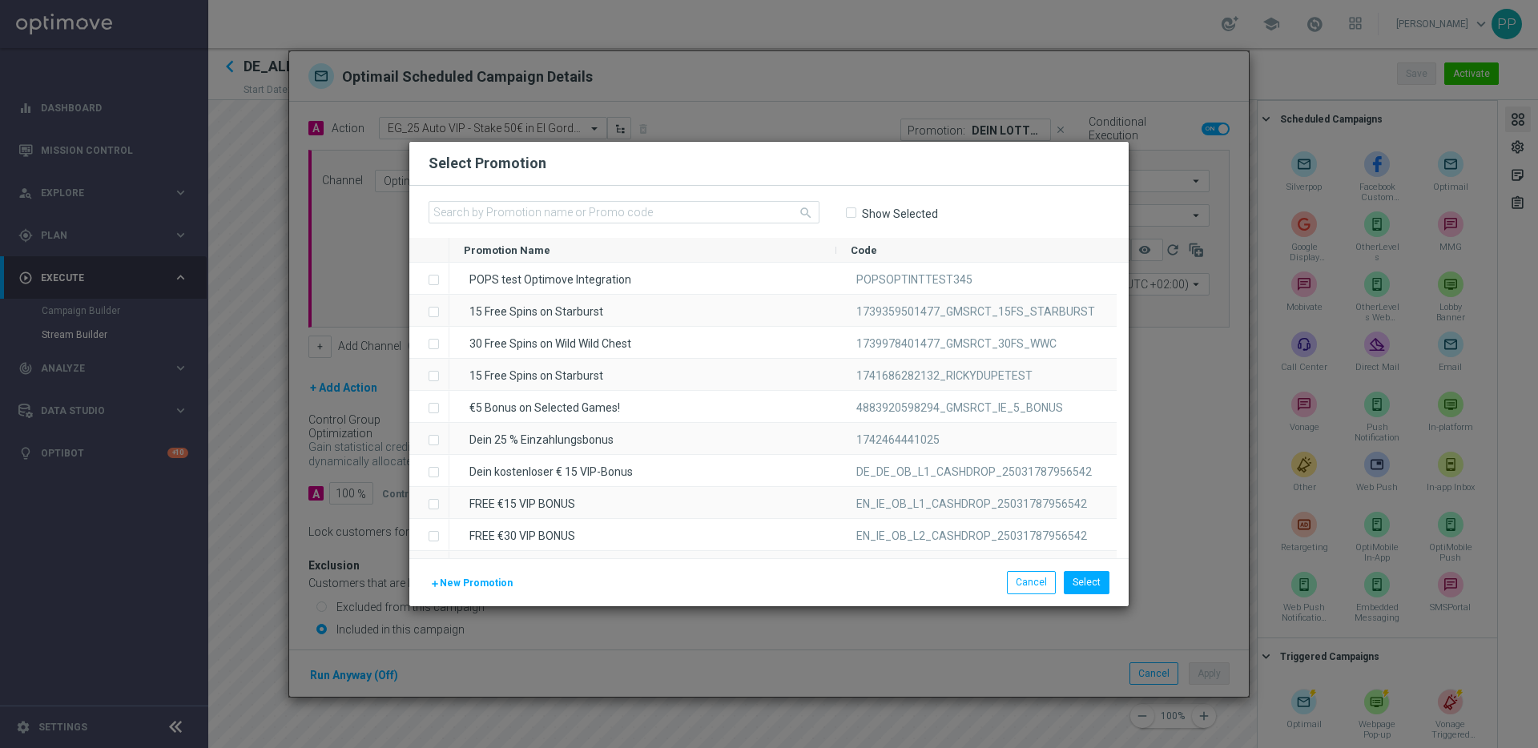
click at [855, 212] on input "Show Selected" at bounding box center [850, 213] width 10 height 10
checkbox input "true"
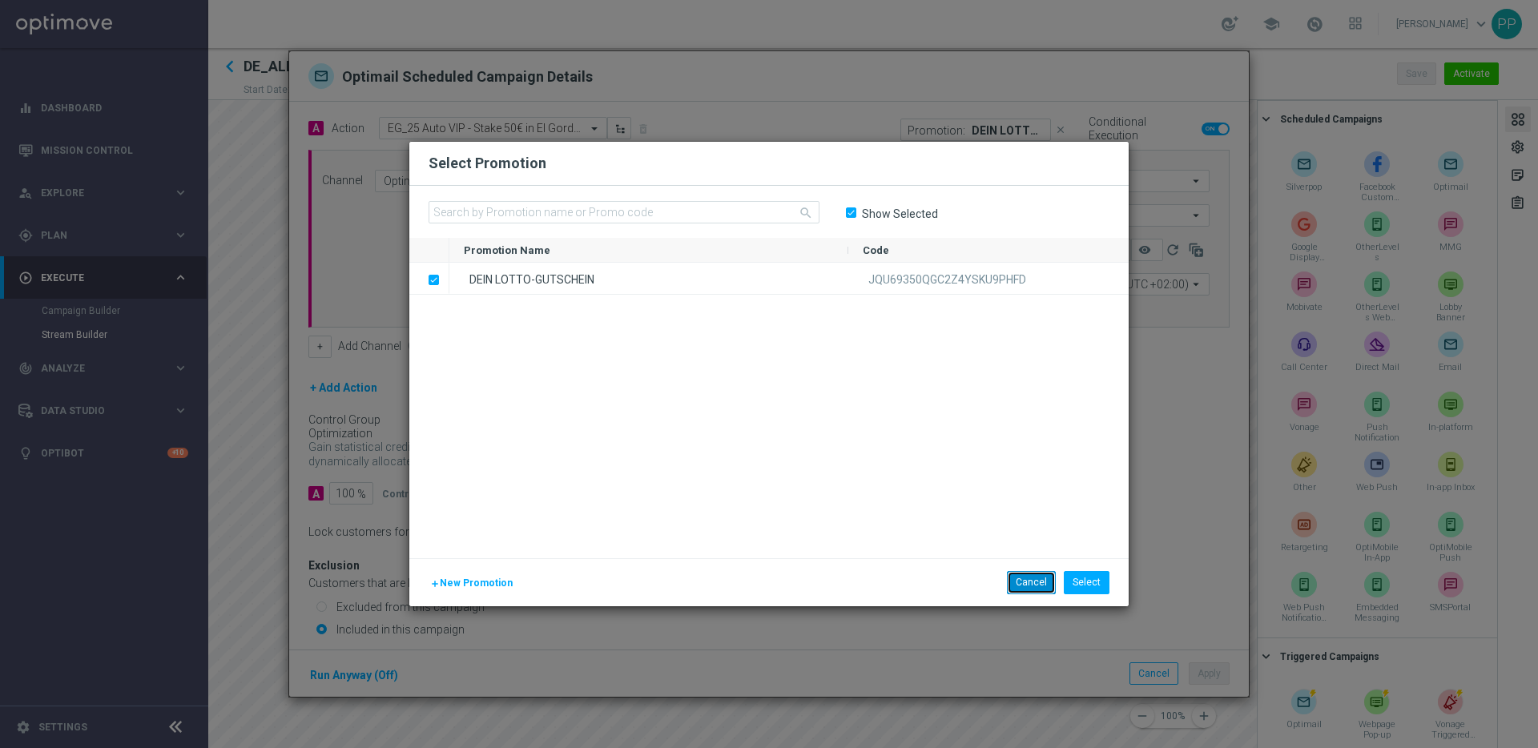
click at [1040, 583] on button "Cancel" at bounding box center [1031, 582] width 49 height 22
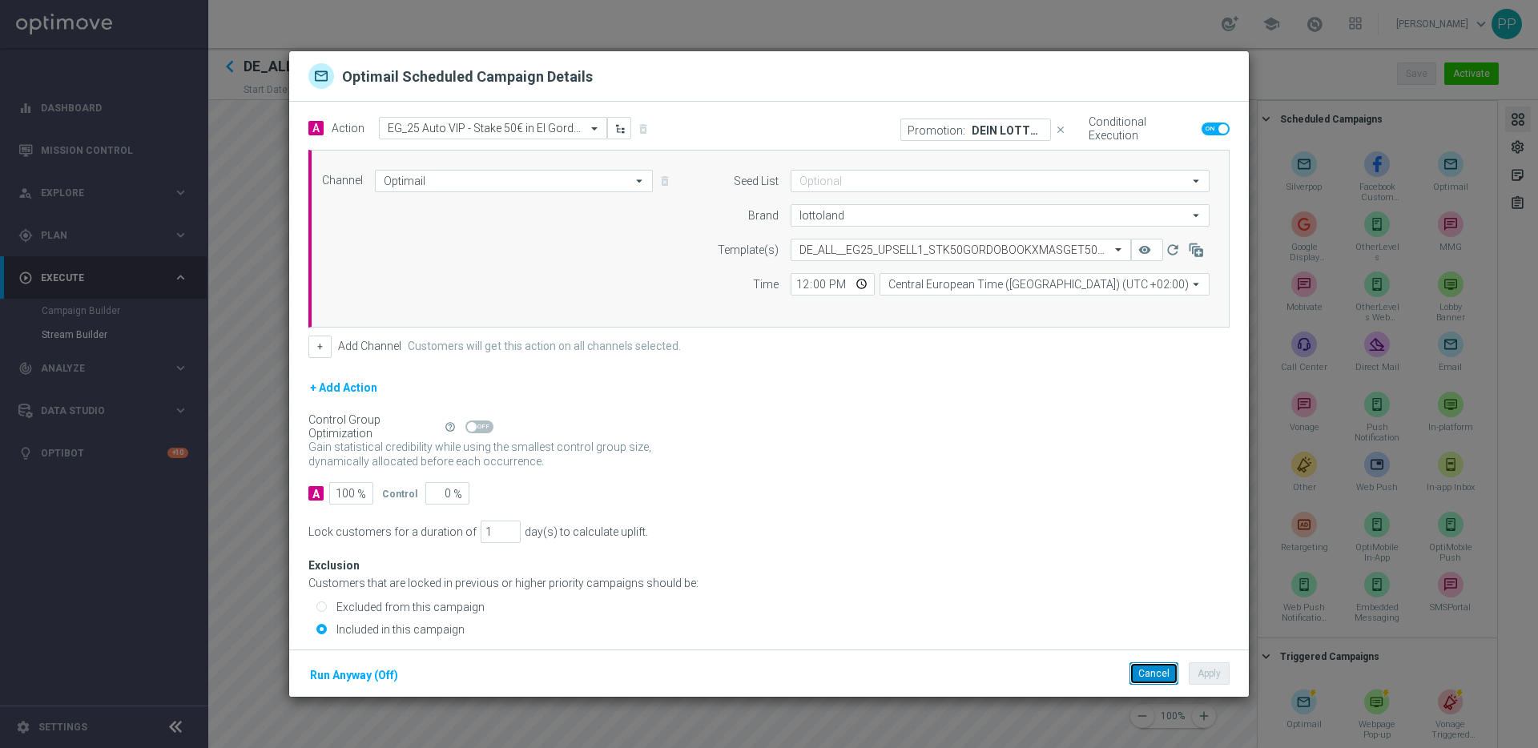
click at [1152, 675] on button "Cancel" at bounding box center [1154, 674] width 49 height 22
click at [1157, 673] on button "Cancel" at bounding box center [1154, 674] width 49 height 22
click at [941, 132] on p "Promotion:" at bounding box center [937, 129] width 58 height 13
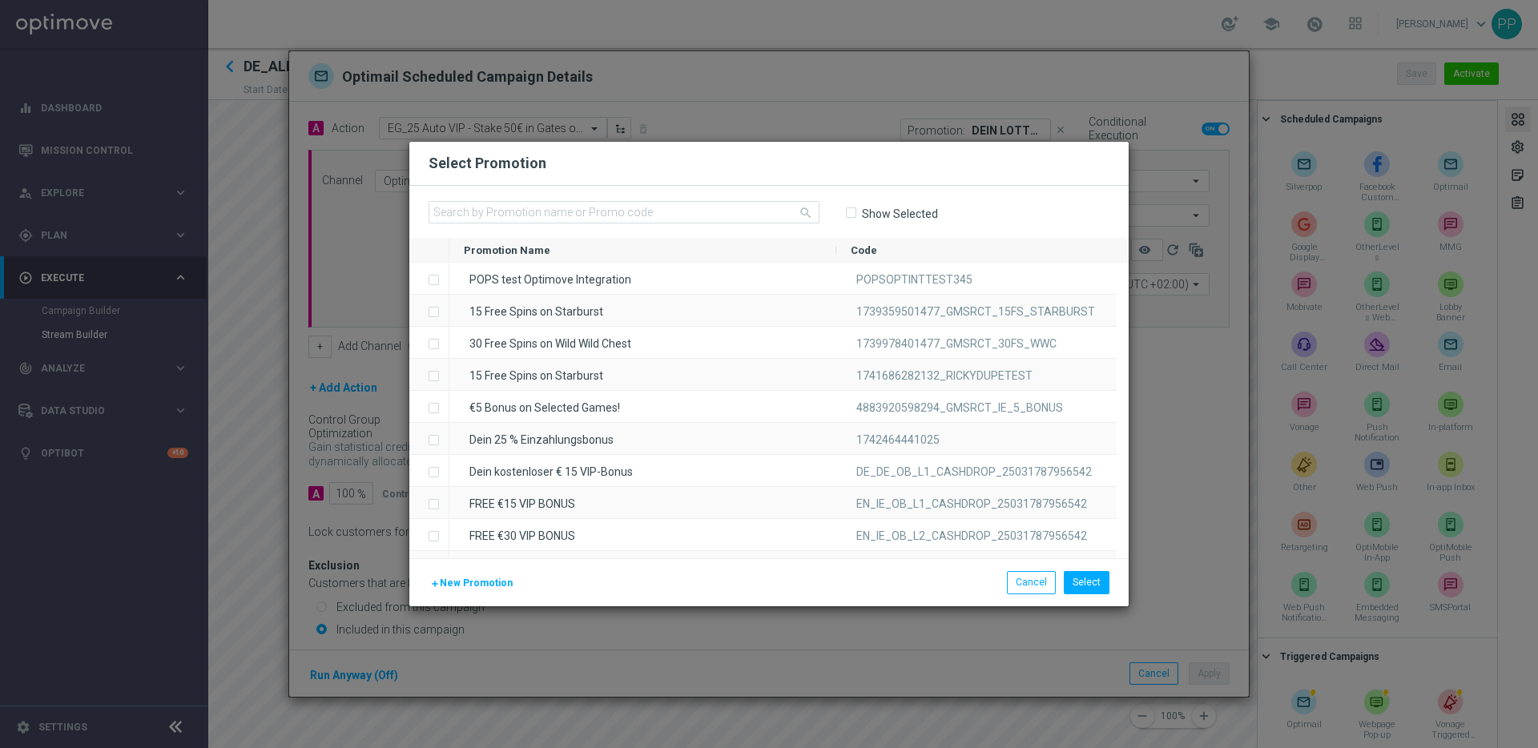
click at [852, 215] on input "Show Selected" at bounding box center [850, 213] width 10 height 10
checkbox input "true"
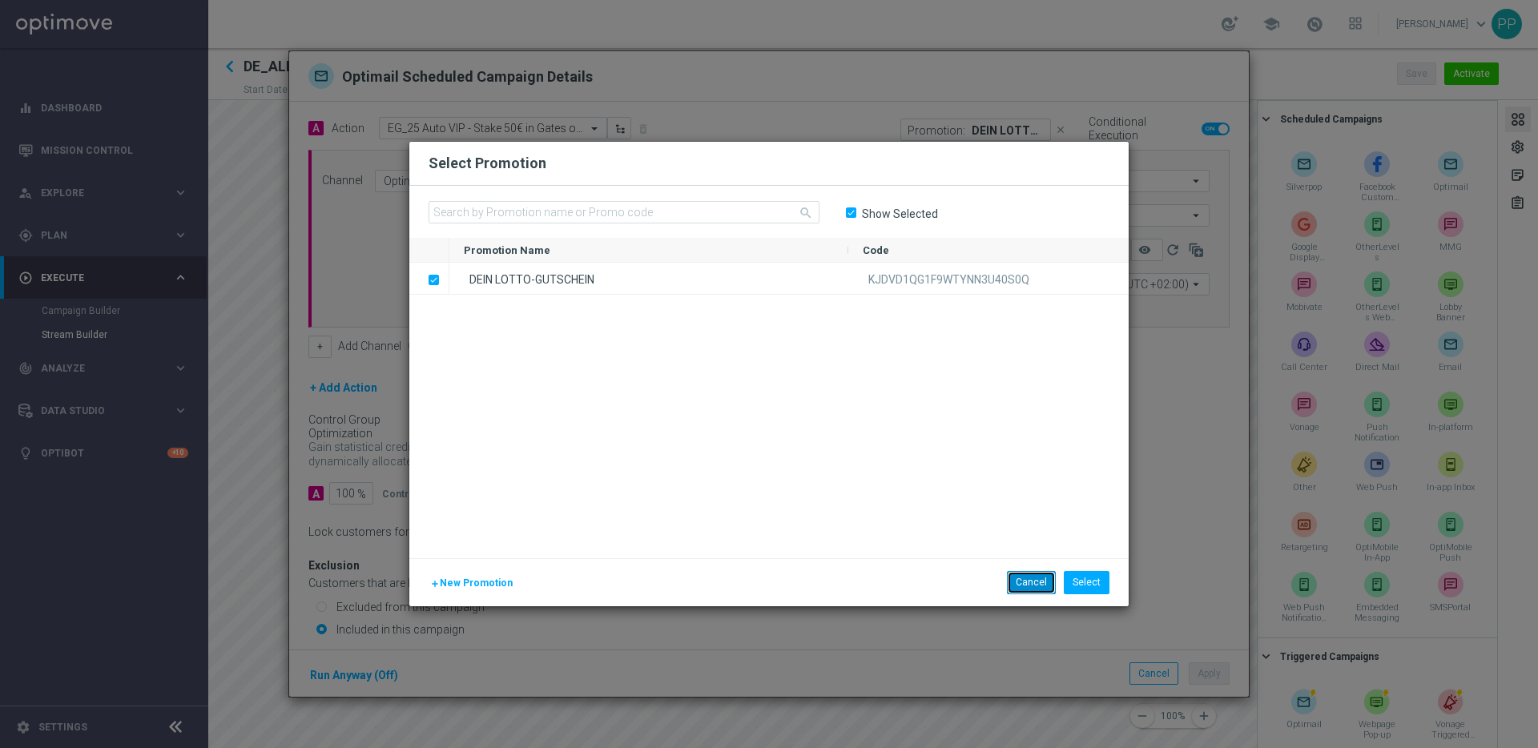
click at [1026, 585] on button "Cancel" at bounding box center [1031, 582] width 49 height 22
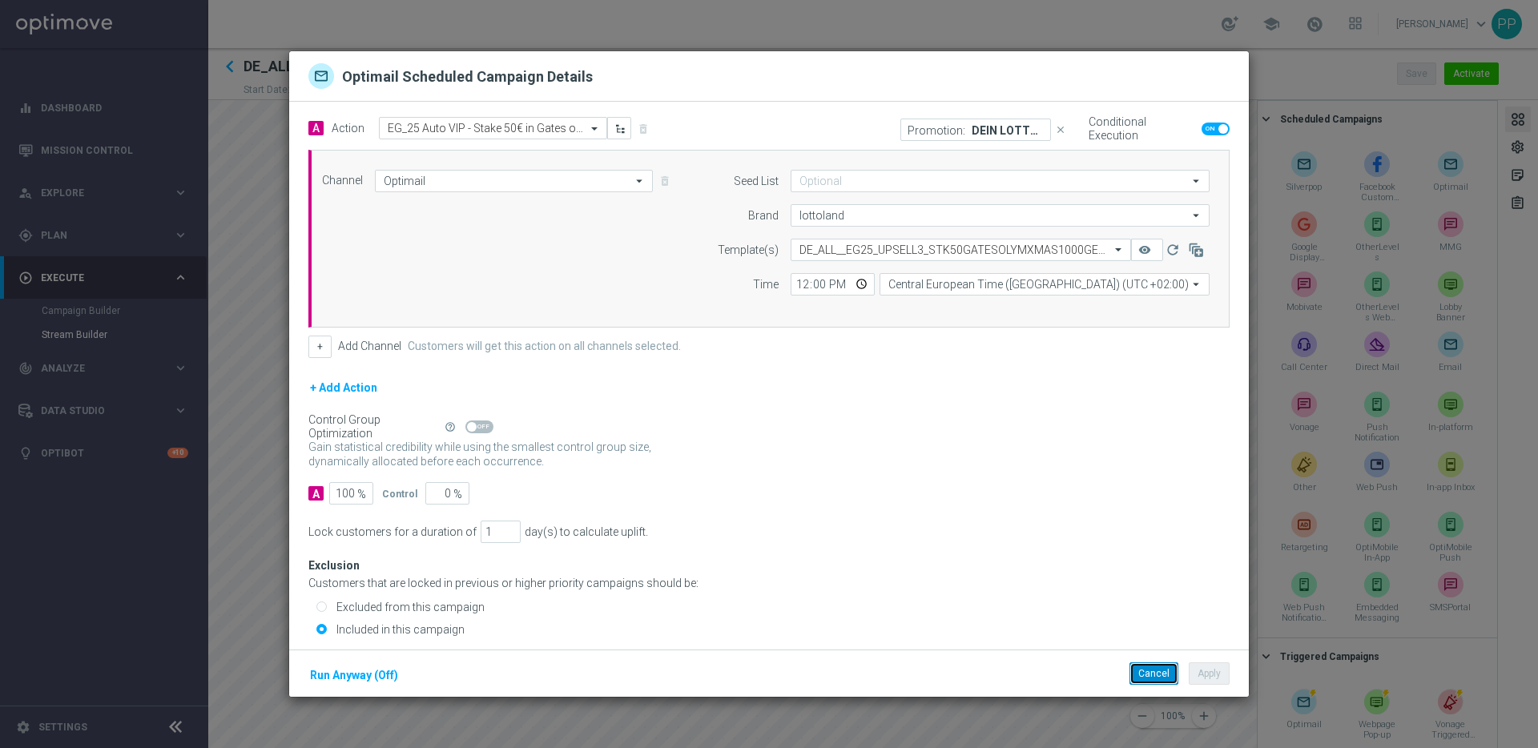
click at [1145, 671] on button "Cancel" at bounding box center [1154, 674] width 49 height 22
click at [1140, 674] on button "Cancel" at bounding box center [1154, 674] width 49 height 22
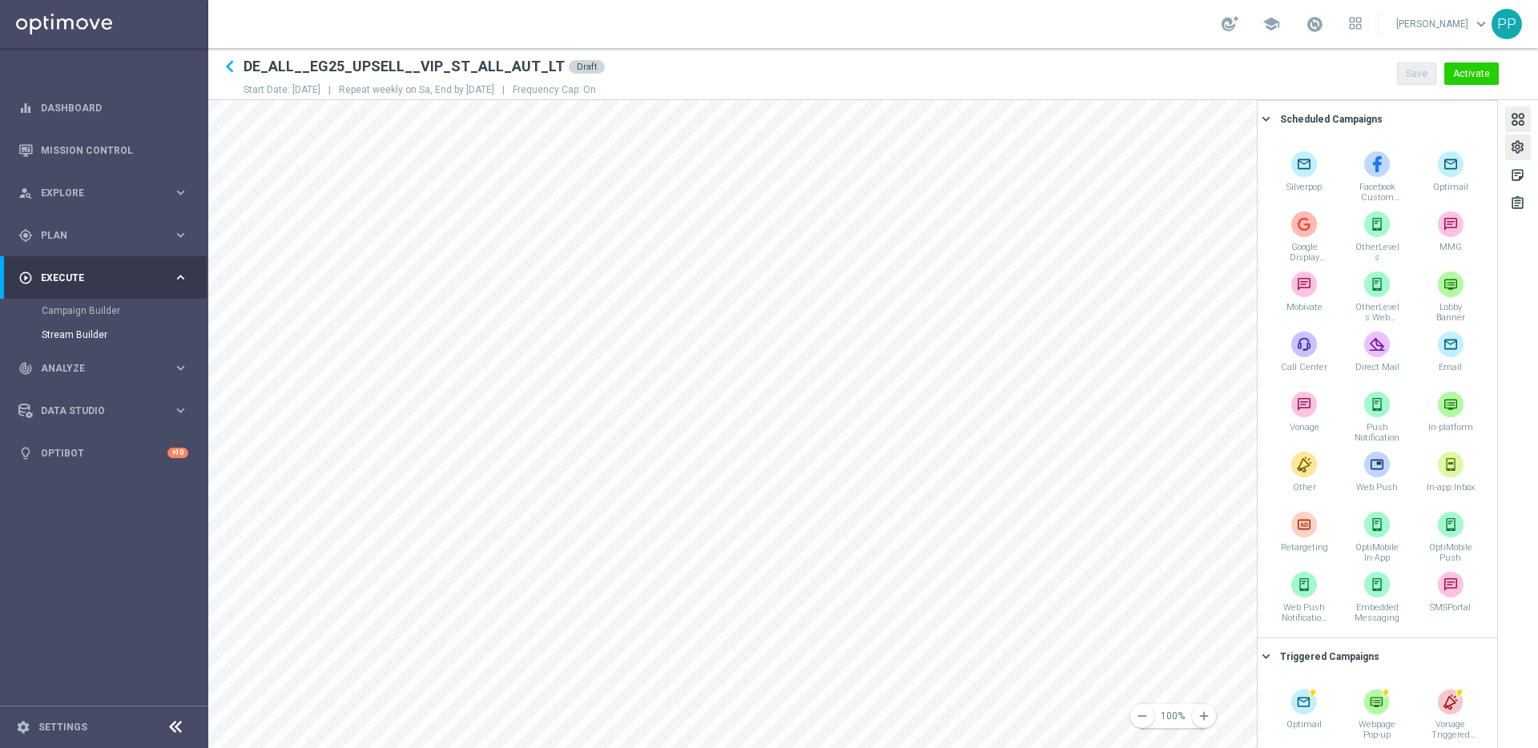
click at [1510, 146] on div "settings" at bounding box center [1517, 149] width 15 height 21
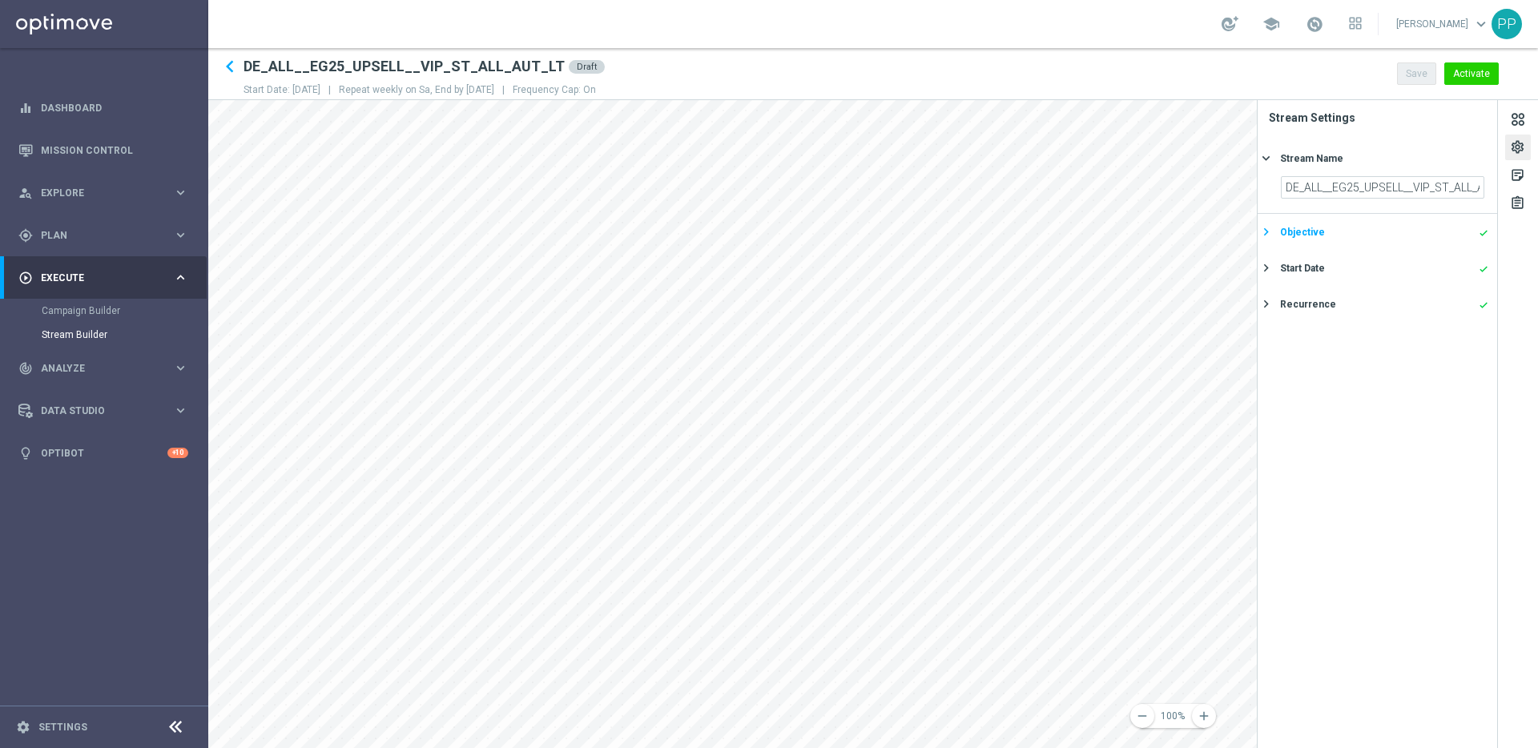
click at [1264, 233] on icon "keyboard_arrow_right" at bounding box center [1266, 231] width 15 height 15
click at [1269, 320] on icon "keyboard_arrow_right" at bounding box center [1266, 323] width 15 height 15
click at [1263, 305] on icon "keyboard_arrow_right" at bounding box center [1266, 303] width 15 height 15
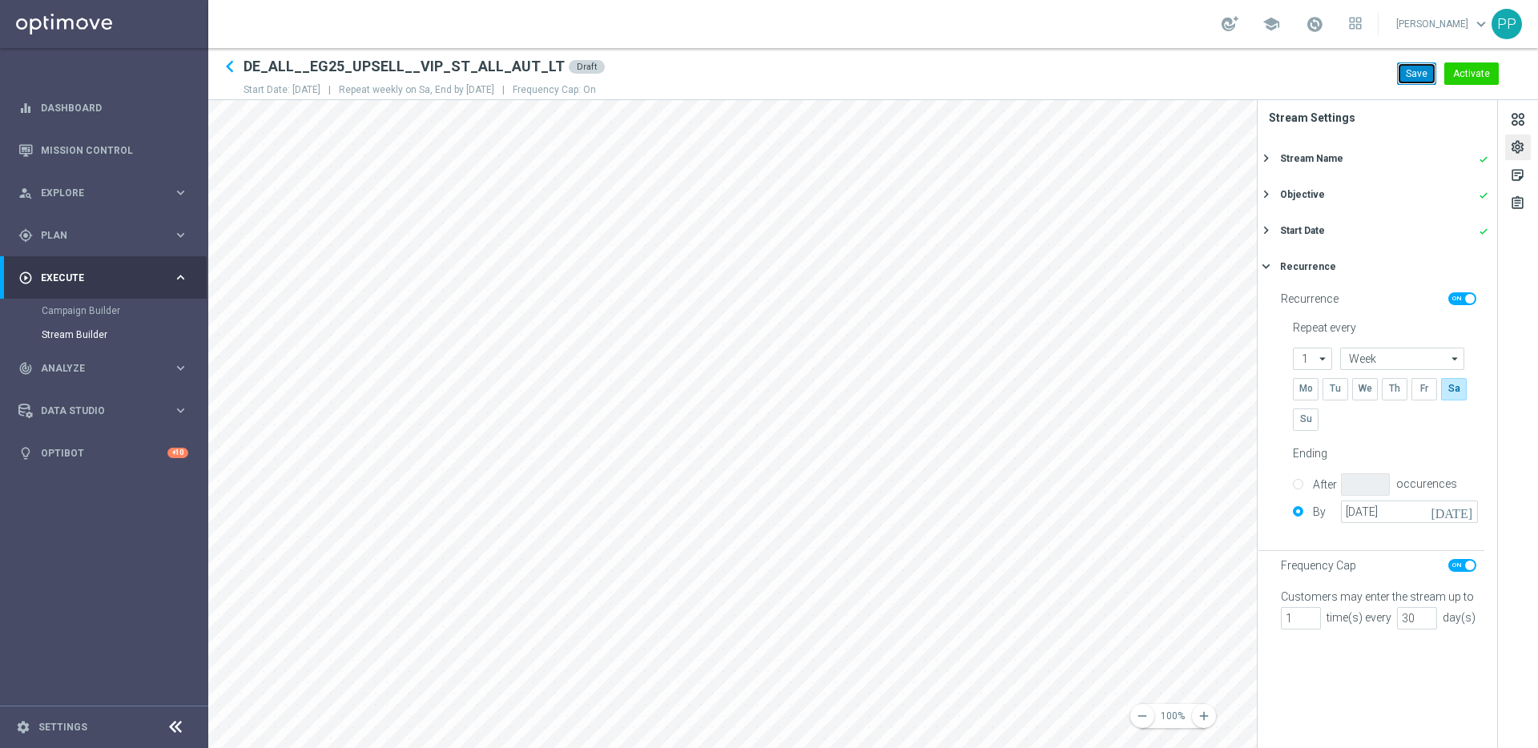
click at [1416, 78] on button "Save" at bounding box center [1416, 73] width 39 height 22
click at [62, 234] on span "Plan" at bounding box center [107, 236] width 132 height 10
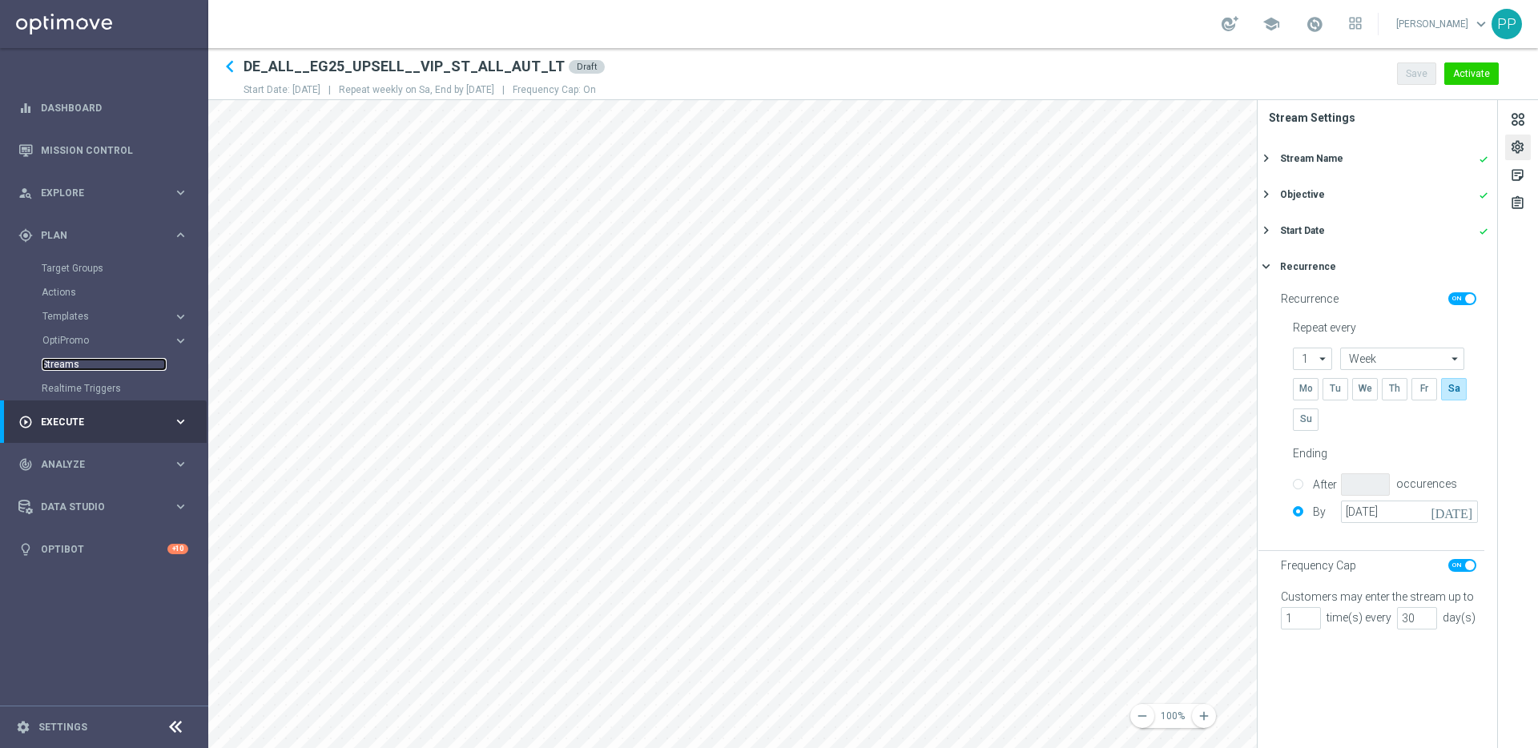
click at [61, 360] on link "Streams" at bounding box center [104, 364] width 125 height 13
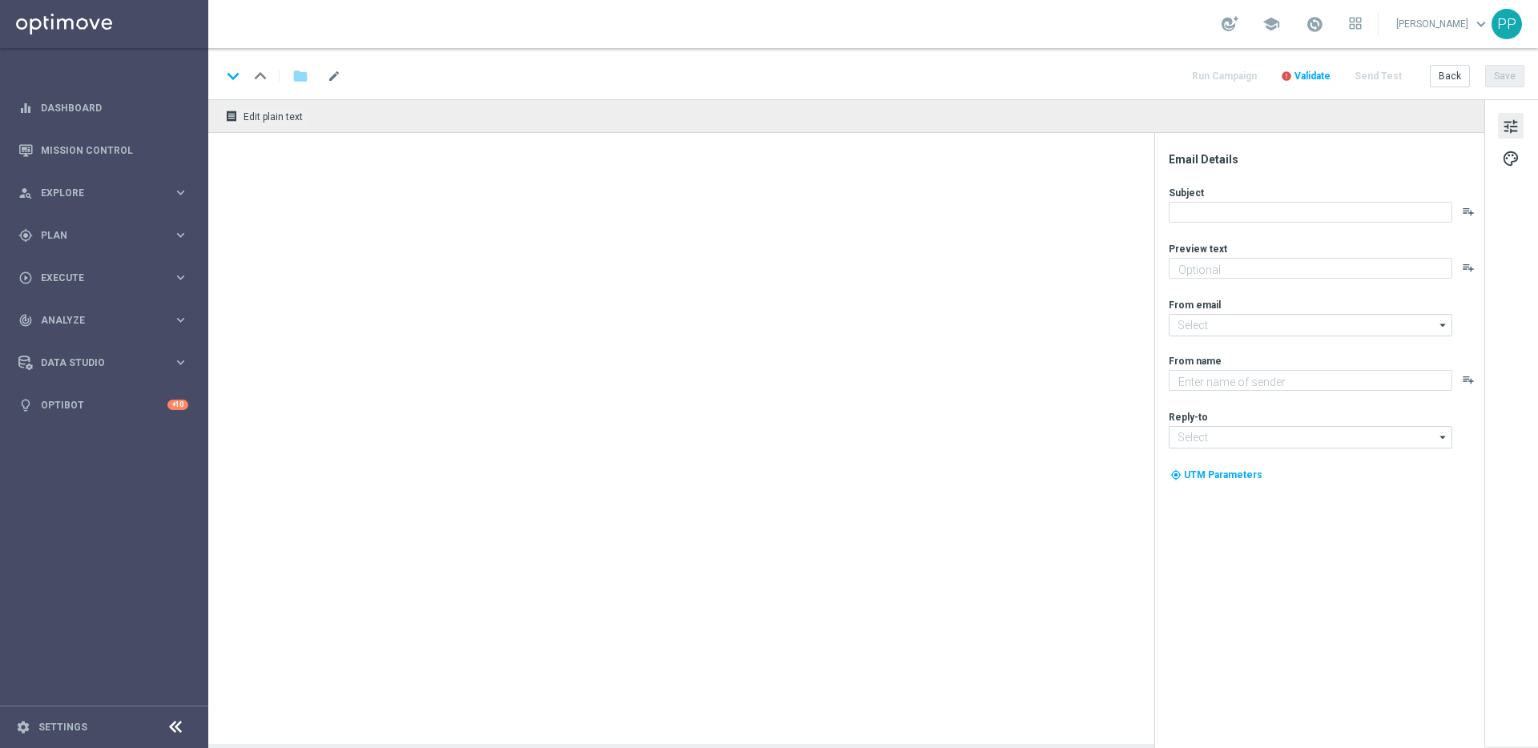
type textarea "Alle Infos zur El Gordo Weihnachtslotterie für dich"
type textarea "Lottoland"
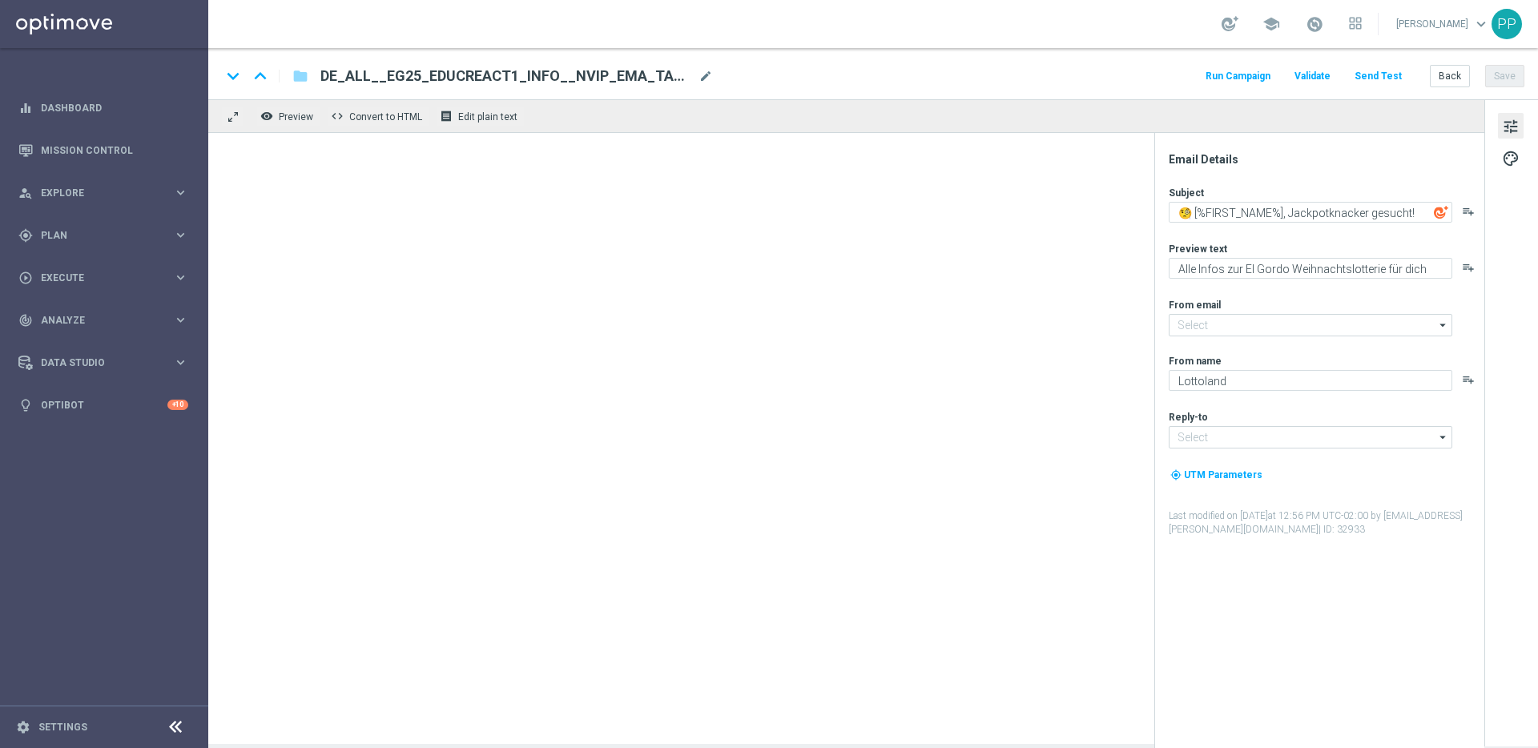
type input "[EMAIL_ADDRESS][DOMAIN_NAME]"
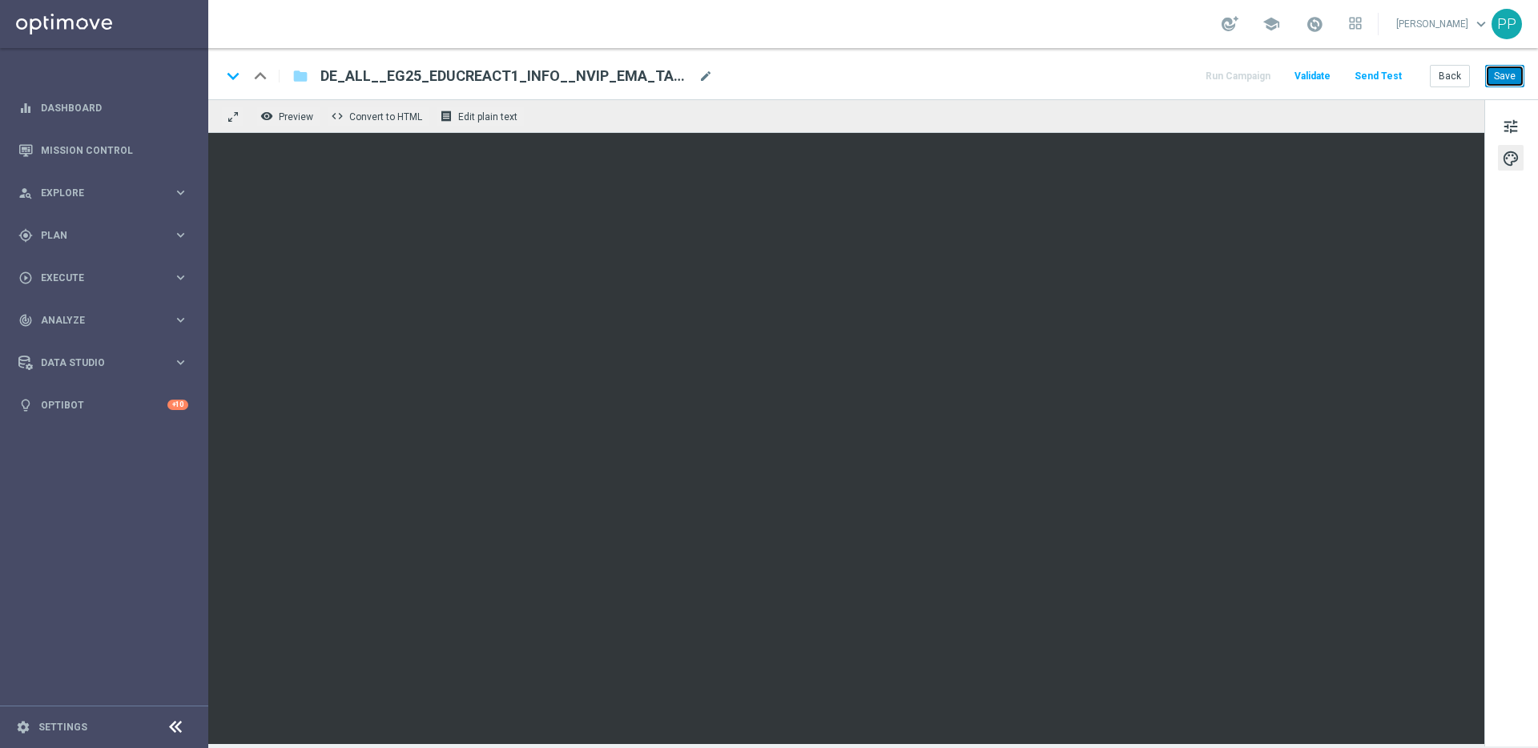
click at [1503, 75] on button "Save" at bounding box center [1504, 76] width 39 height 22
click at [1516, 79] on button "Save" at bounding box center [1504, 76] width 39 height 22
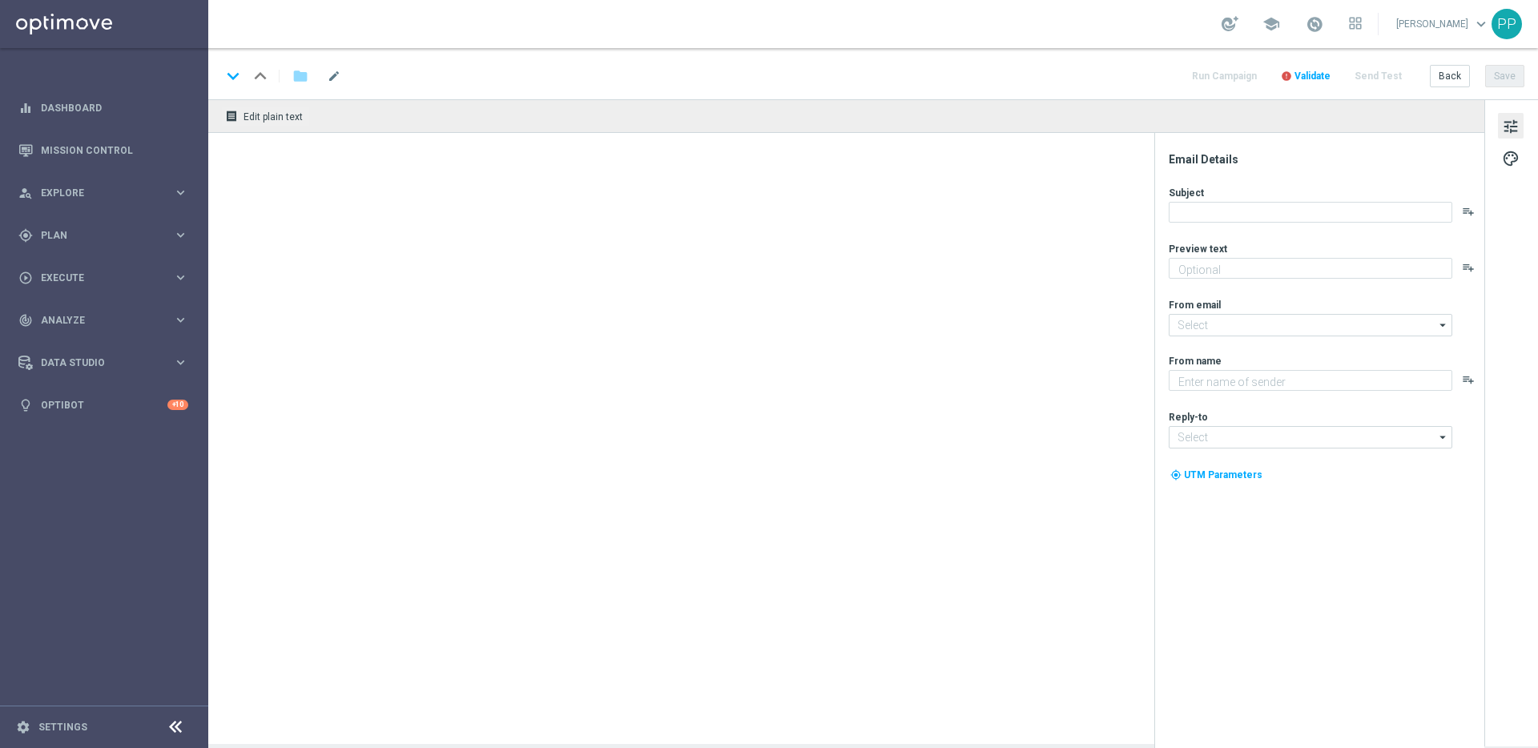
type textarea "Heute 30 % Rabatt auf dein Los"
type input "[EMAIL_ADDRESS][DOMAIN_NAME]"
type textarea "Lottoland"
type input "[EMAIL_ADDRESS][DOMAIN_NAME]"
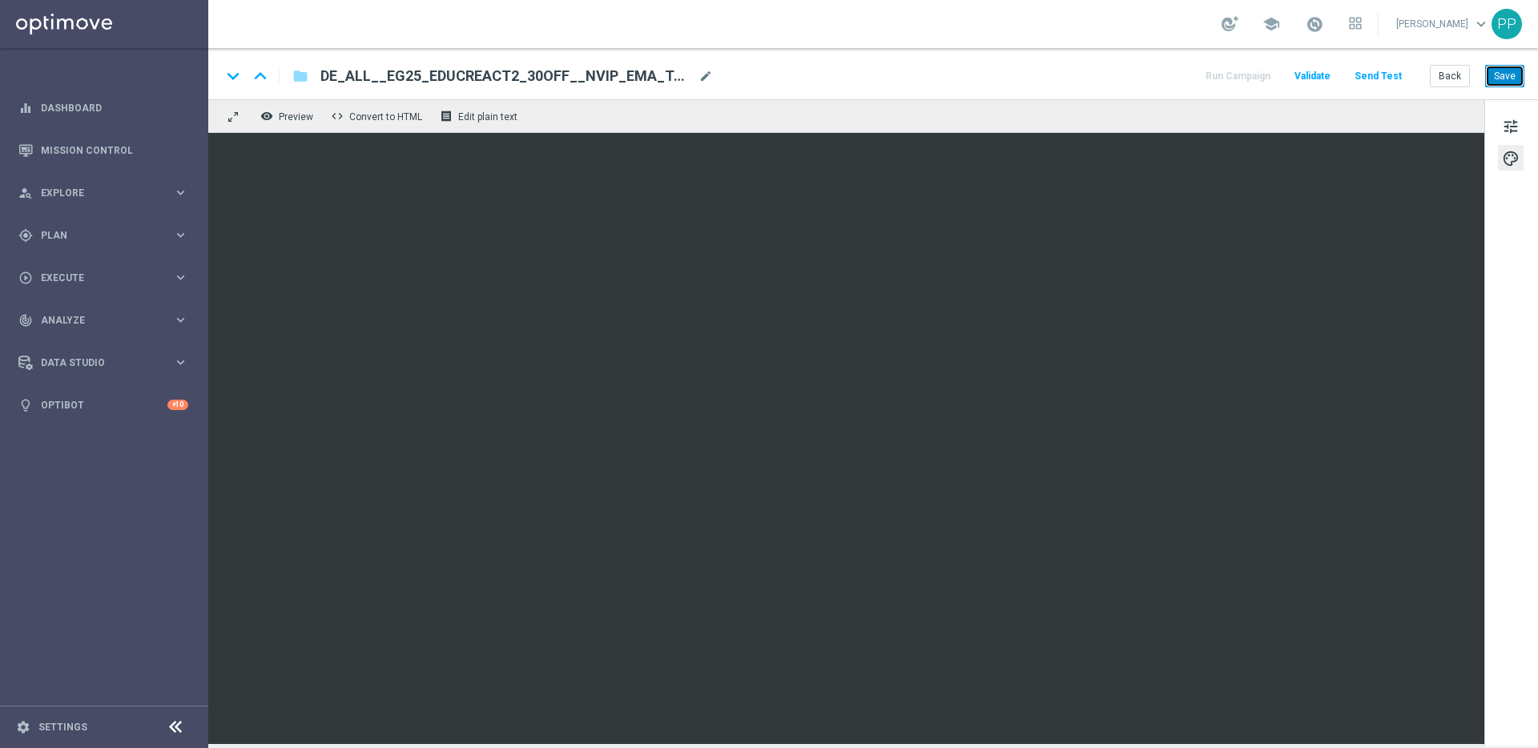
click at [1506, 74] on button "Save" at bounding box center [1504, 76] width 39 height 22
click at [1508, 74] on button "Save" at bounding box center [1504, 76] width 39 height 22
click at [1523, 248] on div "tune palette" at bounding box center [1511, 422] width 54 height 647
click at [1500, 605] on div "tune palette" at bounding box center [1511, 422] width 54 height 647
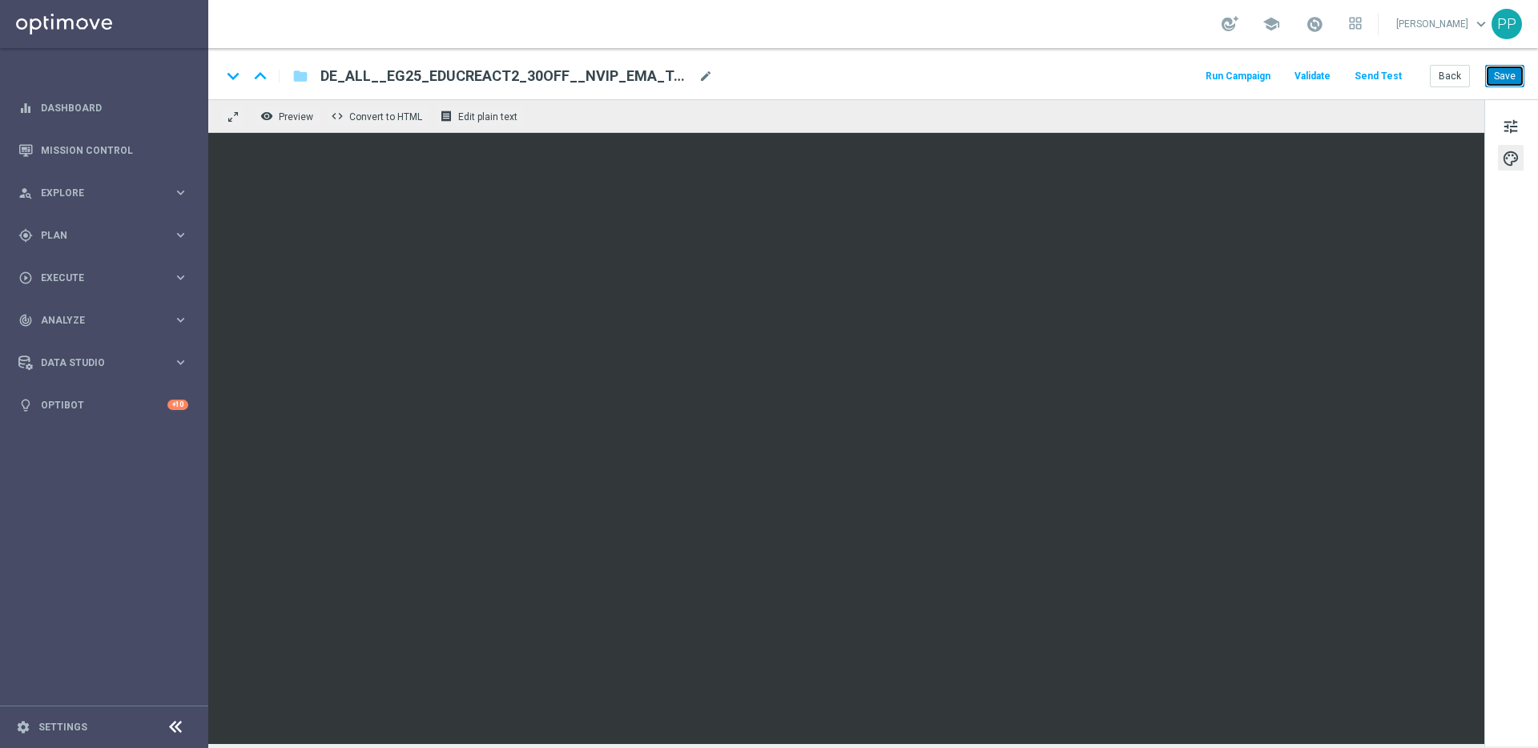
click at [1500, 77] on button "Save" at bounding box center [1504, 76] width 39 height 22
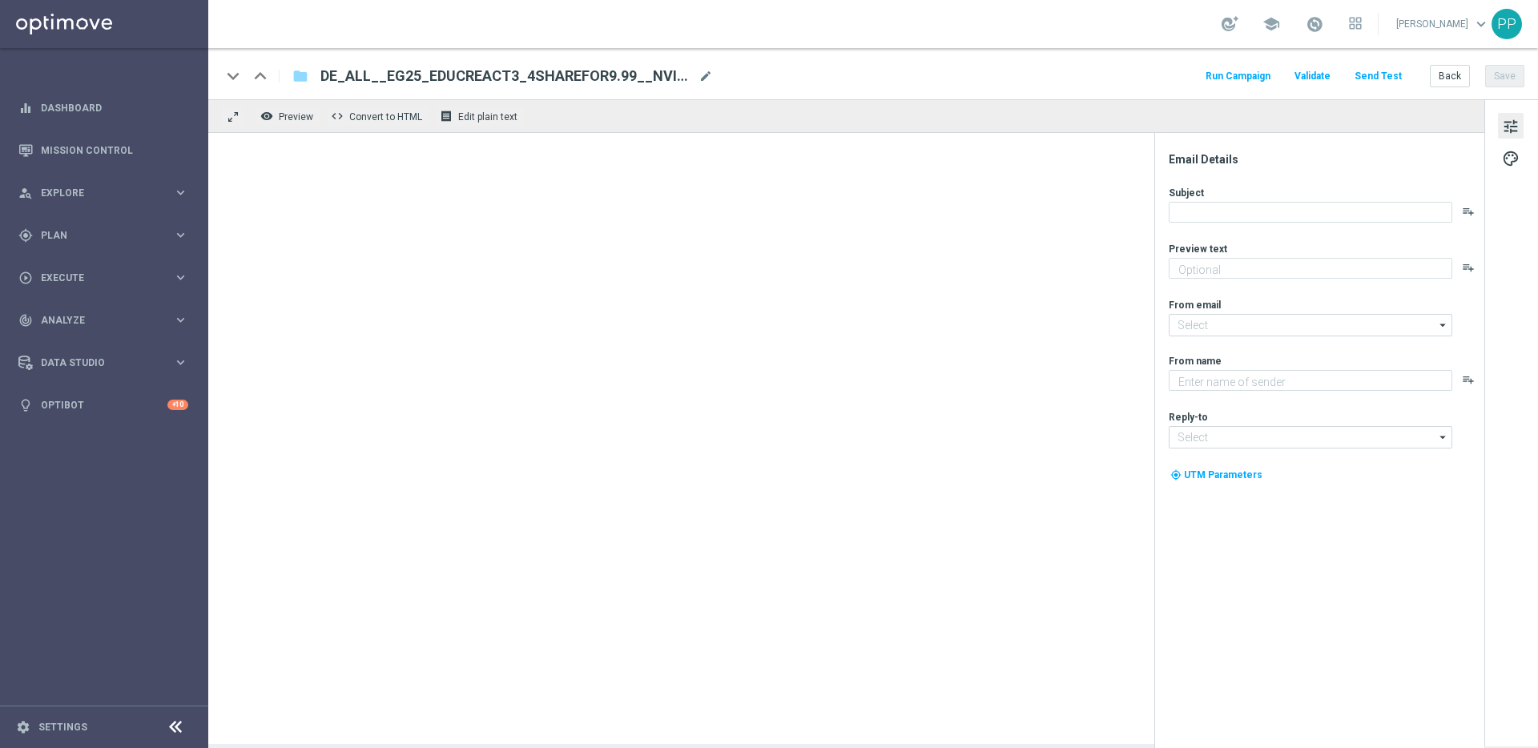
type textarea "Sichere dir 4 El Gordo Losanteile für nur 9,99 €!"
type input "[EMAIL_ADDRESS][DOMAIN_NAME]"
type textarea "Lottoland"
type input "[EMAIL_ADDRESS][DOMAIN_NAME]"
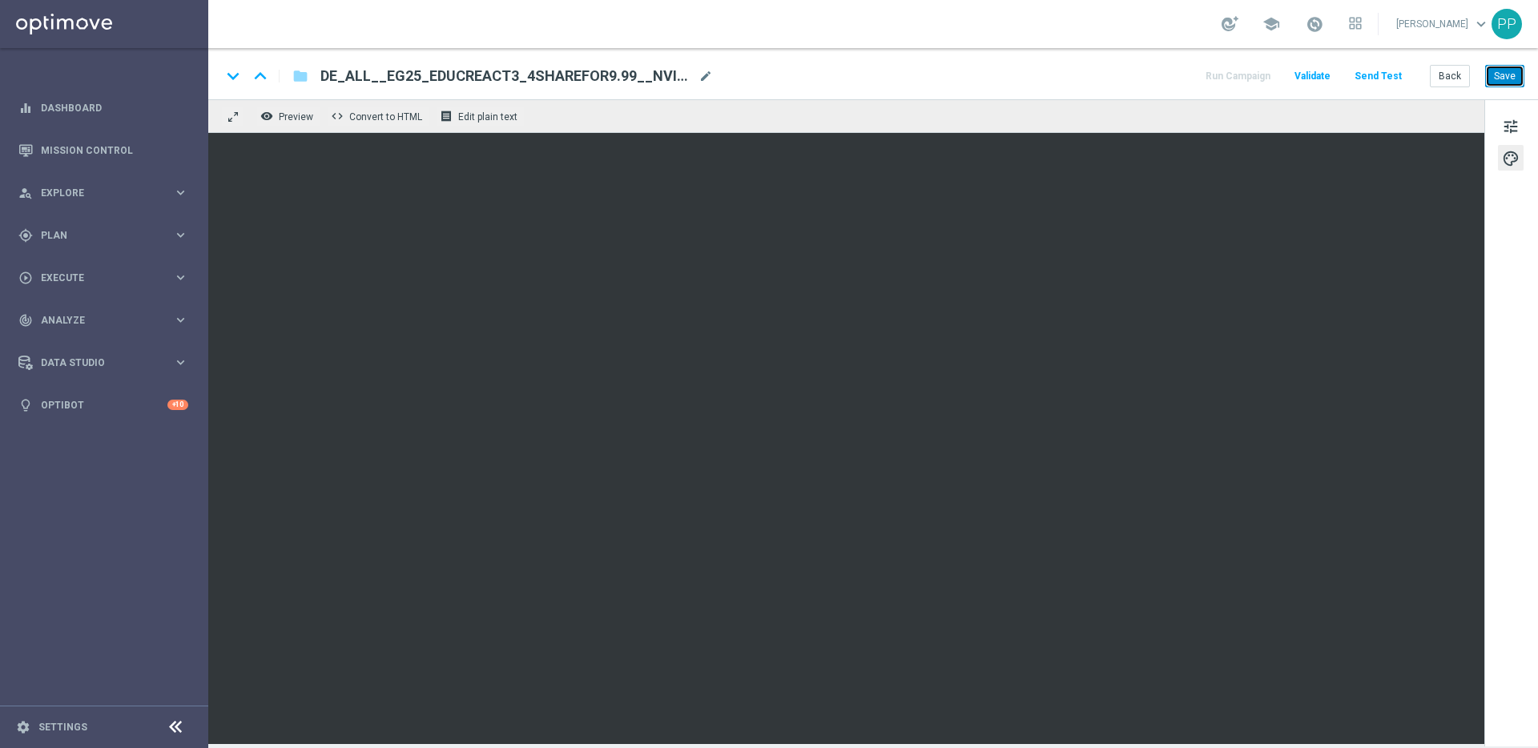
click at [1502, 75] on button "Save" at bounding box center [1504, 76] width 39 height 22
click at [1494, 71] on button "Save" at bounding box center [1504, 76] width 39 height 22
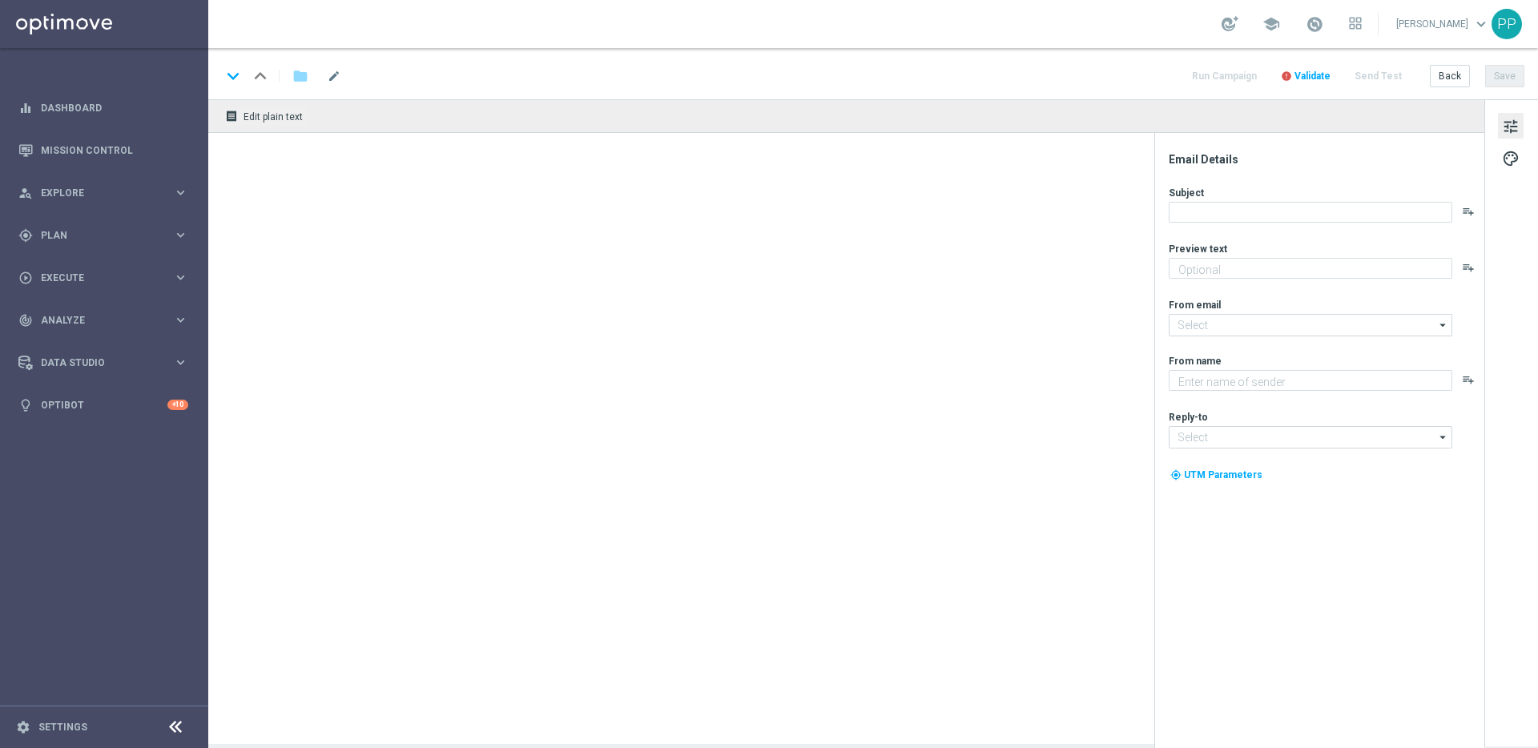
type textarea "Mit kleinem Geld zum großen Weihnachts-Gewinn"
type input "[EMAIL_ADDRESS][DOMAIN_NAME]"
type textarea "Lottoland"
type input "[EMAIL_ADDRESS][DOMAIN_NAME]"
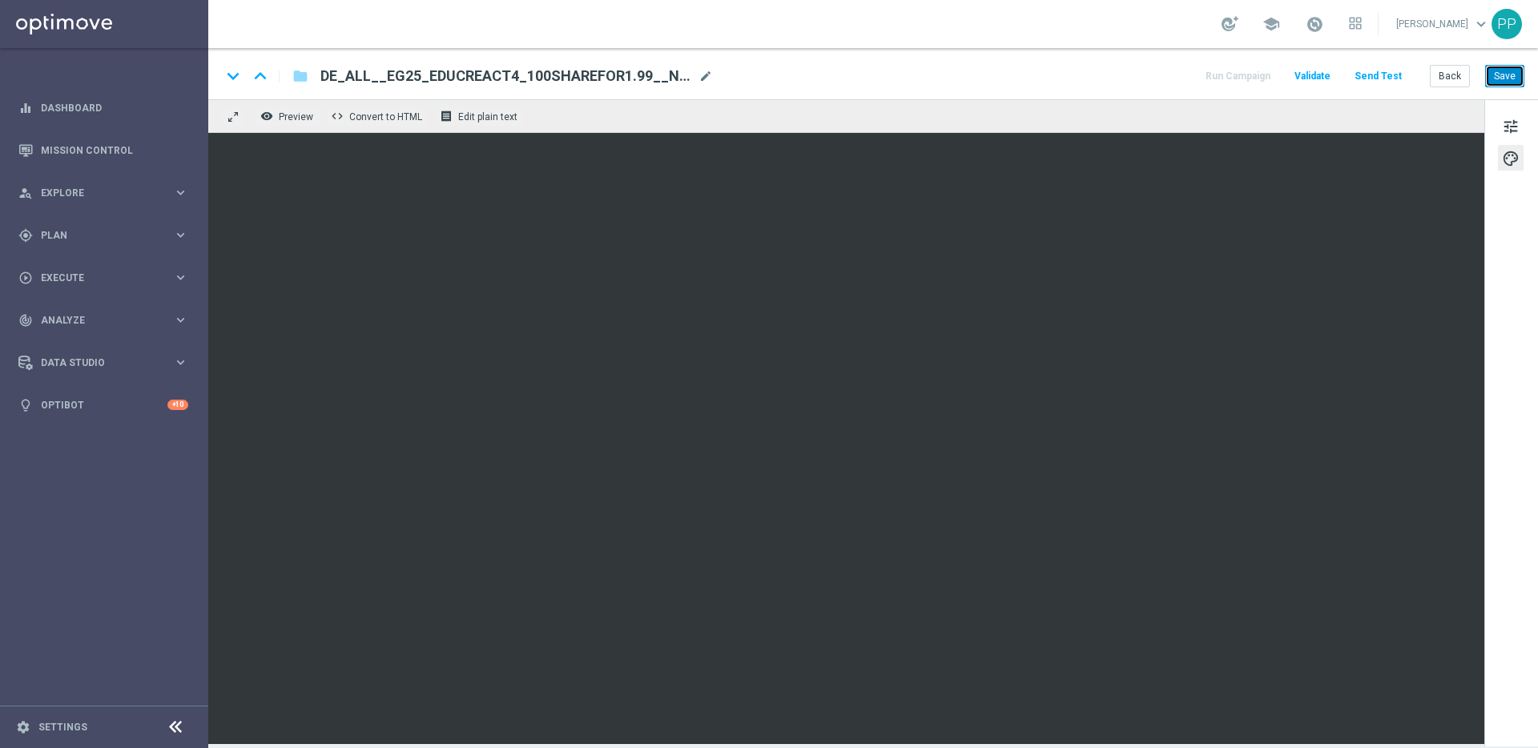
click at [1493, 75] on button "Save" at bounding box center [1504, 76] width 39 height 22
click at [1512, 75] on button "Save" at bounding box center [1504, 76] width 39 height 22
click at [1502, 75] on button "Save" at bounding box center [1504, 76] width 39 height 22
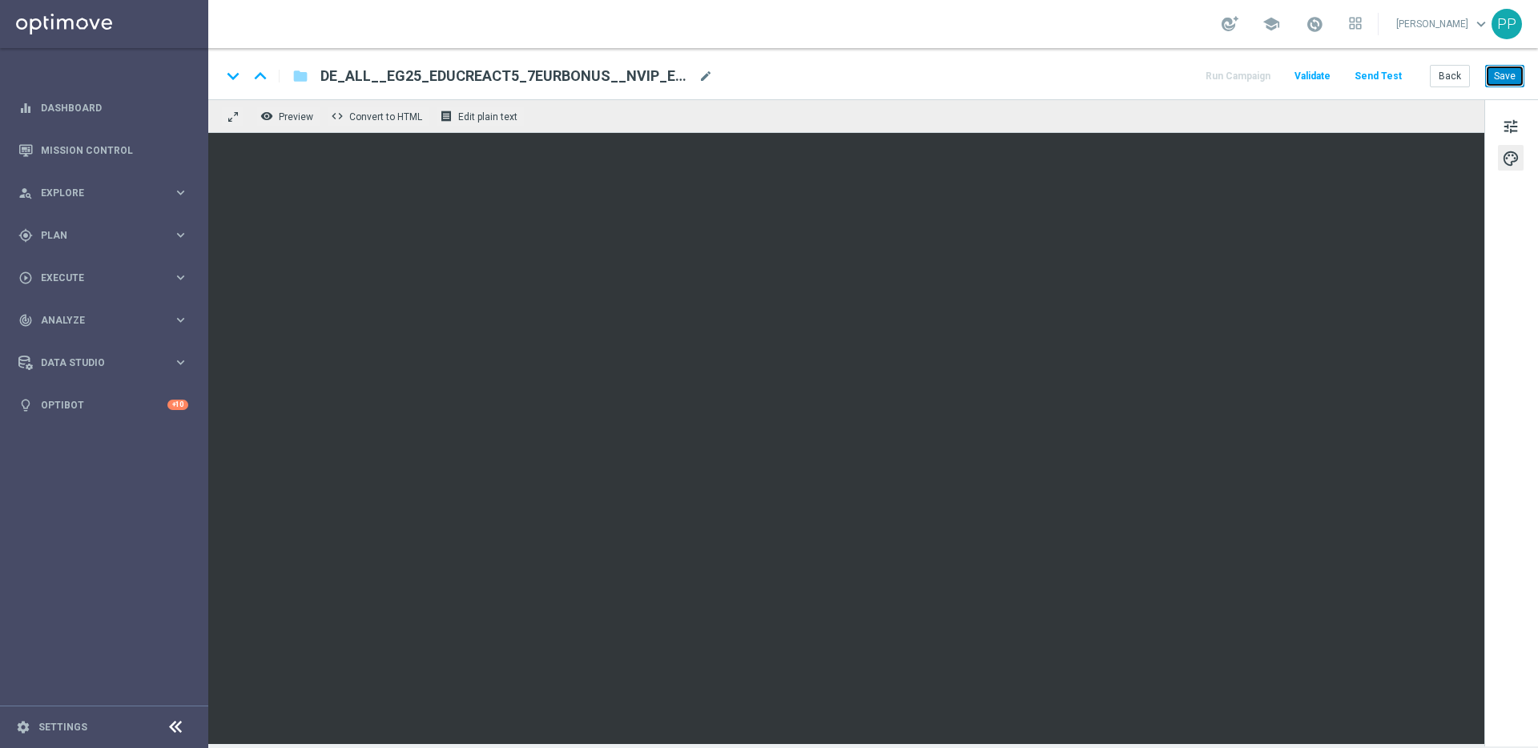
click at [1515, 75] on button "Save" at bounding box center [1504, 76] width 39 height 22
click at [1511, 75] on button "Save" at bounding box center [1504, 76] width 39 height 22
click at [1500, 79] on button "Save" at bounding box center [1504, 76] width 39 height 22
click at [1514, 79] on button "Save" at bounding box center [1504, 76] width 39 height 22
click at [1518, 79] on button "Save" at bounding box center [1504, 76] width 39 height 22
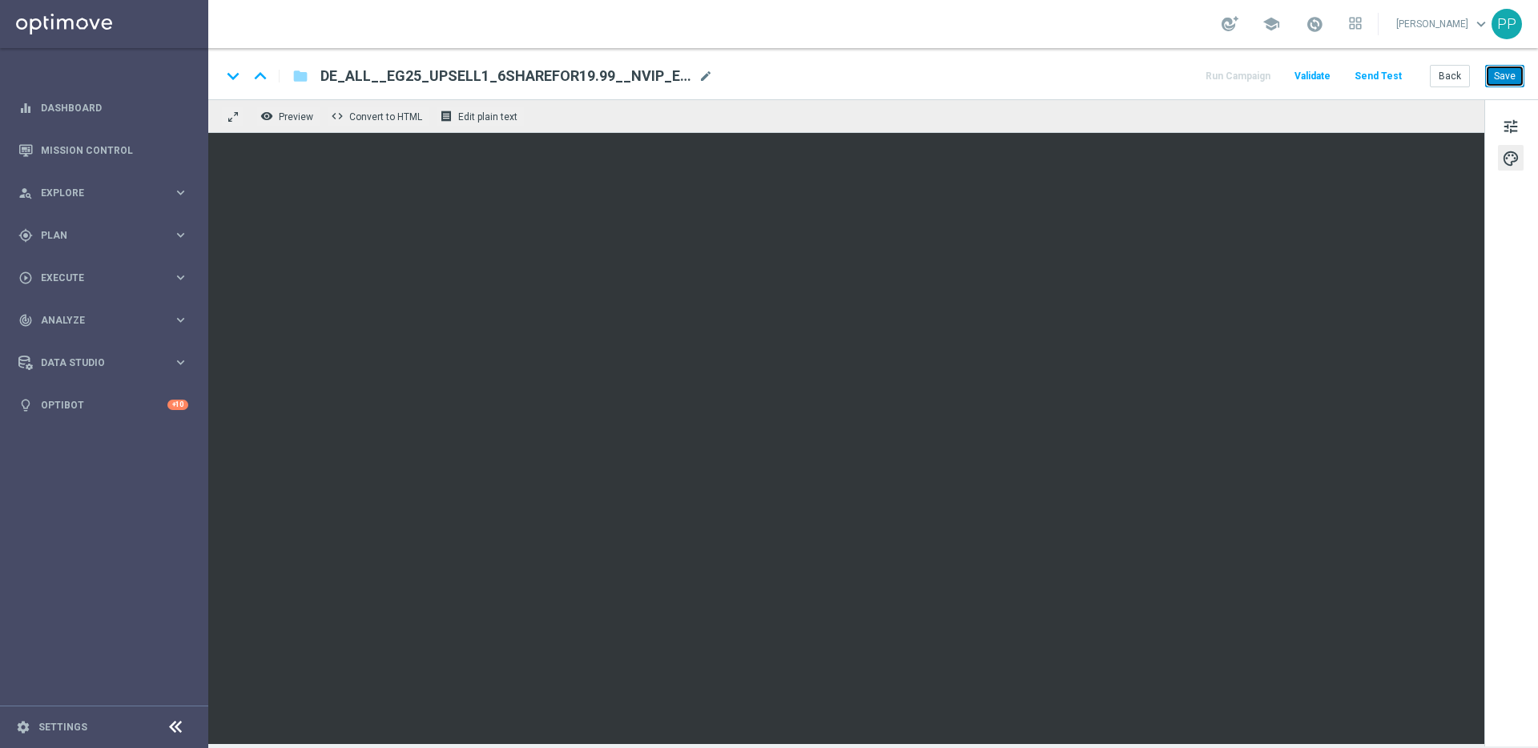
click at [1499, 77] on button "Save" at bounding box center [1504, 76] width 39 height 22
click at [1496, 79] on button "Save" at bounding box center [1504, 76] width 39 height 22
click at [1502, 80] on button "Save" at bounding box center [1504, 76] width 39 height 22
click at [1502, 76] on button "Save" at bounding box center [1504, 76] width 39 height 22
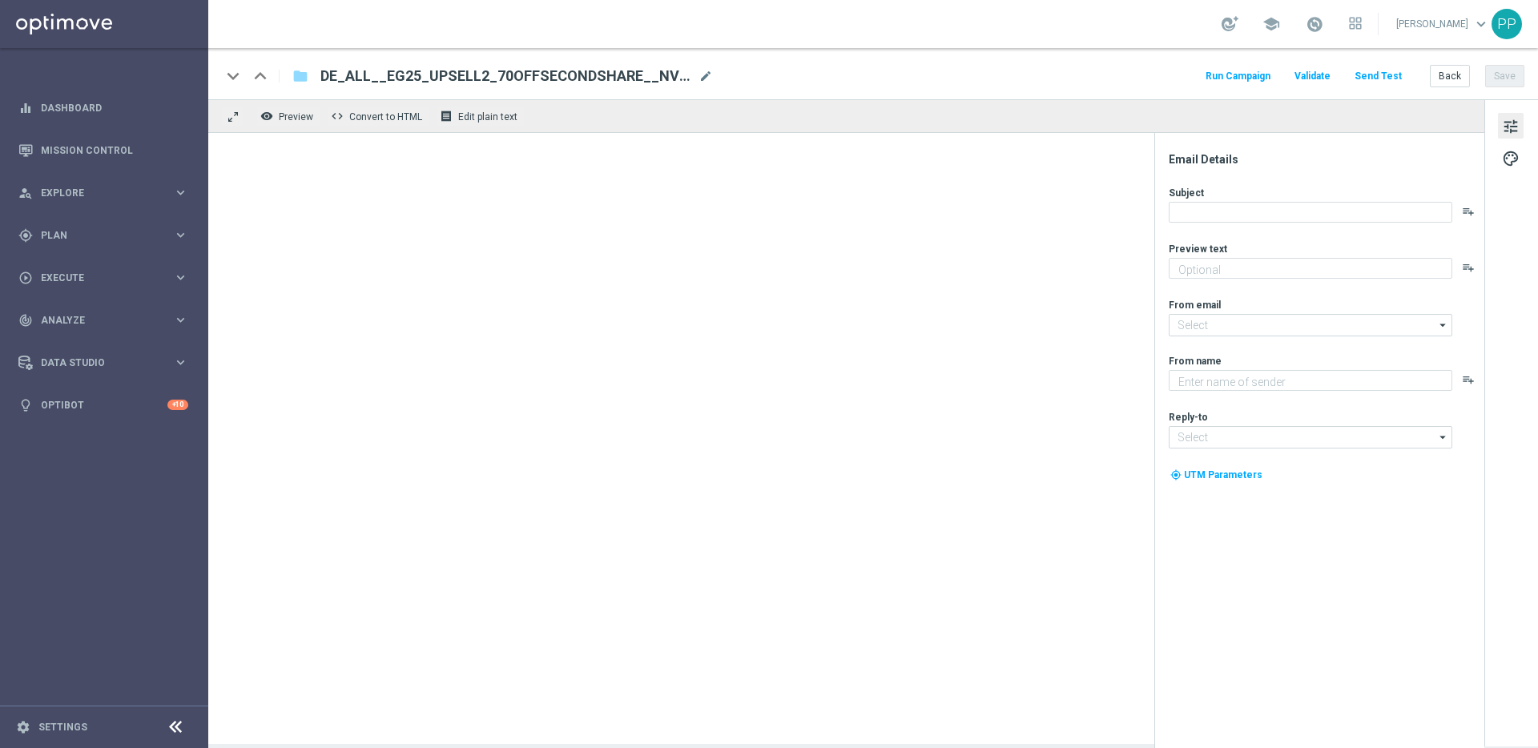
type textarea "Beschenke dich selbst mit 70 % Rabatt auf dein zweites Los"
type input "[EMAIL_ADDRESS][DOMAIN_NAME]"
type textarea "Lottoland"
type input "[EMAIL_ADDRESS][DOMAIN_NAME]"
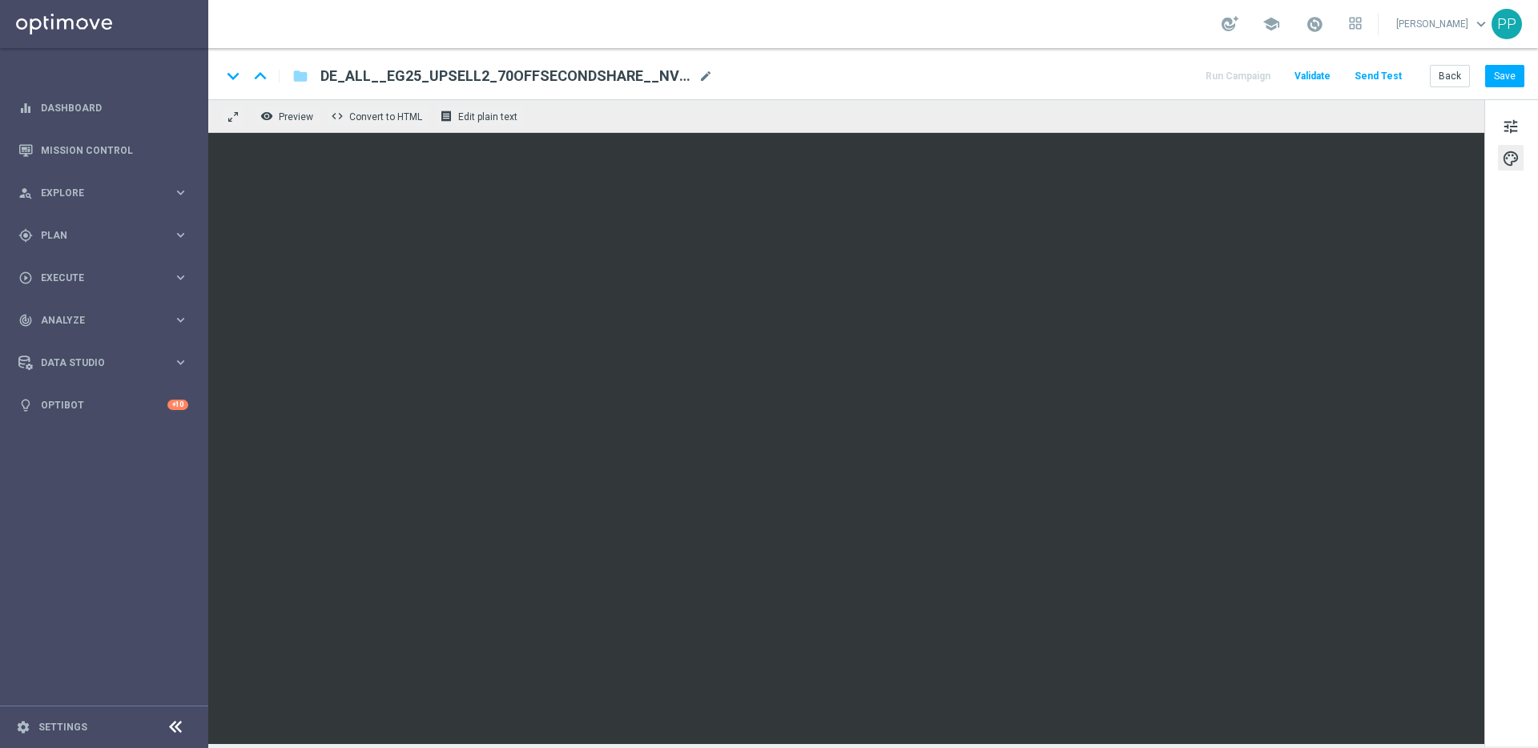
click at [1504, 93] on div "keyboard_arrow_down keyboard_arrow_up folder DE_ALL__EG25_UPSELL2_70OFFSECONDSH…" at bounding box center [873, 73] width 1330 height 51
click at [1505, 83] on button "Save" at bounding box center [1504, 76] width 39 height 22
click at [1500, 81] on button "Save" at bounding box center [1504, 76] width 39 height 22
click at [1518, 87] on div "keyboard_arrow_down keyboard_arrow_up folder DE_ALL__EG25_UPSELL2_70OFFSECONDSH…" at bounding box center [873, 73] width 1330 height 51
click at [1508, 76] on button "Save" at bounding box center [1504, 76] width 39 height 22
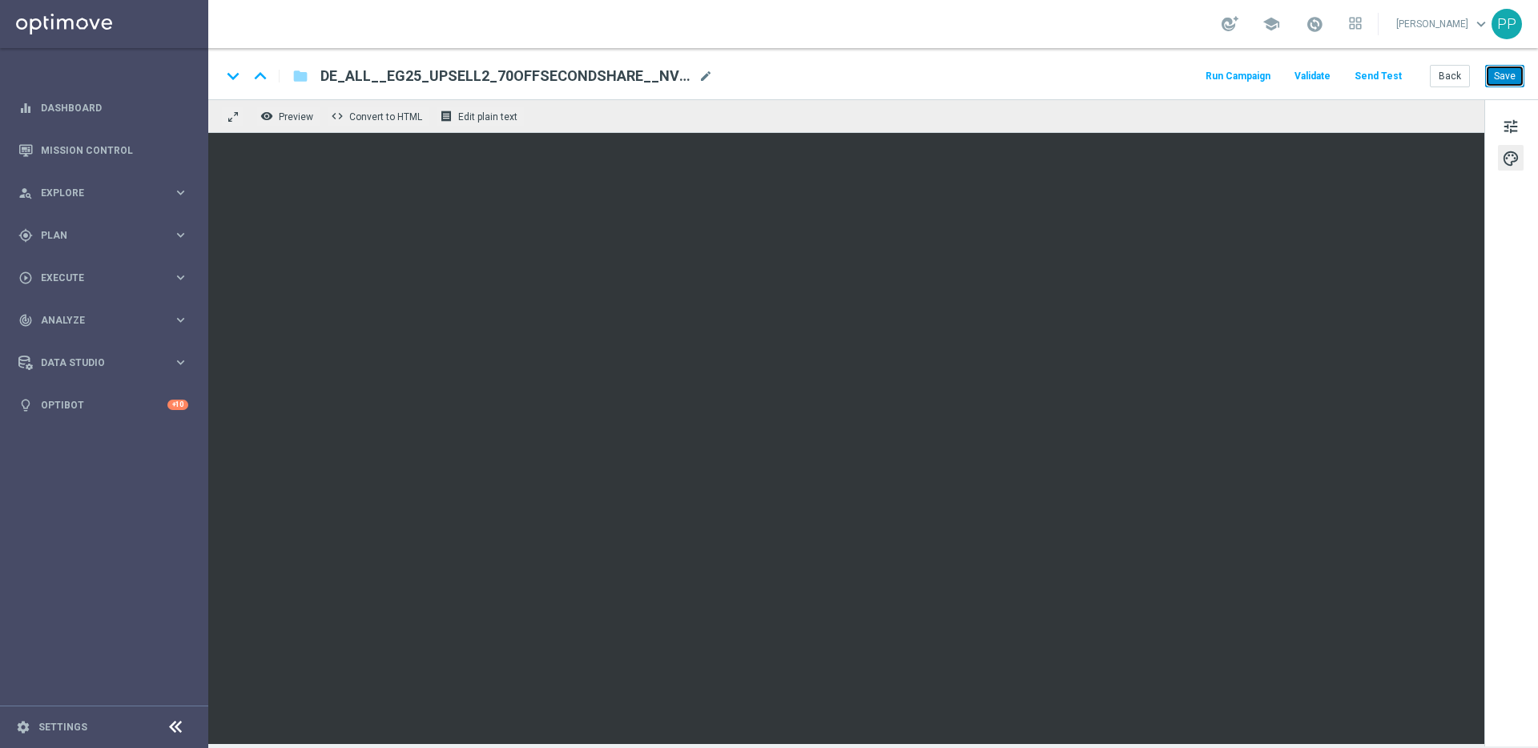
click at [1520, 70] on button "Save" at bounding box center [1504, 76] width 39 height 22
click at [1492, 65] on button "Save" at bounding box center [1504, 76] width 39 height 22
click at [1496, 75] on button "Save" at bounding box center [1504, 76] width 39 height 22
click at [1513, 70] on button "Save" at bounding box center [1504, 76] width 39 height 22
click at [1498, 74] on button "Save" at bounding box center [1504, 76] width 39 height 22
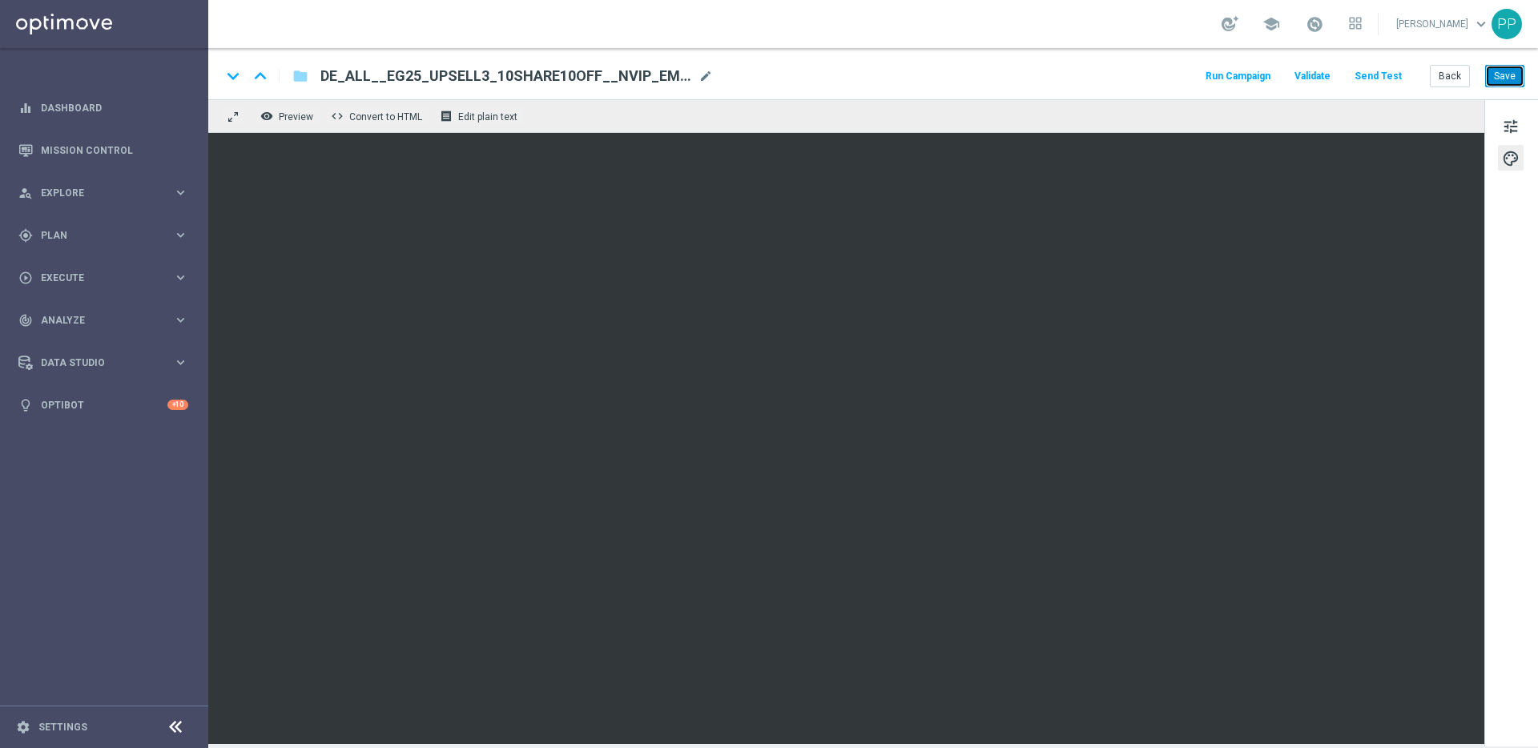
click at [1506, 78] on button "Save" at bounding box center [1504, 76] width 39 height 22
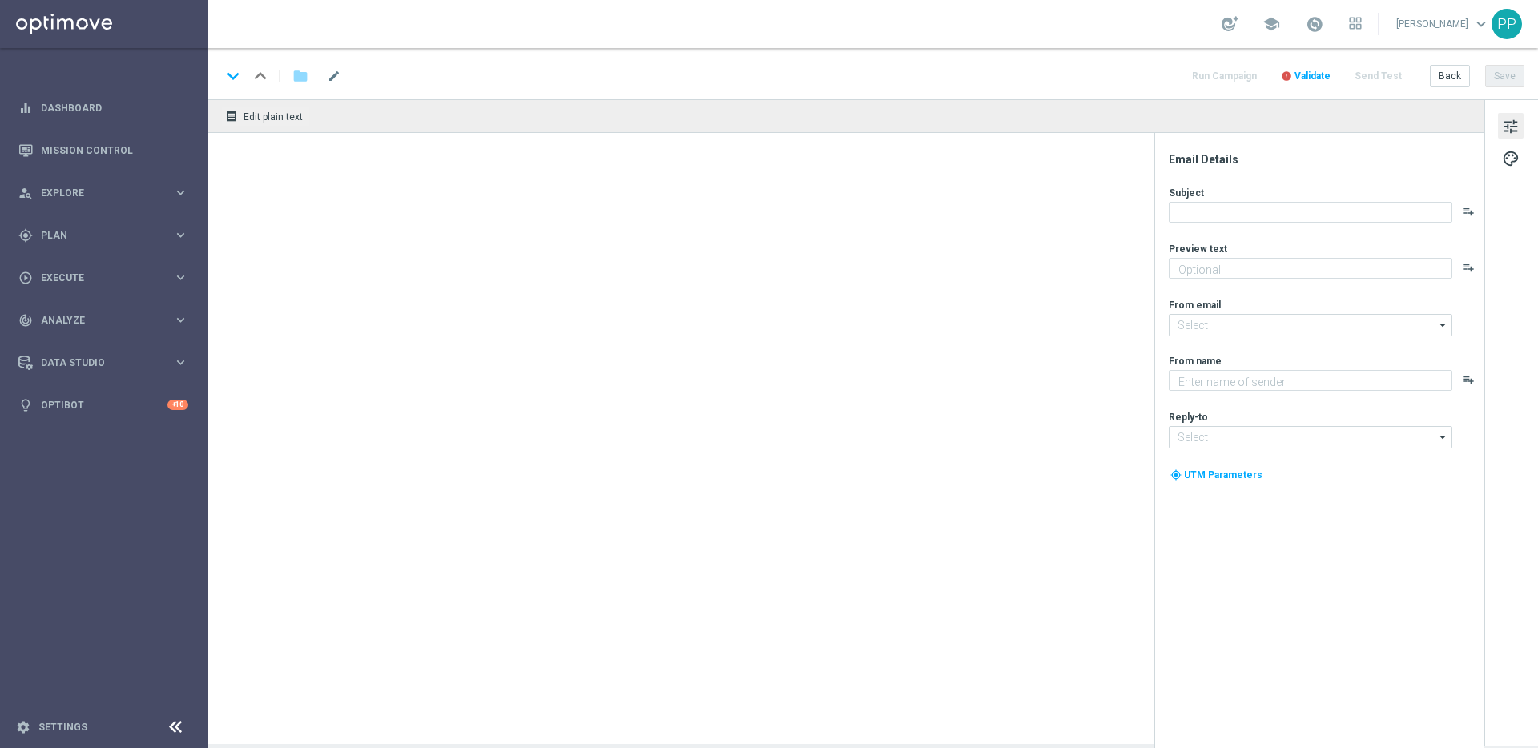
type textarea "El Gordo mit 3 € Gutschein spielen!"
type input "[EMAIL_ADDRESS][DOMAIN_NAME]"
type textarea "Lottoland"
type input "[EMAIL_ADDRESS][DOMAIN_NAME]"
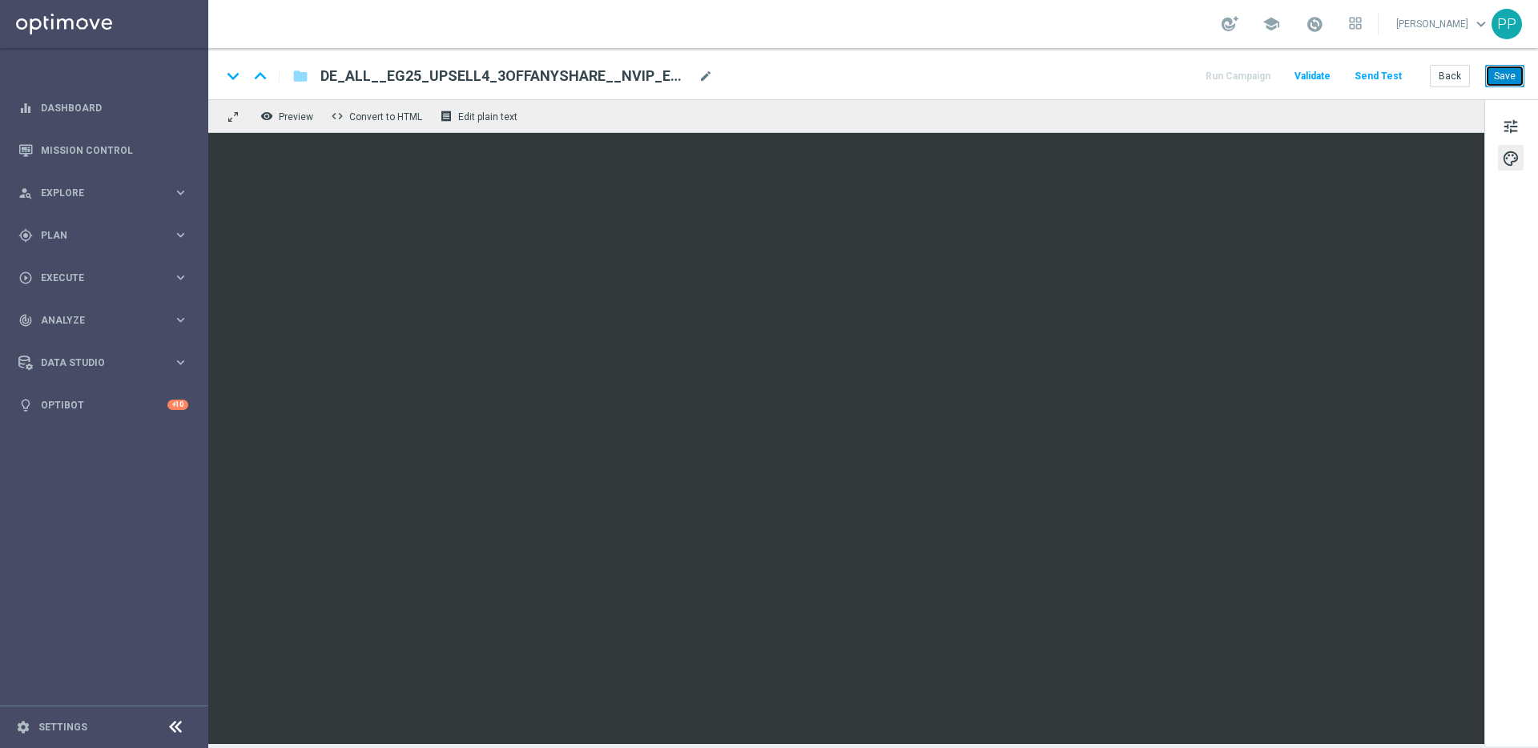
click at [1503, 65] on button "Save" at bounding box center [1504, 76] width 39 height 22
click at [1509, 78] on button "Save" at bounding box center [1504, 76] width 39 height 22
click at [1515, 72] on button "Save" at bounding box center [1504, 76] width 39 height 22
click at [1504, 75] on button "Save" at bounding box center [1504, 76] width 39 height 22
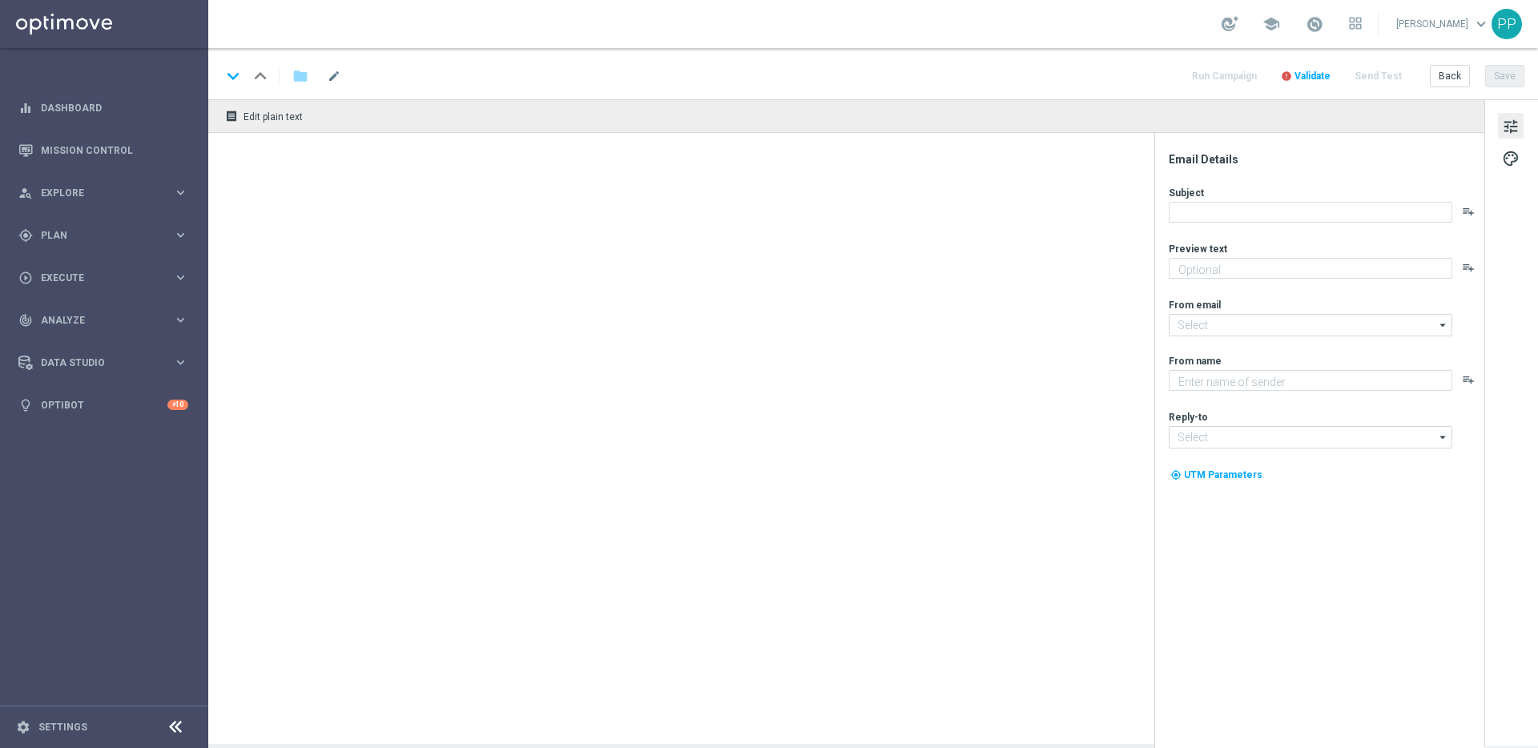
type textarea "Dein garantierter El Gordo Gewinn!"
type input "[EMAIL_ADDRESS][DOMAIN_NAME]"
type textarea "Lottoland"
type input "[EMAIL_ADDRESS][DOMAIN_NAME]"
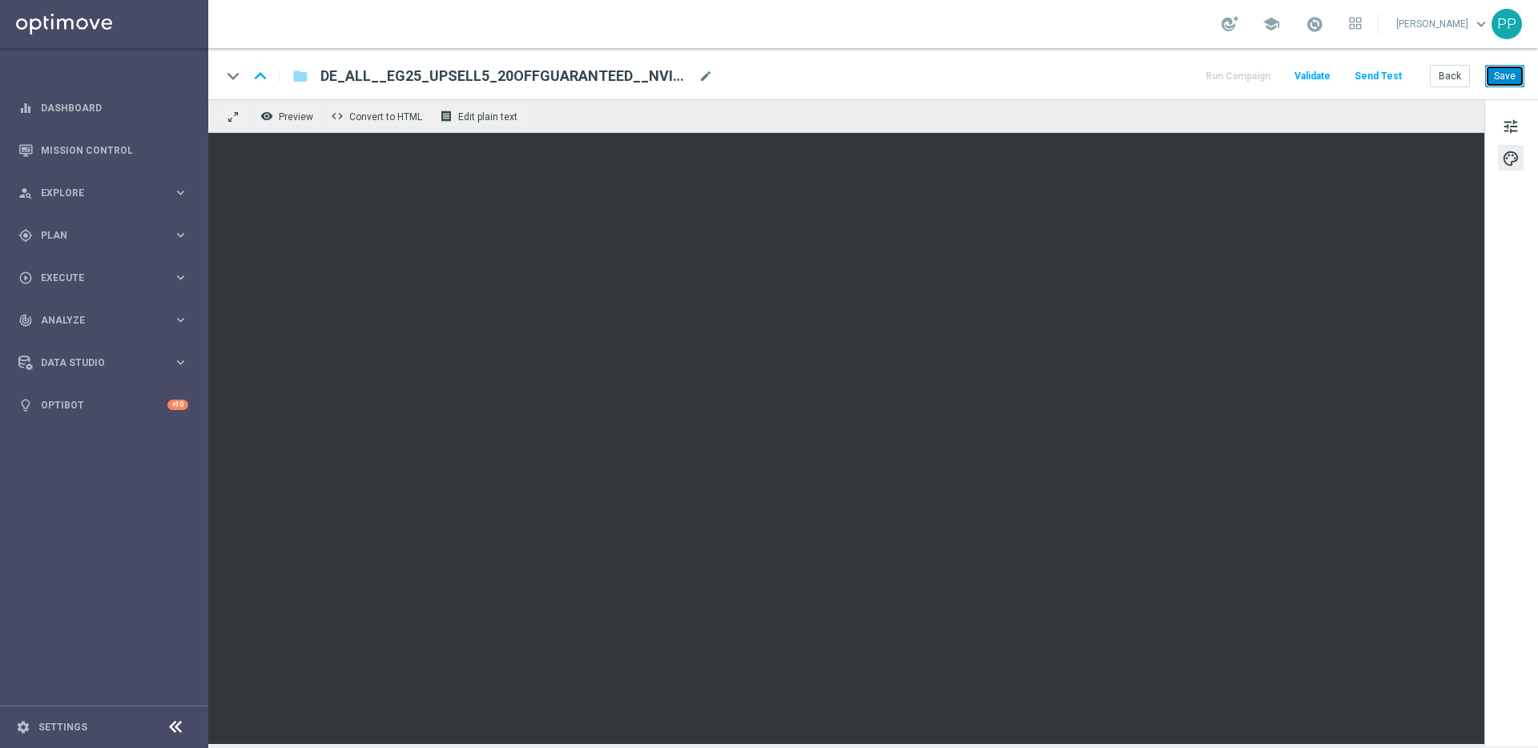
click at [1516, 80] on button "Save" at bounding box center [1504, 76] width 39 height 22
click at [1500, 70] on button "Save" at bounding box center [1504, 76] width 39 height 22
click at [1498, 70] on button "Save" at bounding box center [1504, 76] width 39 height 22
click at [1508, 73] on button "Save" at bounding box center [1504, 76] width 39 height 22
click at [1498, 76] on button "Save" at bounding box center [1504, 76] width 39 height 22
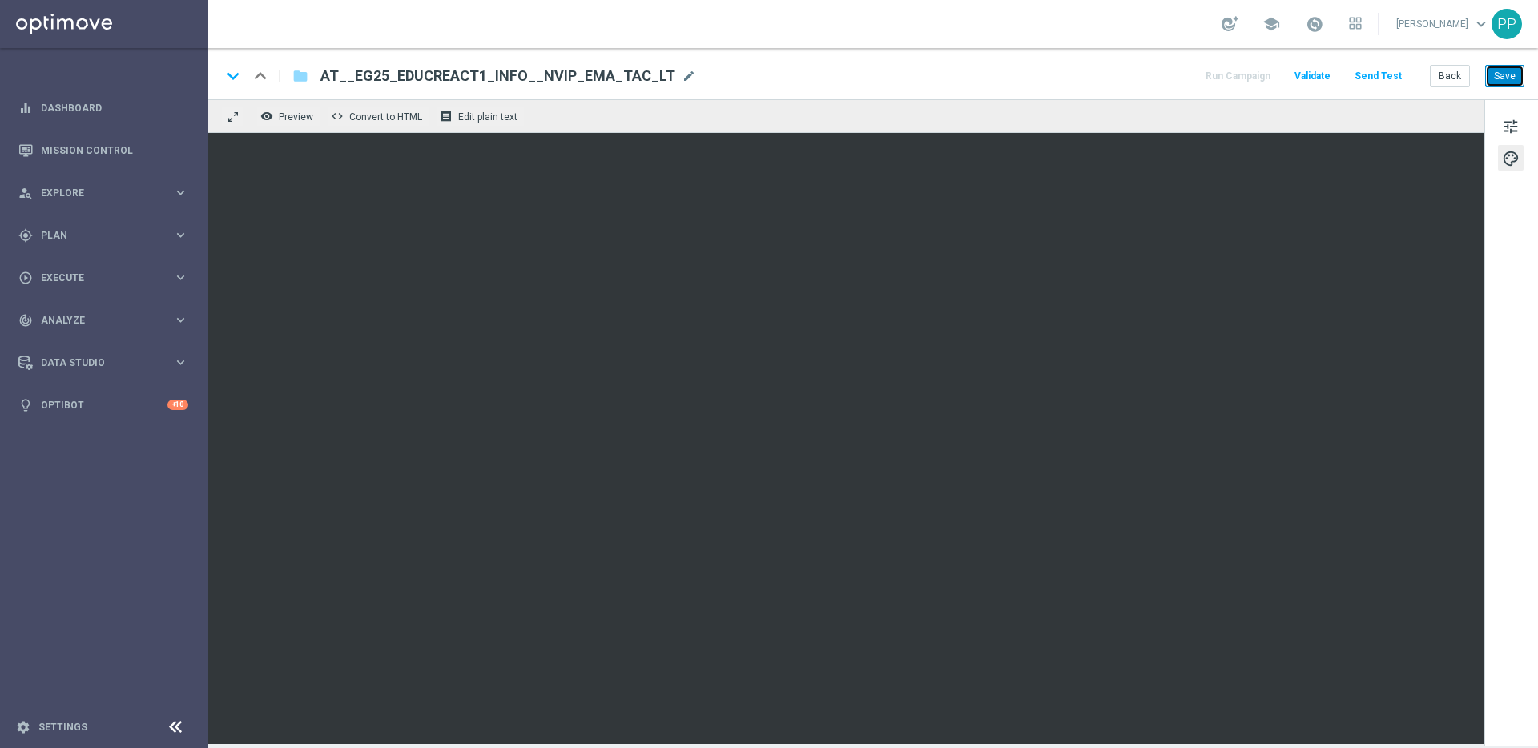
click at [1492, 79] on button "Save" at bounding box center [1504, 76] width 39 height 22
click at [1492, 77] on button "Save" at bounding box center [1504, 76] width 39 height 22
click at [1491, 75] on button "Save" at bounding box center [1504, 76] width 39 height 22
click at [1488, 66] on button "Save" at bounding box center [1504, 76] width 39 height 22
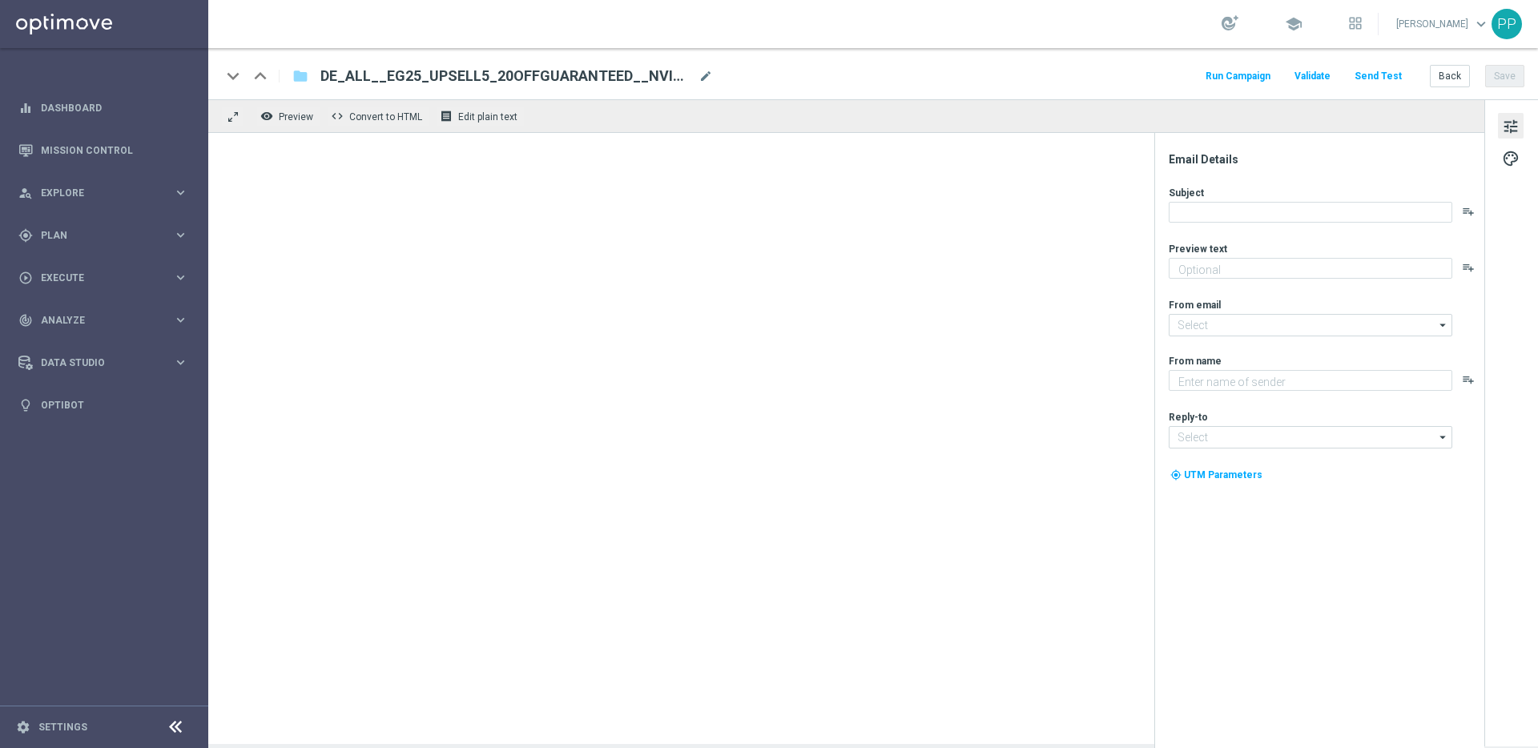
type textarea "Dein garantierter El Gordo Gewinn!"
type input "[EMAIL_ADDRESS][DOMAIN_NAME]"
type textarea "Lottoland"
type input "[EMAIL_ADDRESS][DOMAIN_NAME]"
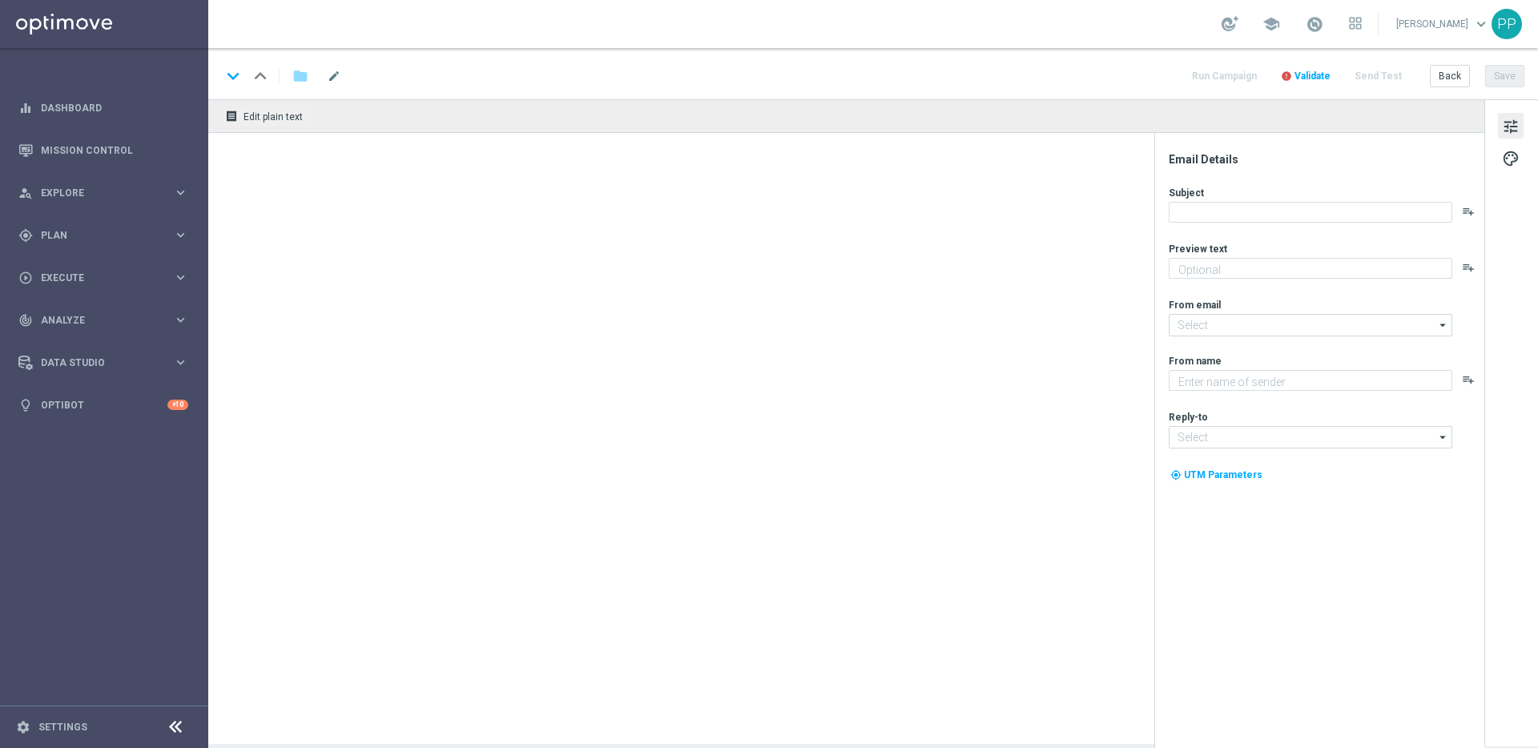
type textarea "Heute 30 % [DEMOGRAPHIC_DATA] auf dein Los"
type input "[EMAIL_ADDRESS][DOMAIN_NAME]"
type textarea "Lottoland"
type input "[EMAIL_ADDRESS][DOMAIN_NAME]"
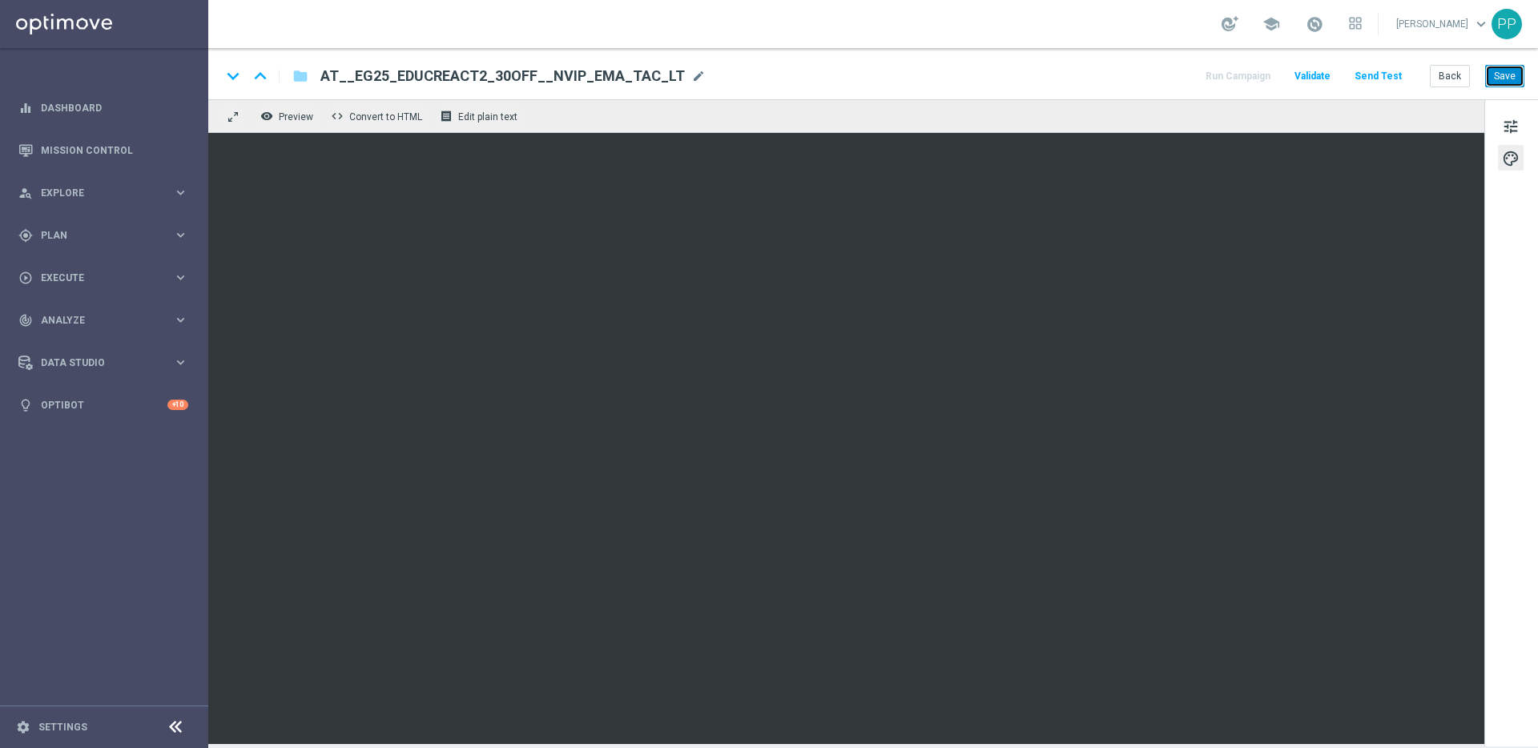
click at [1500, 78] on button "Save" at bounding box center [1504, 76] width 39 height 22
click at [1499, 78] on button "Save" at bounding box center [1504, 76] width 39 height 22
click at [1525, 75] on div "keyboard_arrow_down keyboard_arrow_up folder AT__EG25_EDUCREACT2_30OFF__NVIP_EM…" at bounding box center [873, 73] width 1330 height 51
click at [1512, 73] on button "Save" at bounding box center [1504, 76] width 39 height 22
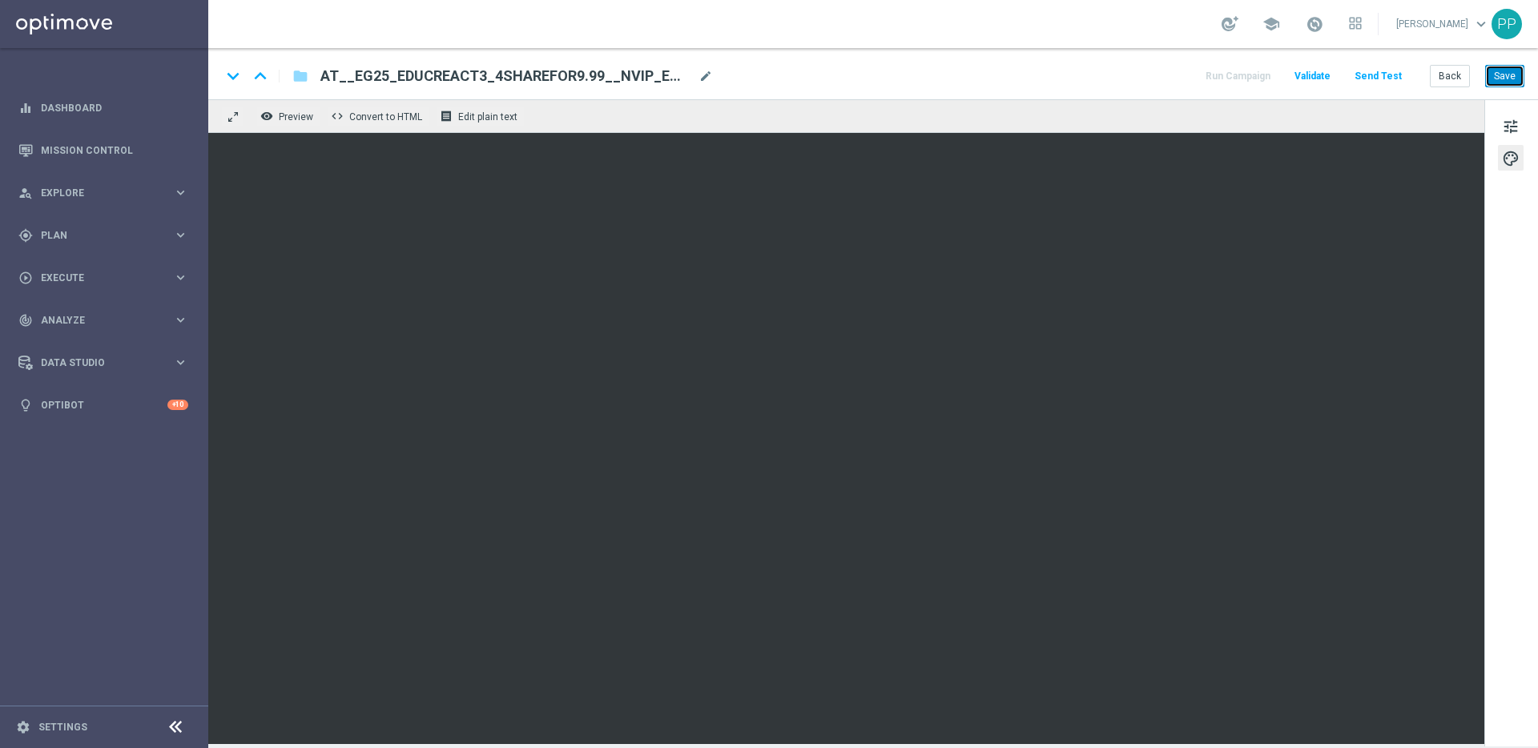
click at [1502, 75] on button "Save" at bounding box center [1504, 76] width 39 height 22
click at [1484, 73] on div "Back Save" at bounding box center [1477, 76] width 95 height 22
click at [1495, 73] on button "Save" at bounding box center [1504, 76] width 39 height 22
click at [1494, 79] on button "Save" at bounding box center [1504, 76] width 39 height 22
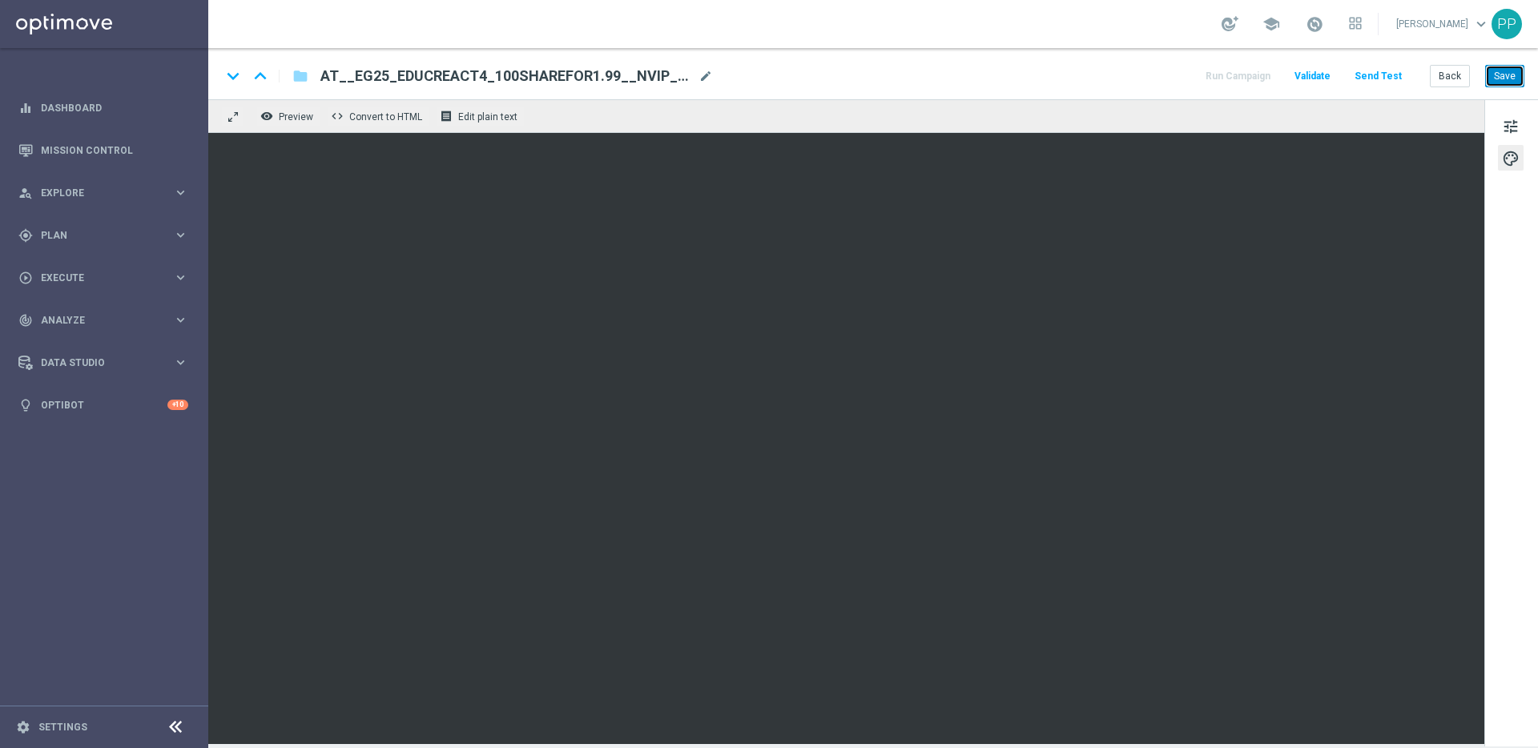
click at [1504, 79] on button "Save" at bounding box center [1504, 76] width 39 height 22
click at [1499, 83] on button "Save" at bounding box center [1504, 76] width 39 height 22
click at [1501, 82] on button "Save" at bounding box center [1504, 76] width 39 height 22
click at [1504, 76] on button "Save" at bounding box center [1504, 76] width 39 height 22
click at [1500, 93] on div "keyboard_arrow_down keyboard_arrow_up folder AT__EG25_EDUCREACT5_7EURBONUS__NVI…" at bounding box center [873, 73] width 1330 height 51
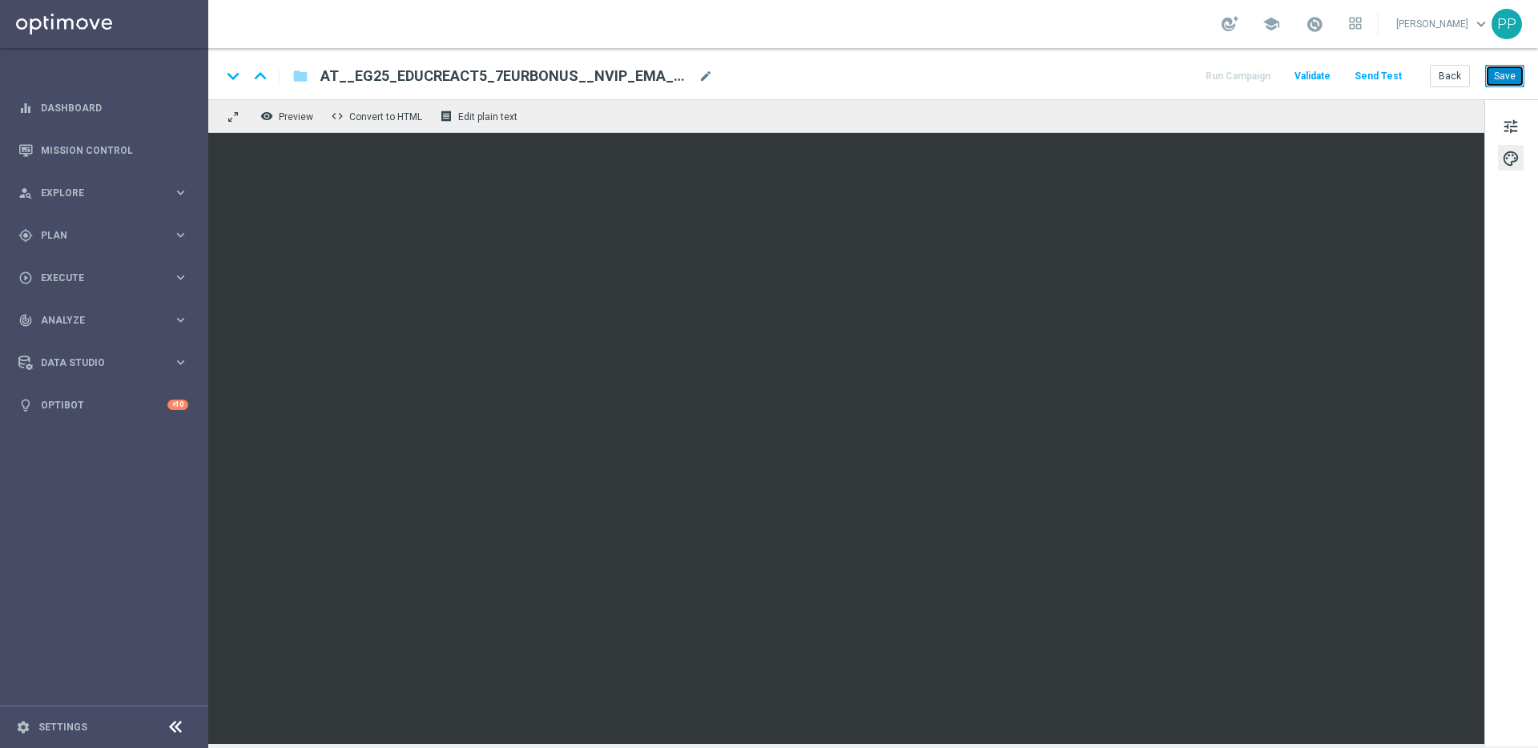
click at [1500, 79] on button "Save" at bounding box center [1504, 76] width 39 height 22
click at [1497, 77] on button "Save" at bounding box center [1504, 76] width 39 height 22
click at [1510, 76] on button "Save" at bounding box center [1504, 76] width 39 height 22
click at [1500, 79] on button "Save" at bounding box center [1504, 76] width 39 height 22
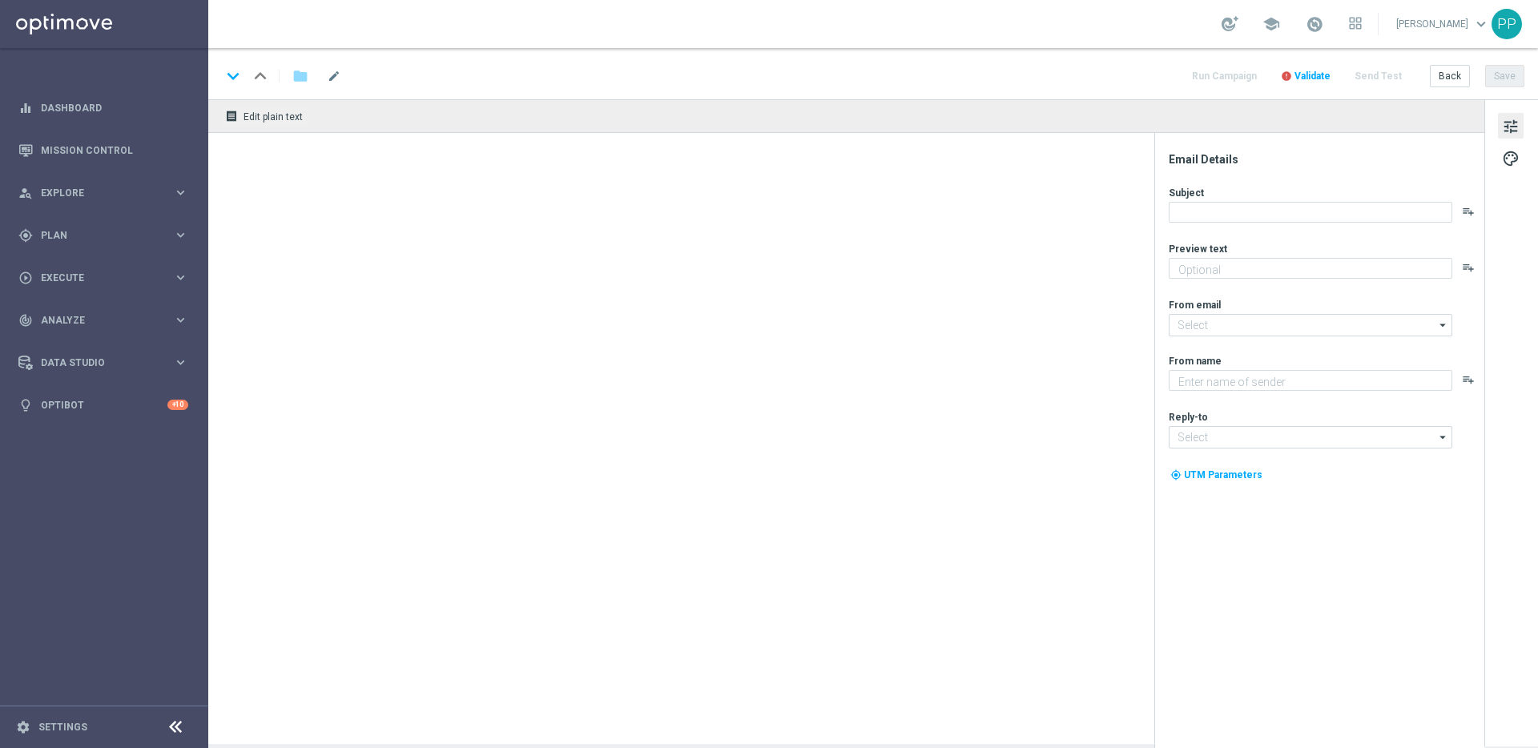
type textarea "Spiele 6 x El Gordo für nur 19,99 €!"
type input "[EMAIL_ADDRESS][DOMAIN_NAME]"
type textarea "Lottoland"
type input "[EMAIL_ADDRESS][DOMAIN_NAME]"
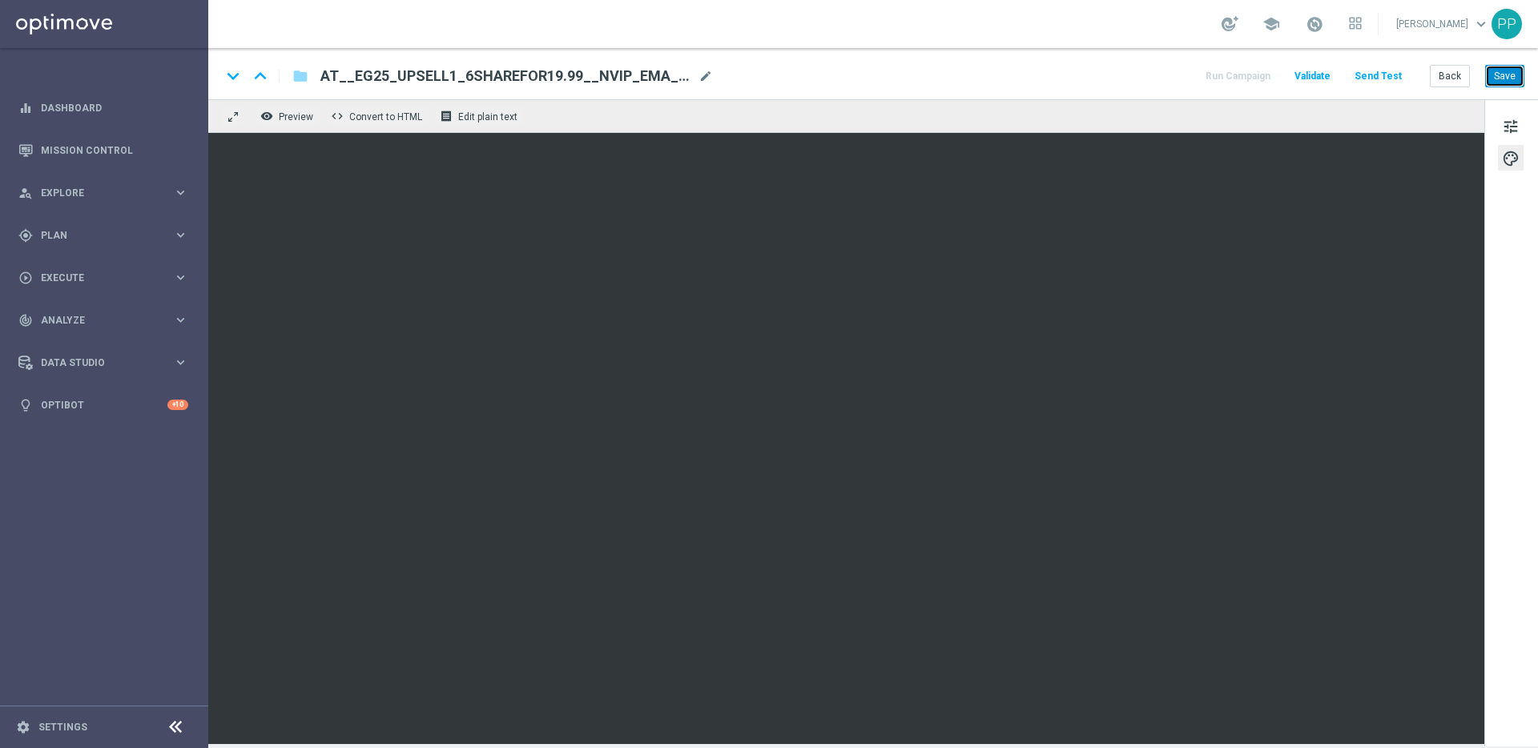
click at [1491, 83] on button "Save" at bounding box center [1504, 76] width 39 height 22
click at [1507, 83] on button "Save" at bounding box center [1504, 76] width 39 height 22
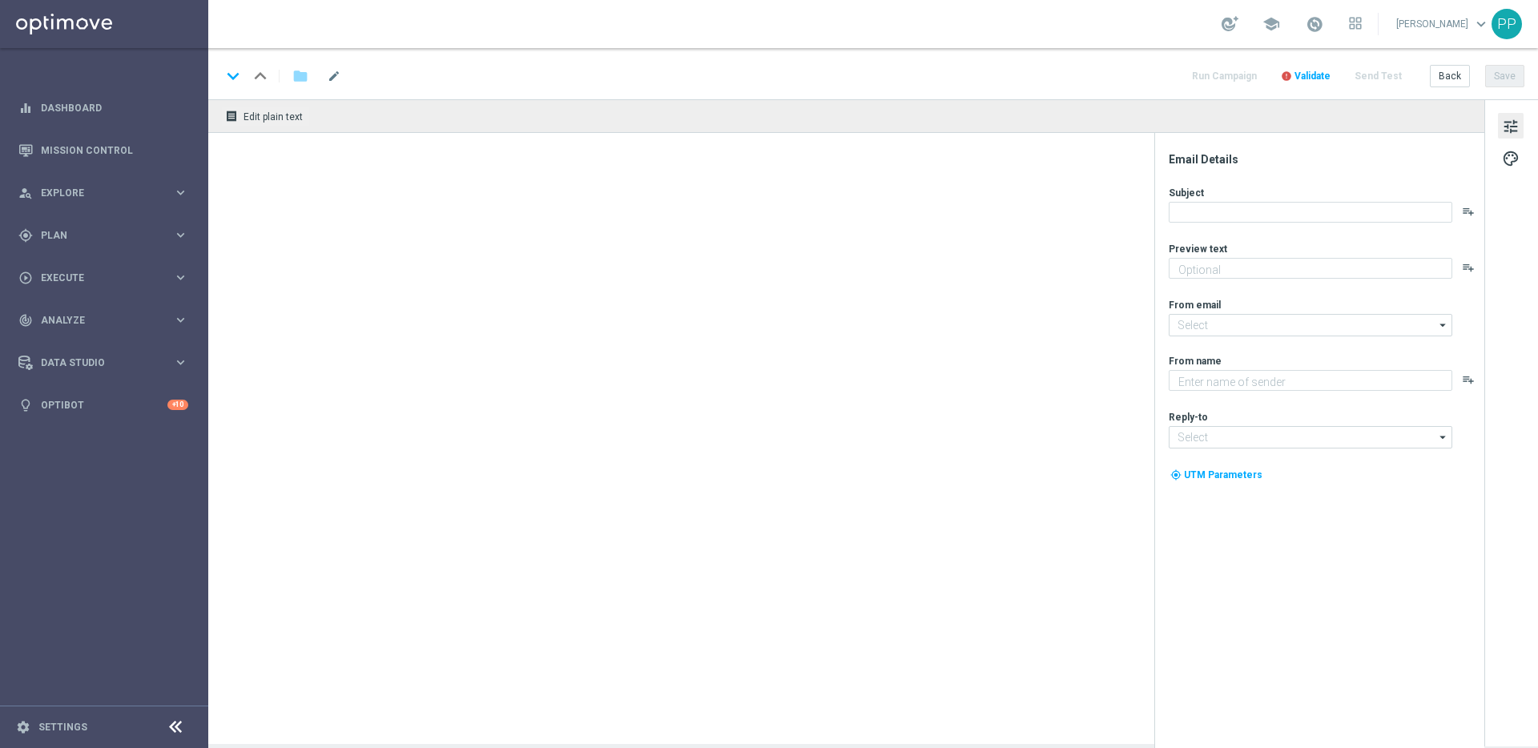
type textarea "Beschenke dich selbst mit 70 % Rabatt auf dein zweites Los"
type input "[EMAIL_ADDRESS][DOMAIN_NAME]"
type textarea "Lottoland"
type input "[EMAIL_ADDRESS][DOMAIN_NAME]"
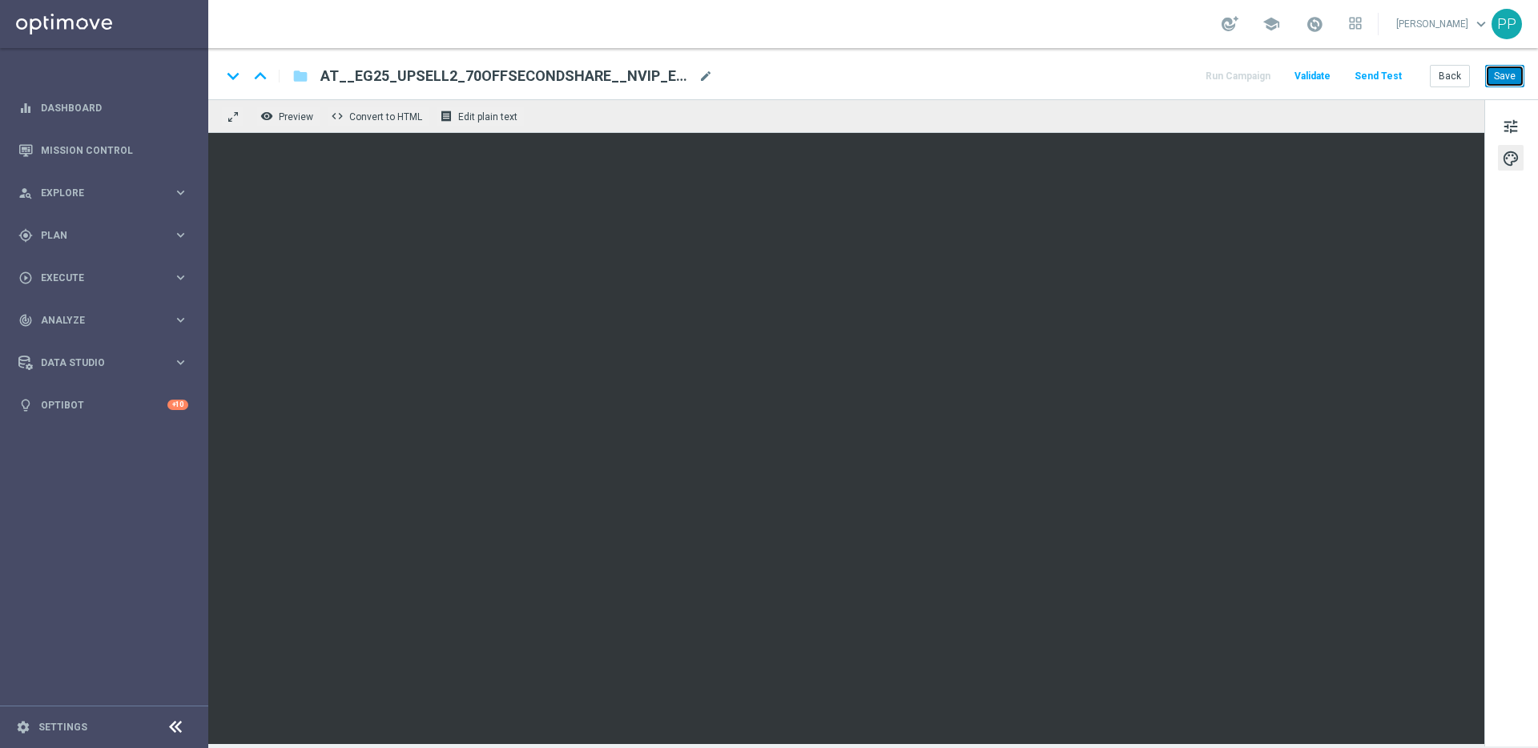
click at [1500, 75] on button "Save" at bounding box center [1504, 76] width 39 height 22
click at [1505, 79] on button "Save" at bounding box center [1504, 76] width 39 height 22
click at [1506, 77] on button "Save" at bounding box center [1504, 76] width 39 height 22
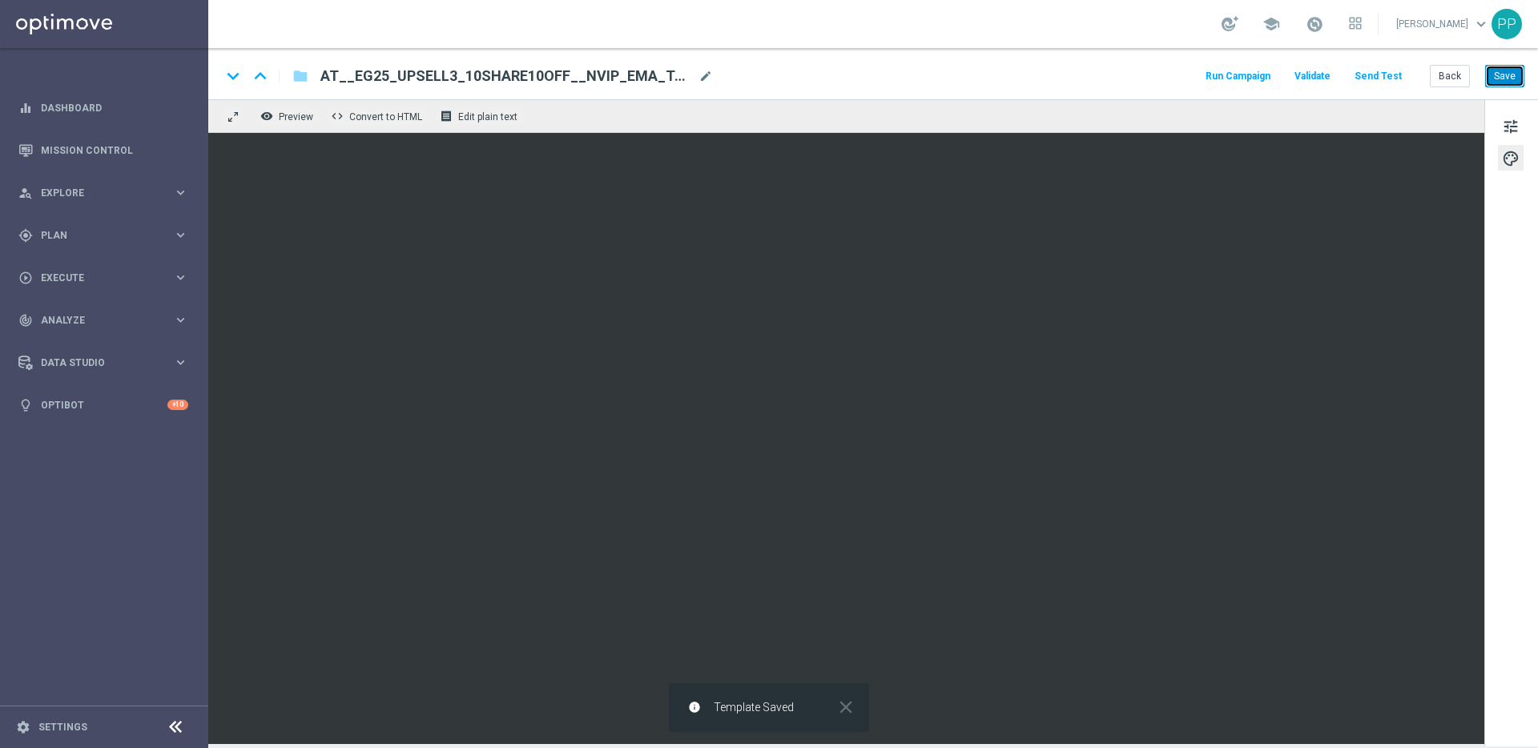
click at [1507, 78] on button "Save" at bounding box center [1504, 76] width 39 height 22
click at [1500, 80] on button "Save" at bounding box center [1504, 76] width 39 height 22
click at [1514, 73] on button "Save" at bounding box center [1504, 76] width 39 height 22
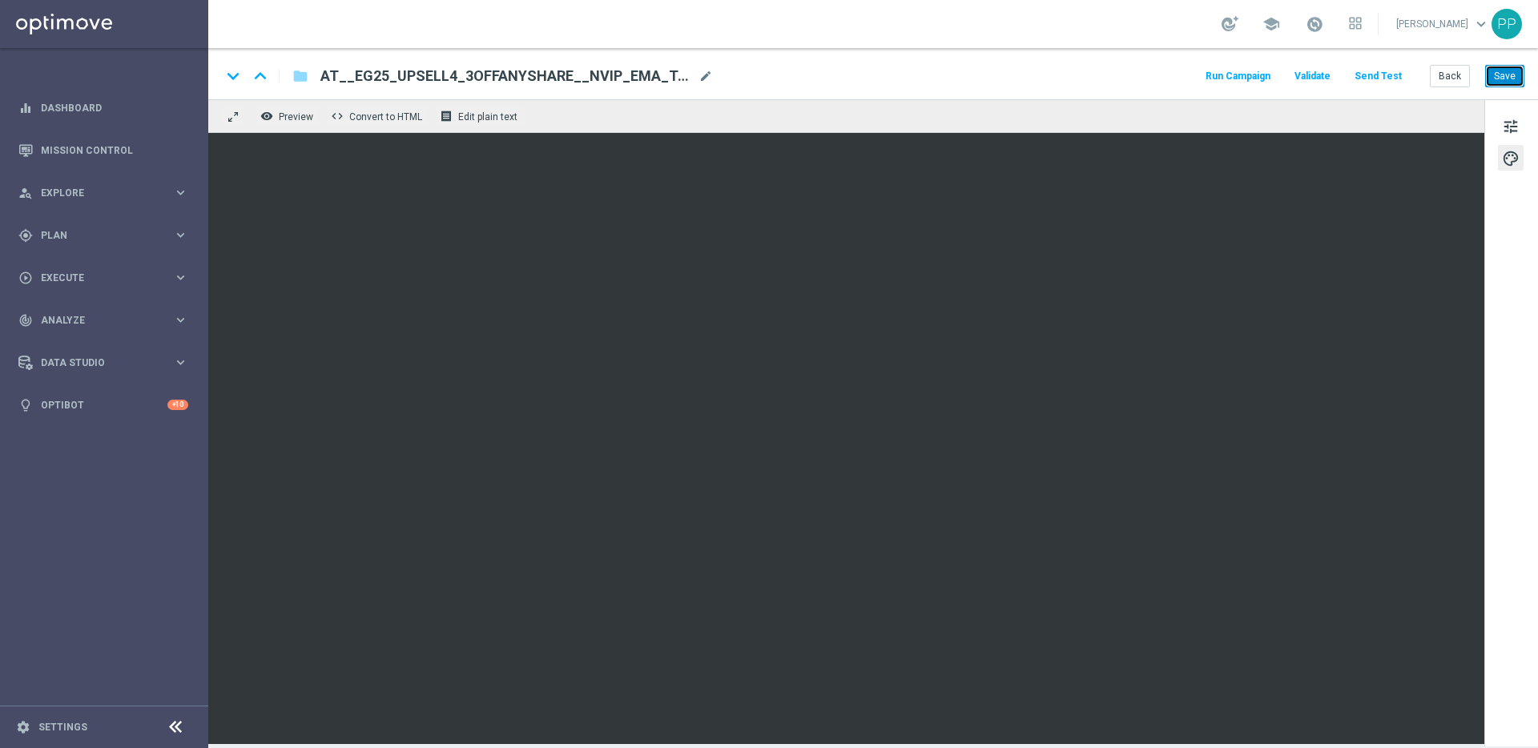
click at [1520, 73] on button "Save" at bounding box center [1504, 76] width 39 height 22
click at [1519, 73] on button "Save" at bounding box center [1504, 76] width 39 height 22
click at [1506, 77] on button "Save" at bounding box center [1504, 76] width 39 height 22
click at [1516, 70] on button "Save" at bounding box center [1504, 76] width 39 height 22
click at [1500, 72] on button "Save" at bounding box center [1504, 76] width 39 height 22
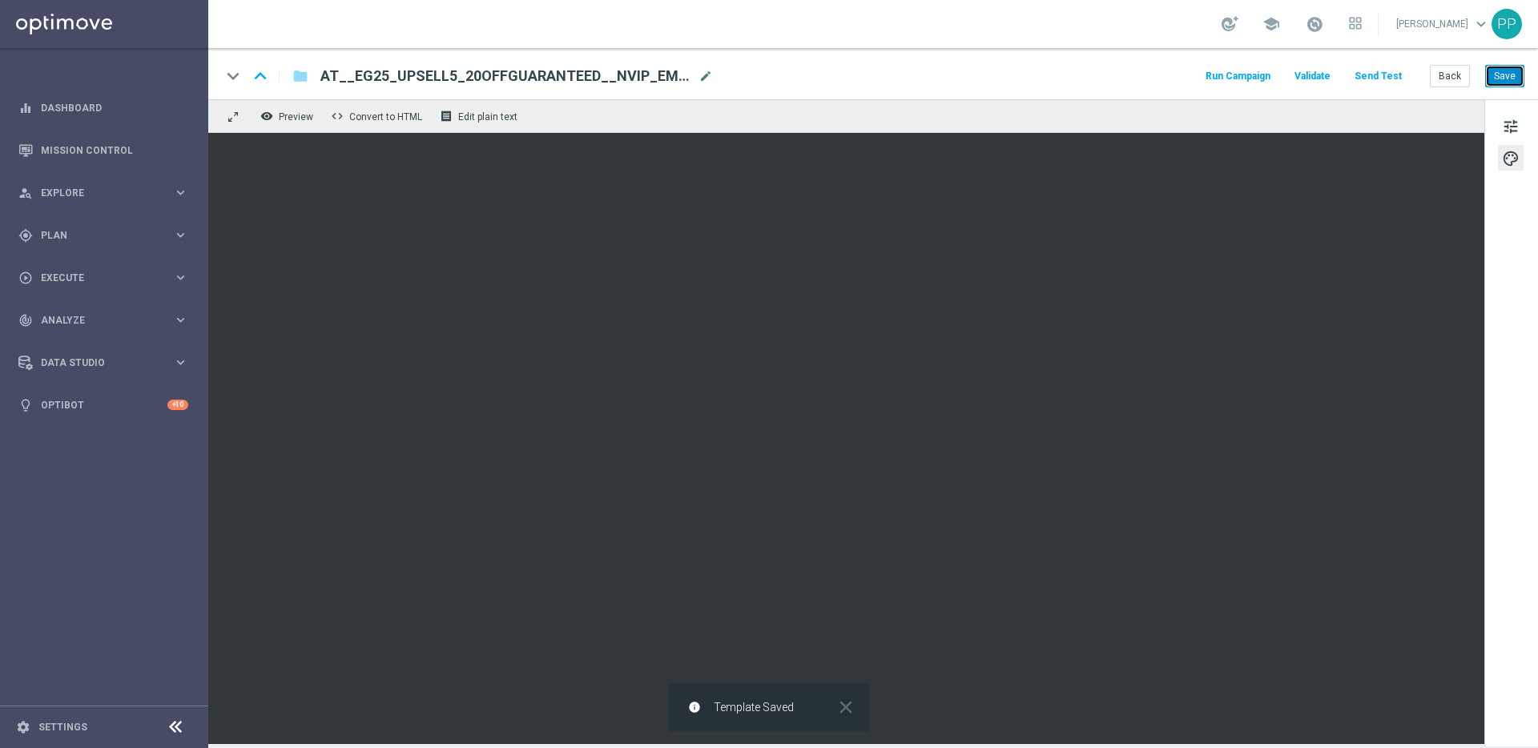
click at [1500, 72] on button "Save" at bounding box center [1504, 76] width 39 height 22
